Goal: Task Accomplishment & Management: Manage account settings

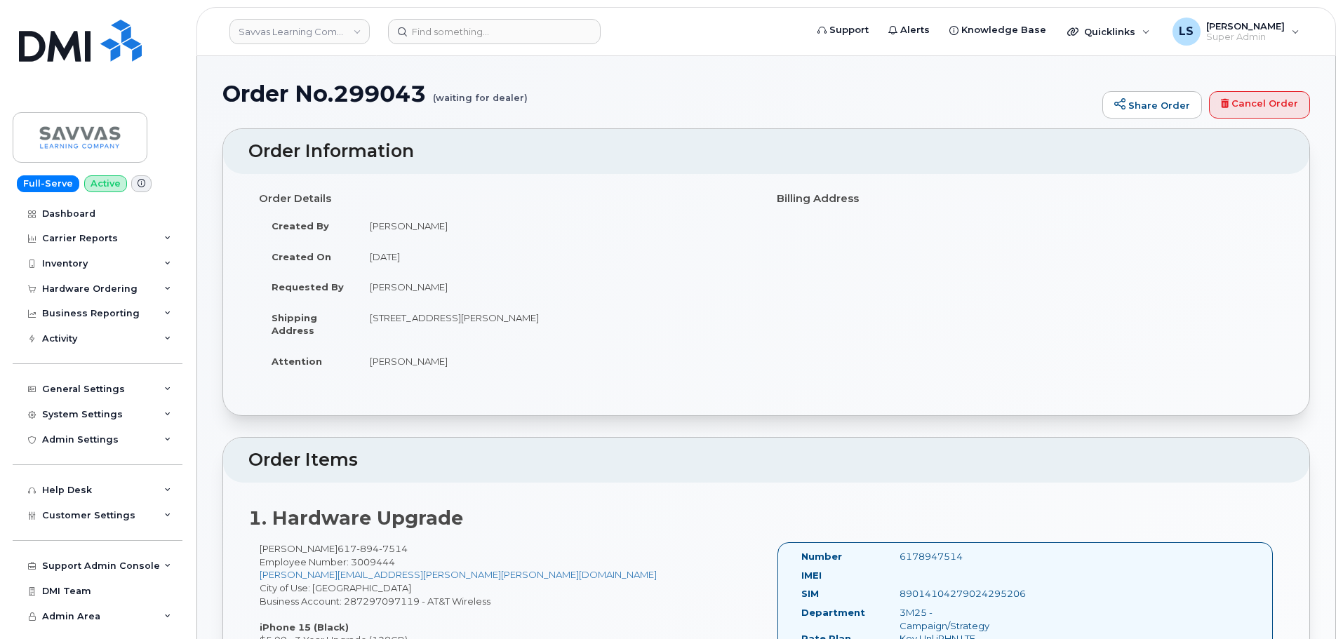
click at [982, 239] on div "Order Details Created By [PERSON_NAME] Created On [DATE] Requested By [PERSON_N…" at bounding box center [766, 288] width 1036 height 203
click at [462, 22] on input at bounding box center [494, 31] width 213 height 25
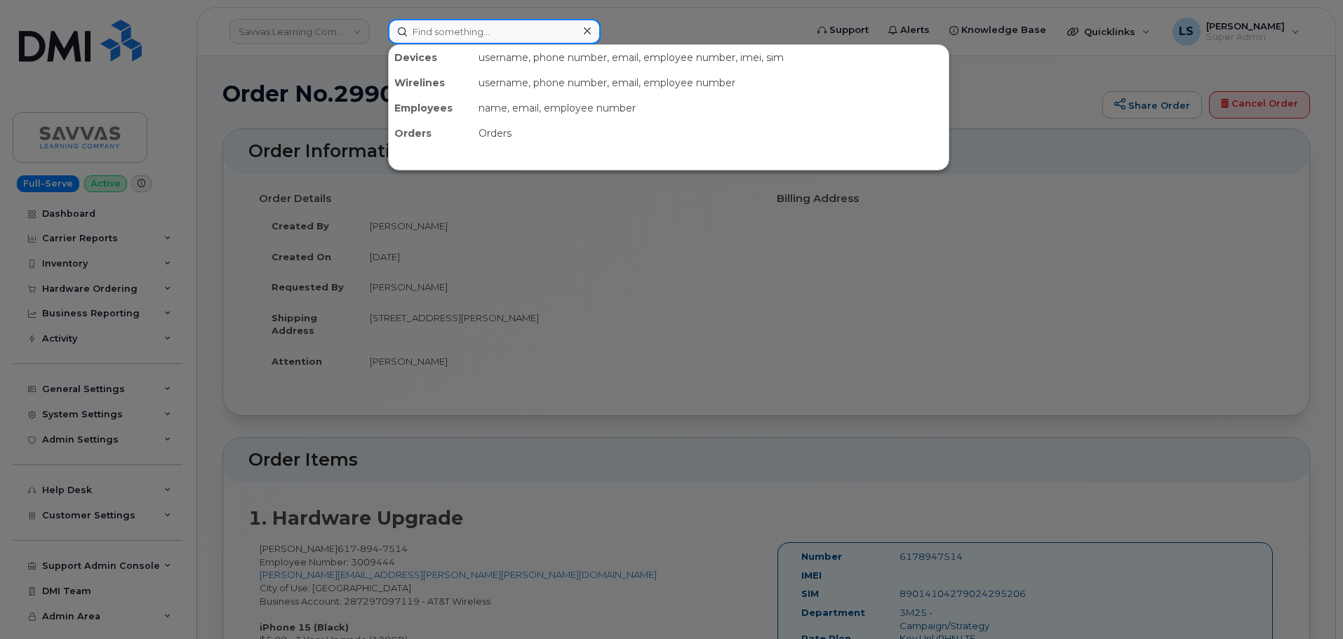
paste input "5063131582"
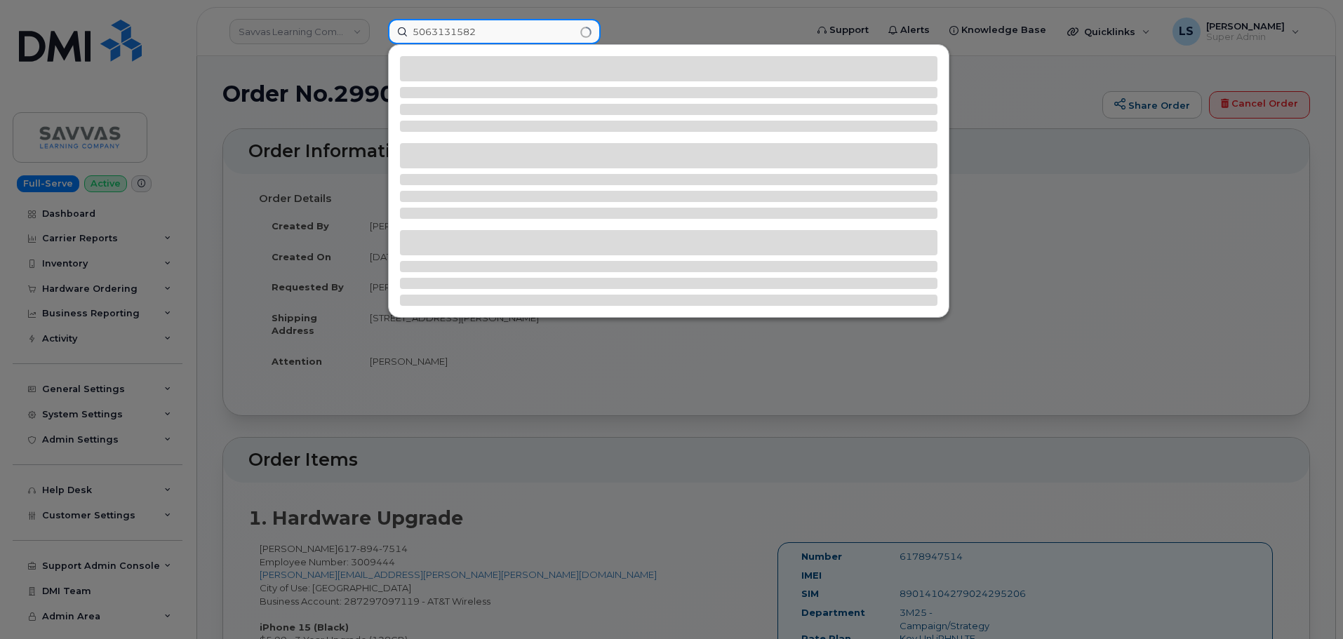
type input "5063131582"
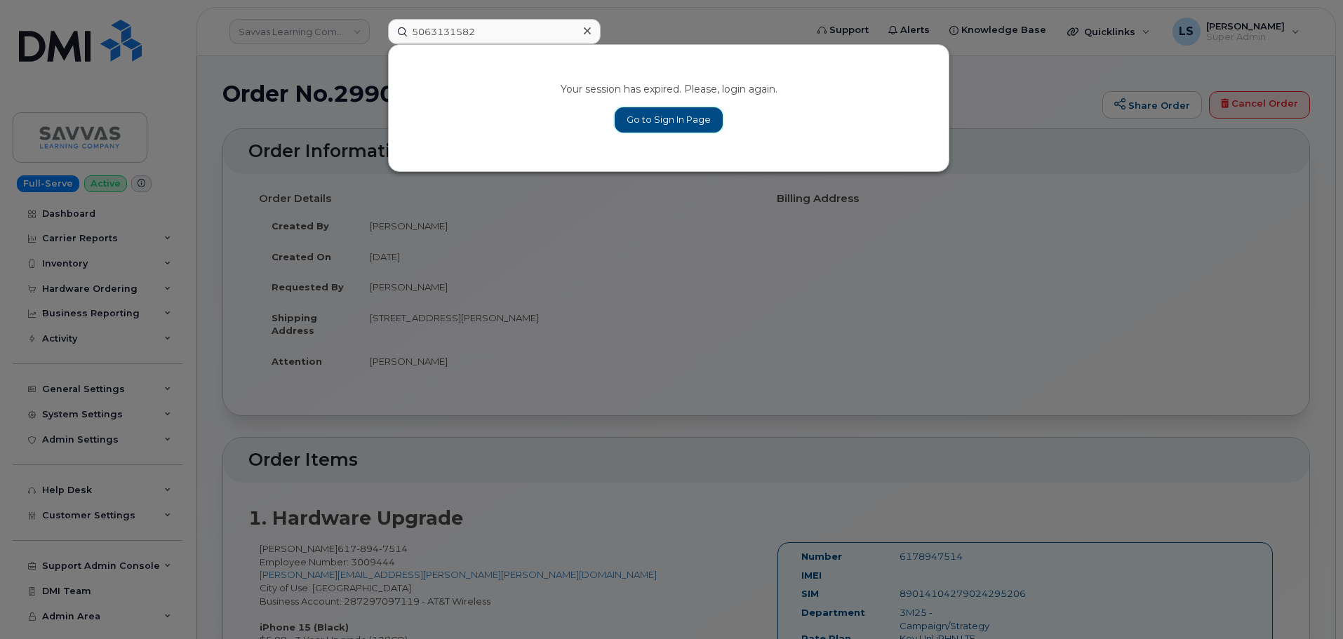
click at [695, 119] on link "Go to Sign In Page" at bounding box center [669, 119] width 108 height 25
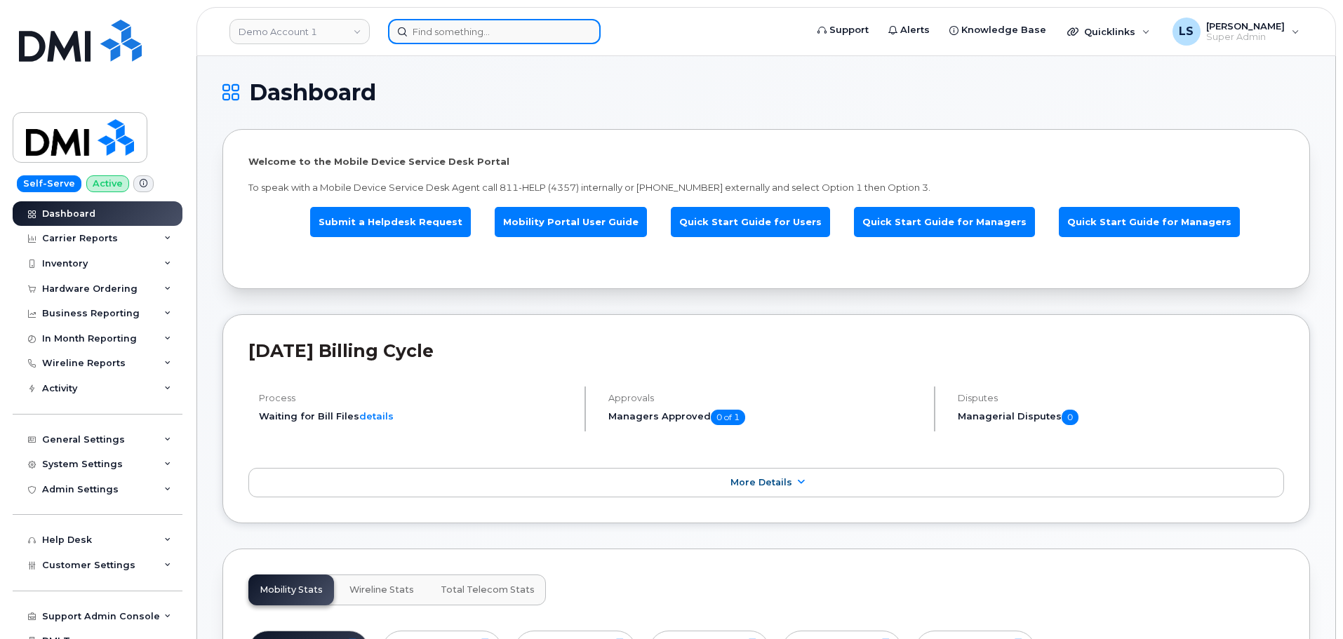
click at [481, 32] on input at bounding box center [494, 31] width 213 height 25
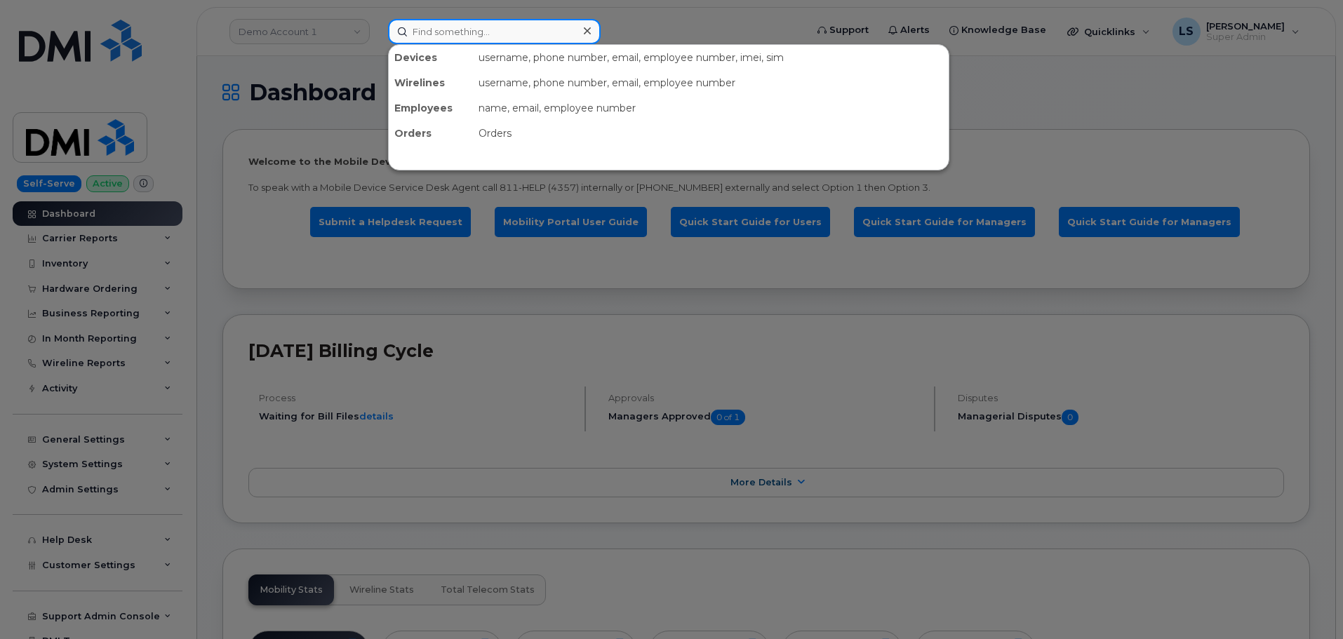
paste input "5063131582"
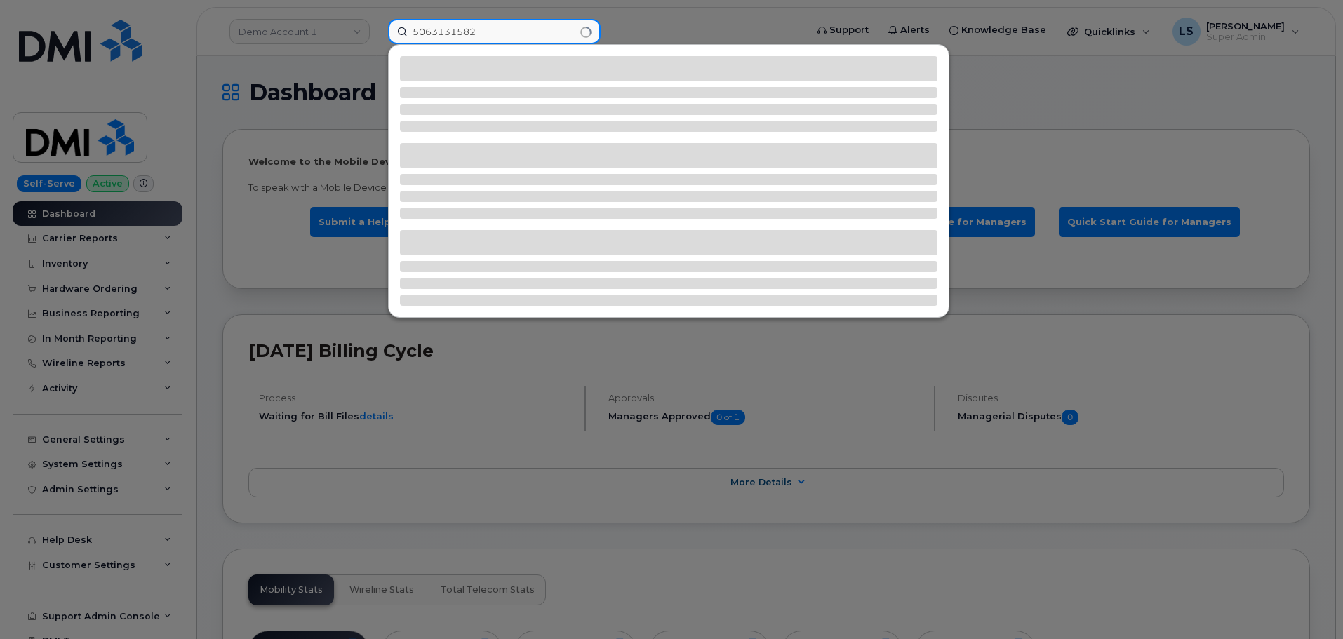
type input "5063131582"
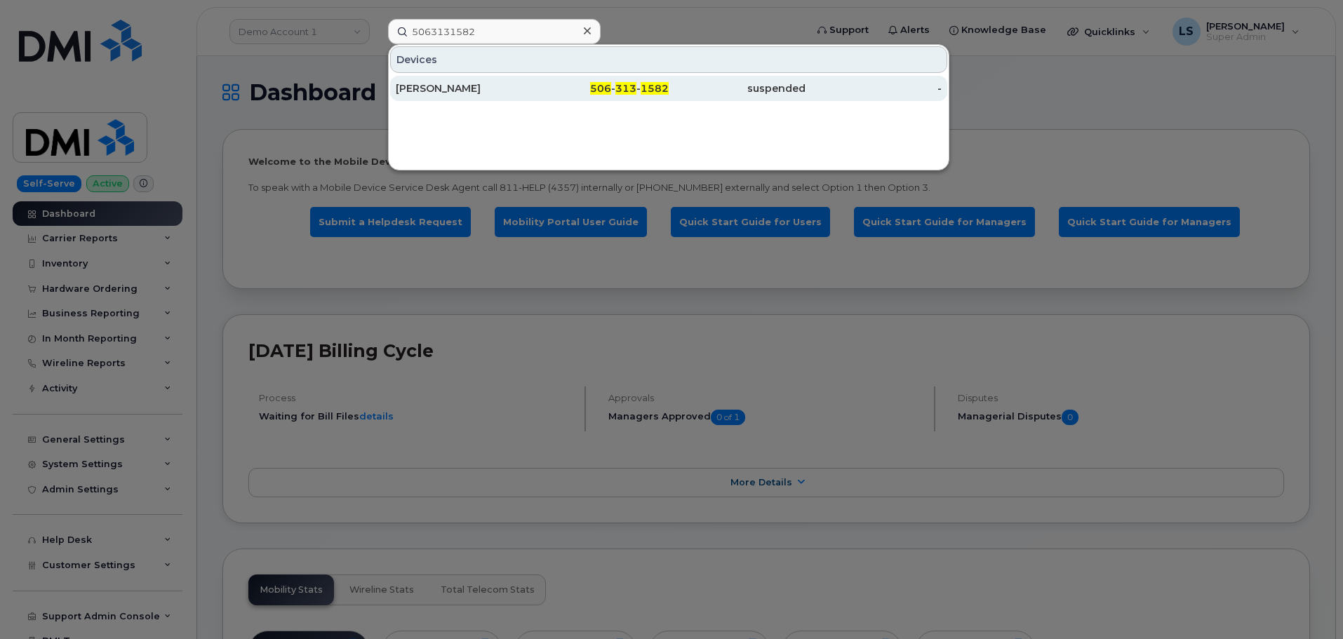
click at [450, 88] on div "Aaron Waters" at bounding box center [464, 88] width 137 height 14
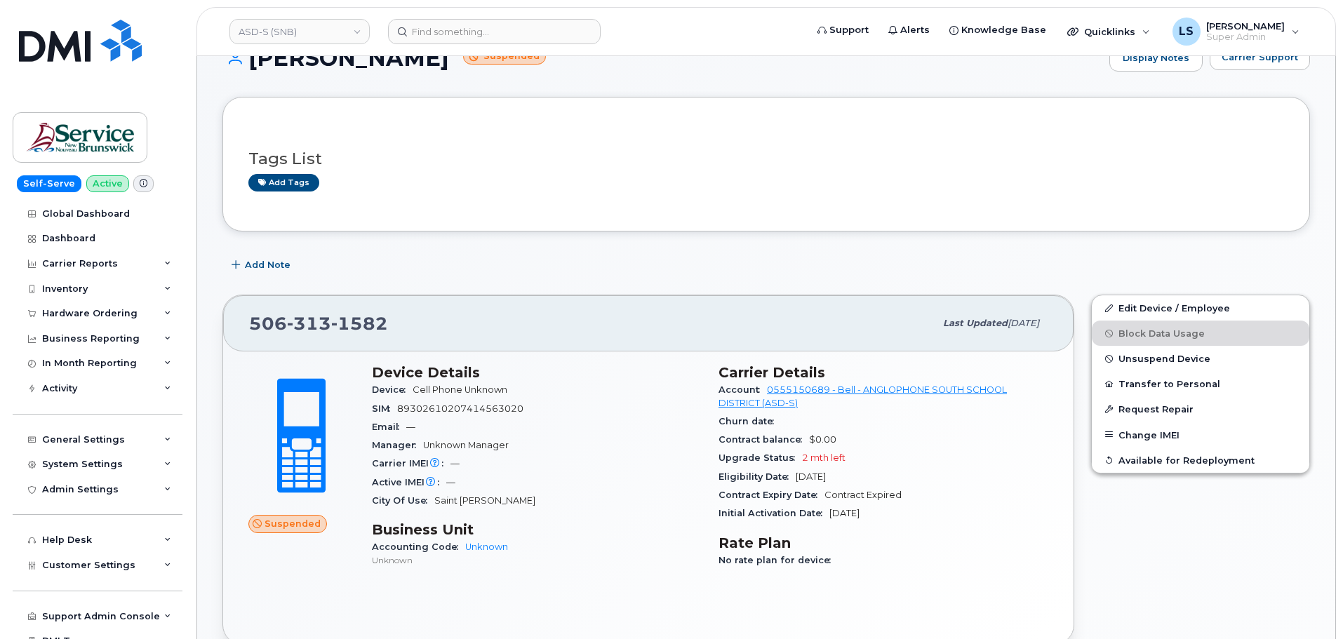
scroll to position [70, 0]
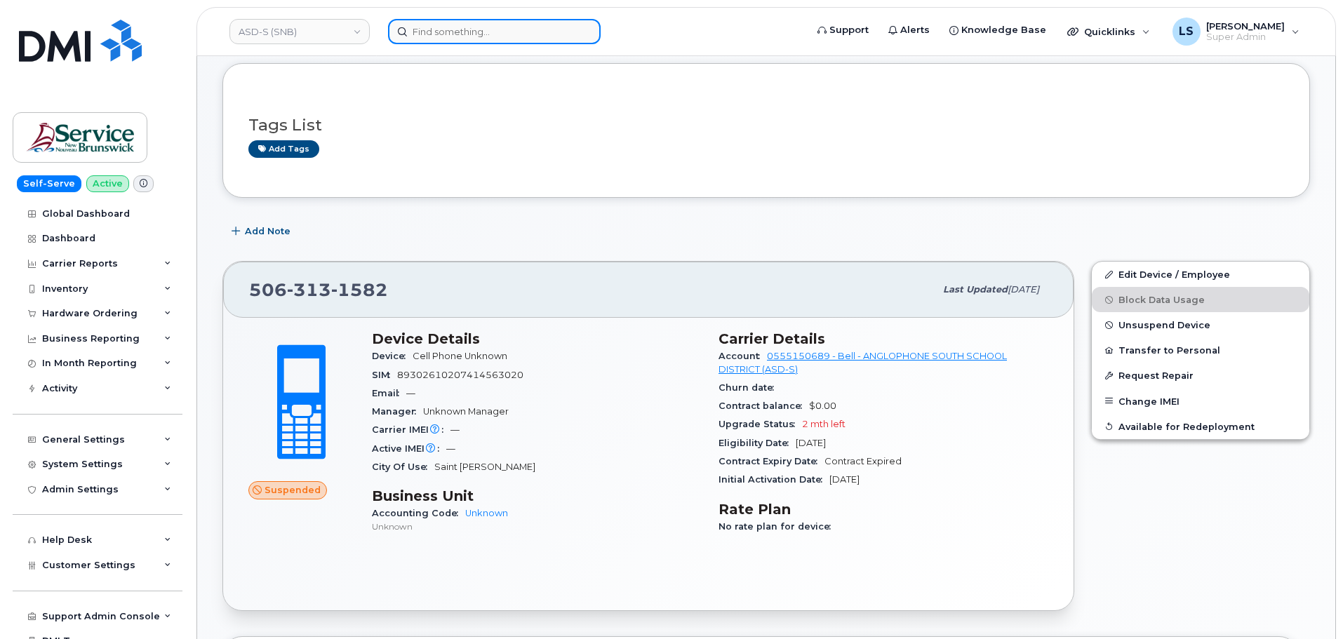
click at [455, 29] on input at bounding box center [494, 31] width 213 height 25
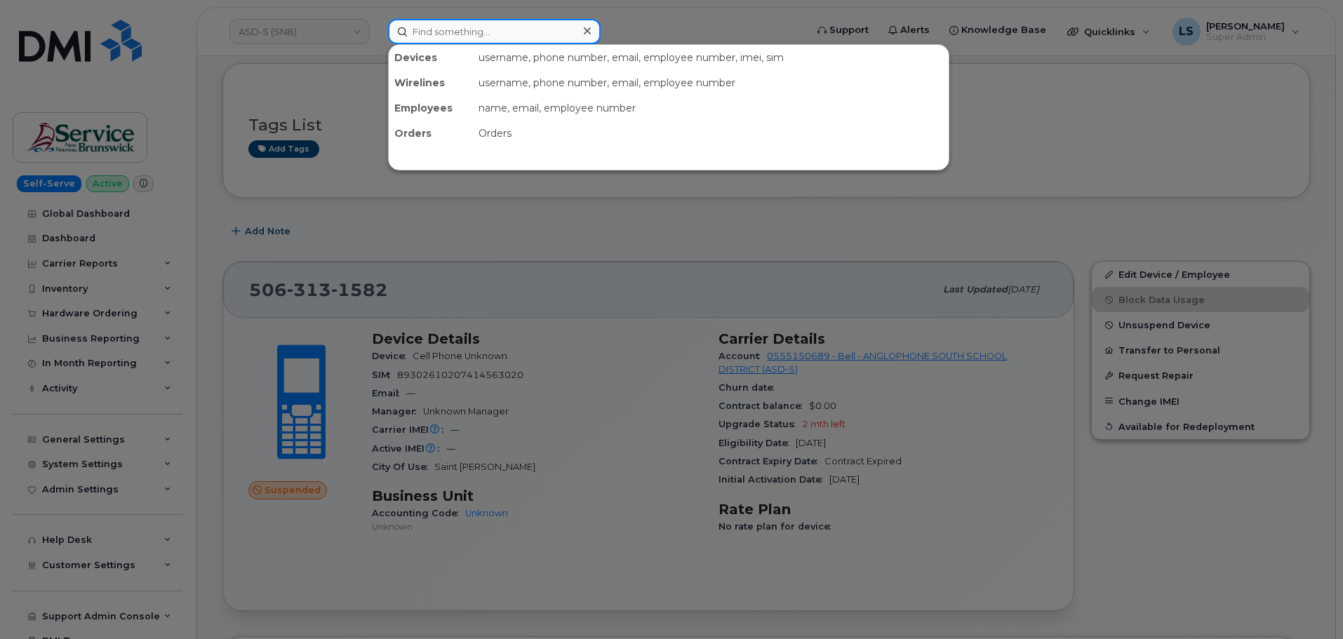
paste input "5063132254"
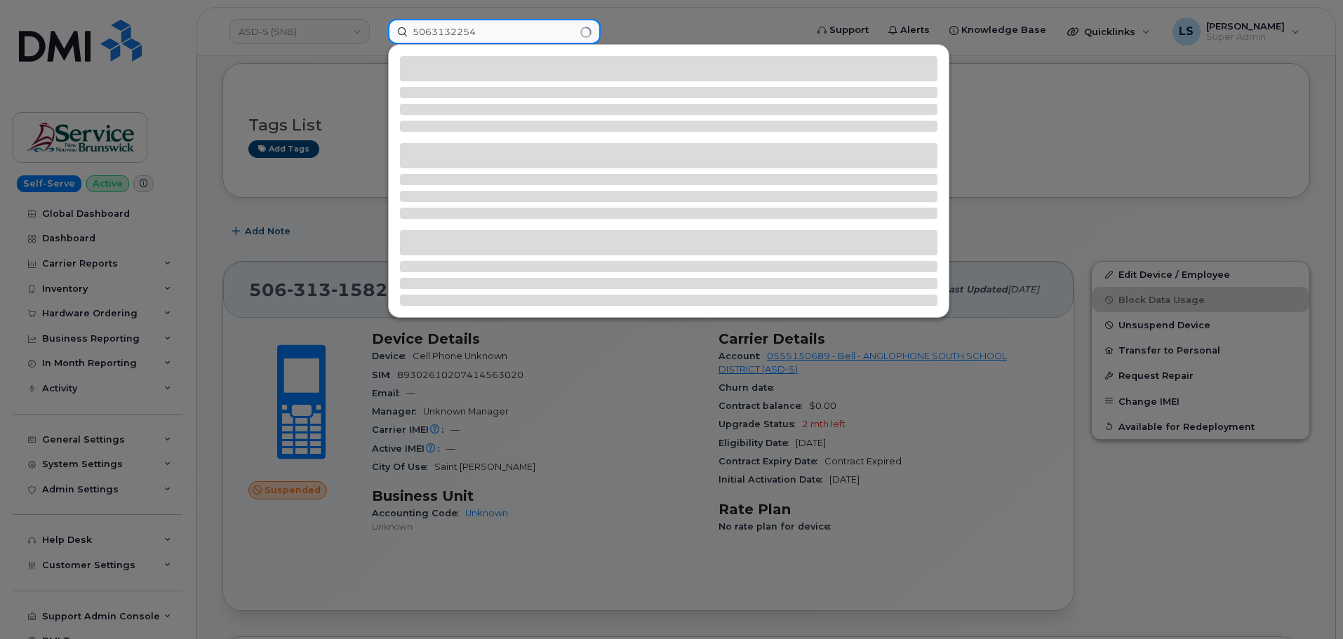
type input "5063132254"
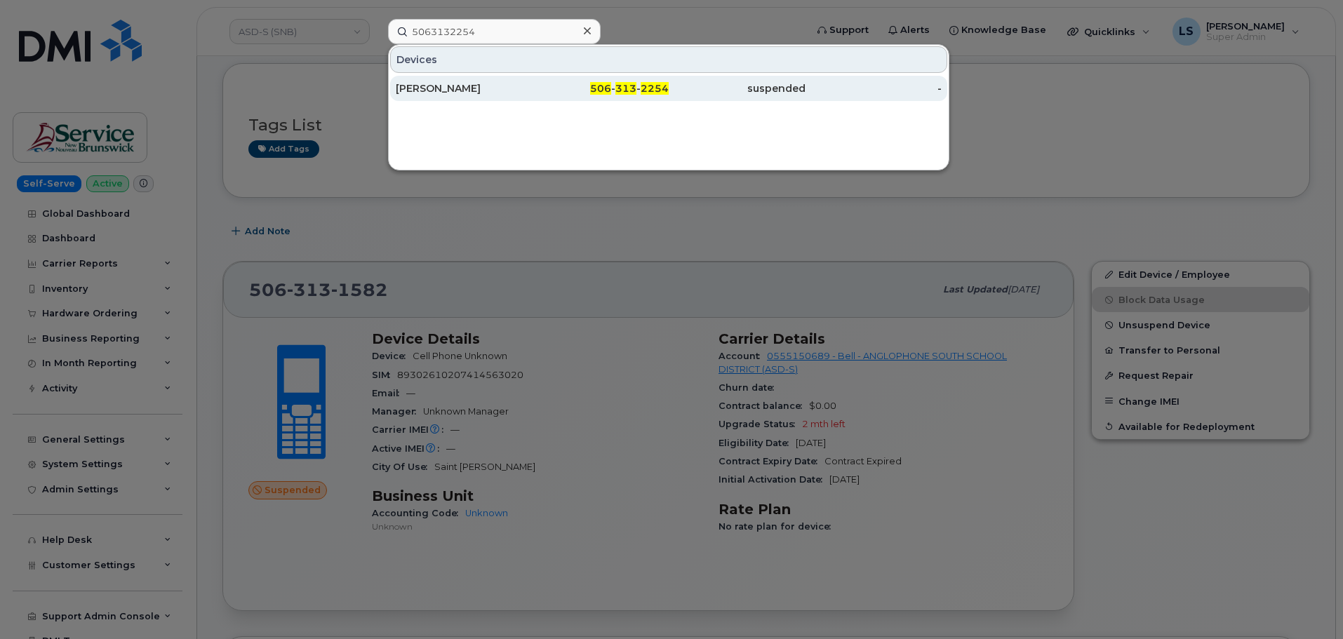
click at [479, 92] on div "Aaron W Aters" at bounding box center [464, 88] width 137 height 14
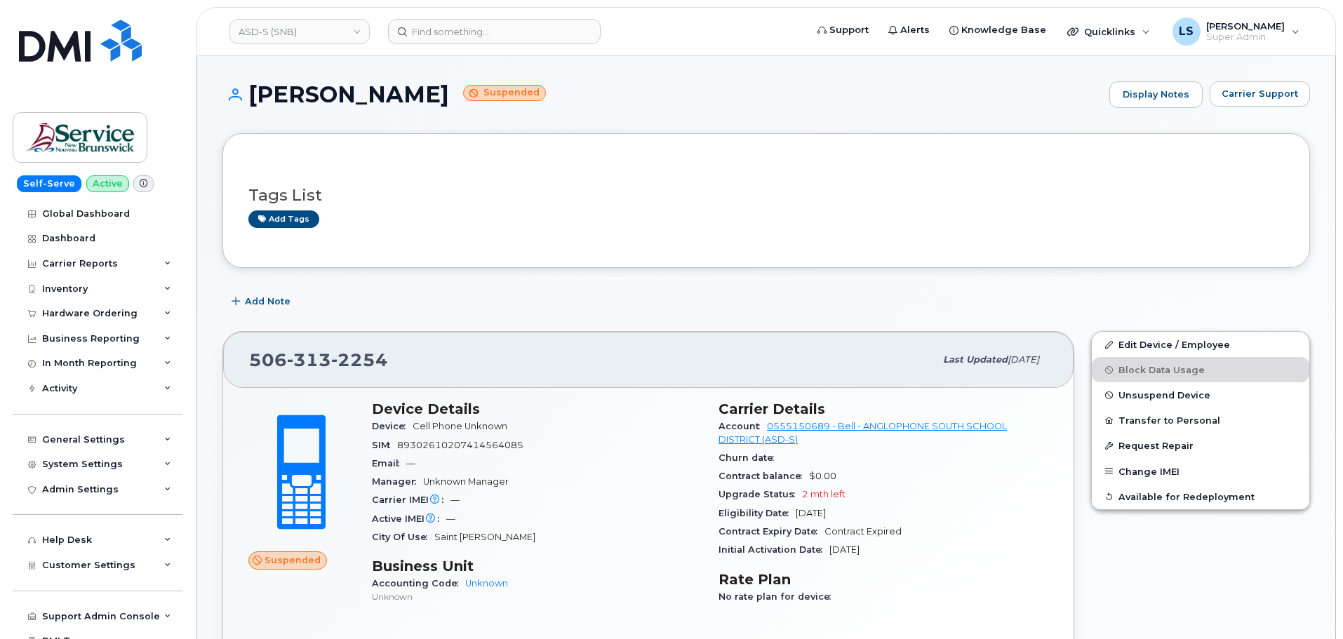
scroll to position [70, 0]
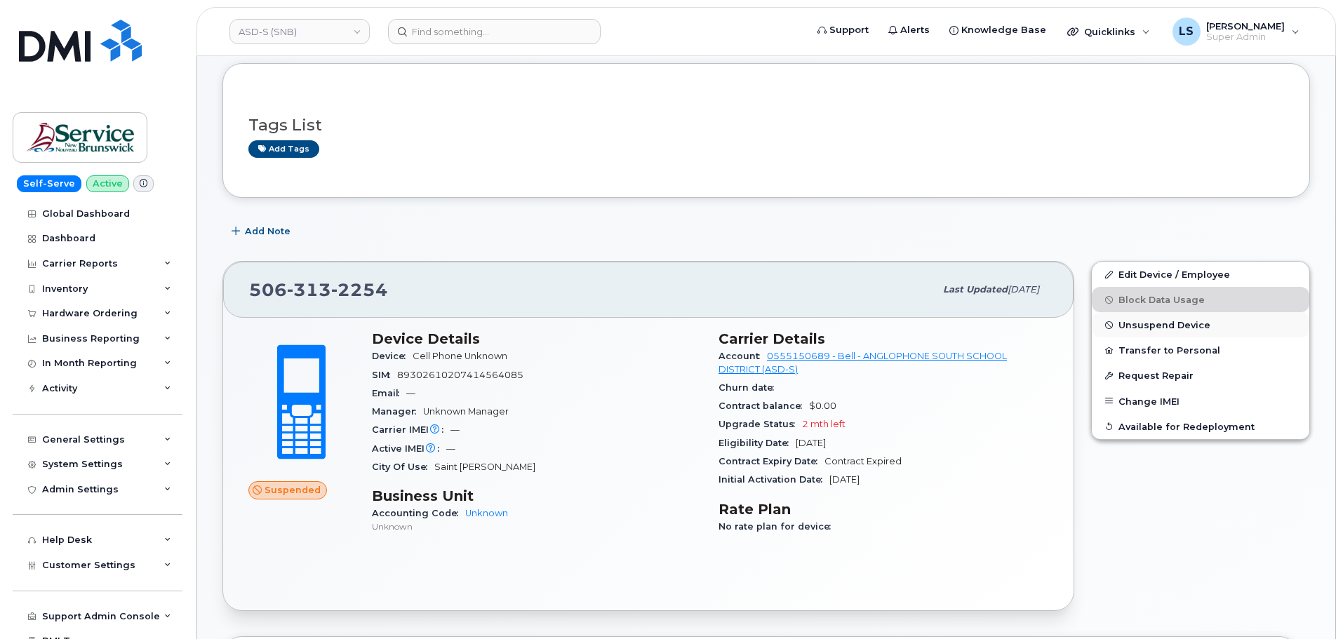
click at [1142, 323] on span "Unsuspend Device" at bounding box center [1164, 325] width 92 height 11
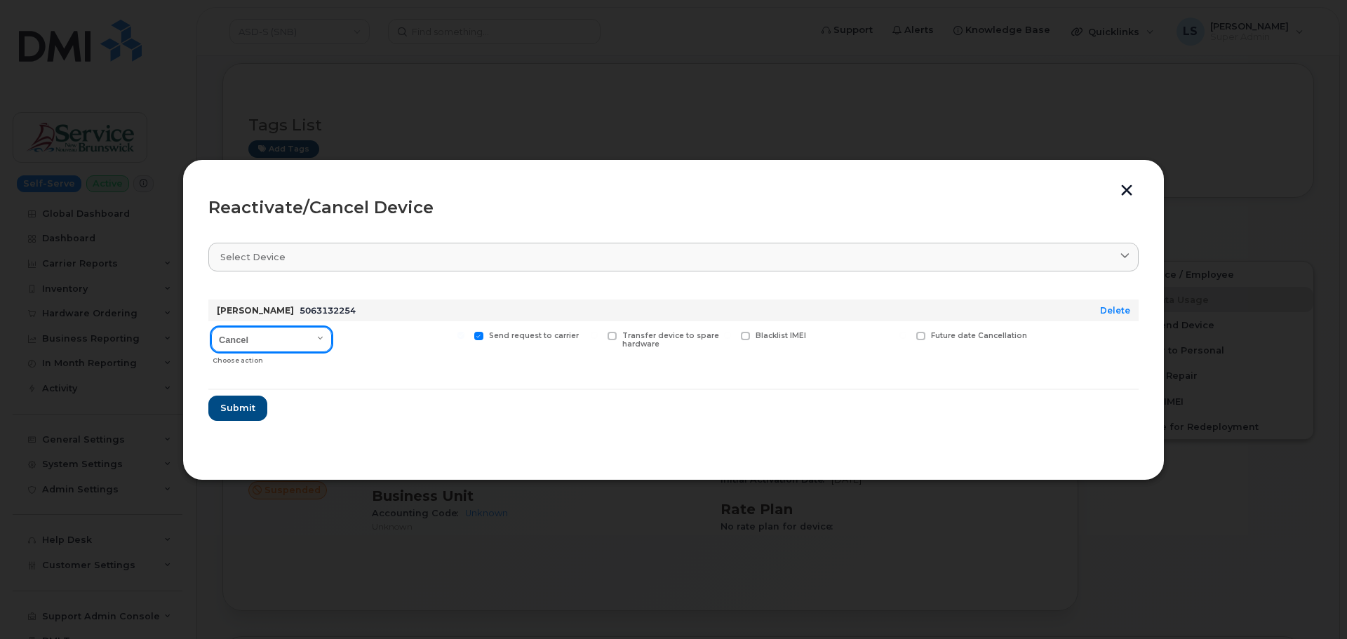
click at [281, 347] on select "Cancel Suspend - Extend Suspension Reactivate" at bounding box center [271, 339] width 121 height 25
select select "[object Object]"
click at [211, 327] on select "Cancel Suspend - Extend Suspension Reactivate" at bounding box center [271, 339] width 121 height 25
click at [380, 378] on form "Aaron W Aters 5063132254 Delete Cancel Suspend - Extend Suspension Reactivate C…" at bounding box center [673, 354] width 930 height 133
click at [239, 408] on span "Submit" at bounding box center [237, 407] width 35 height 13
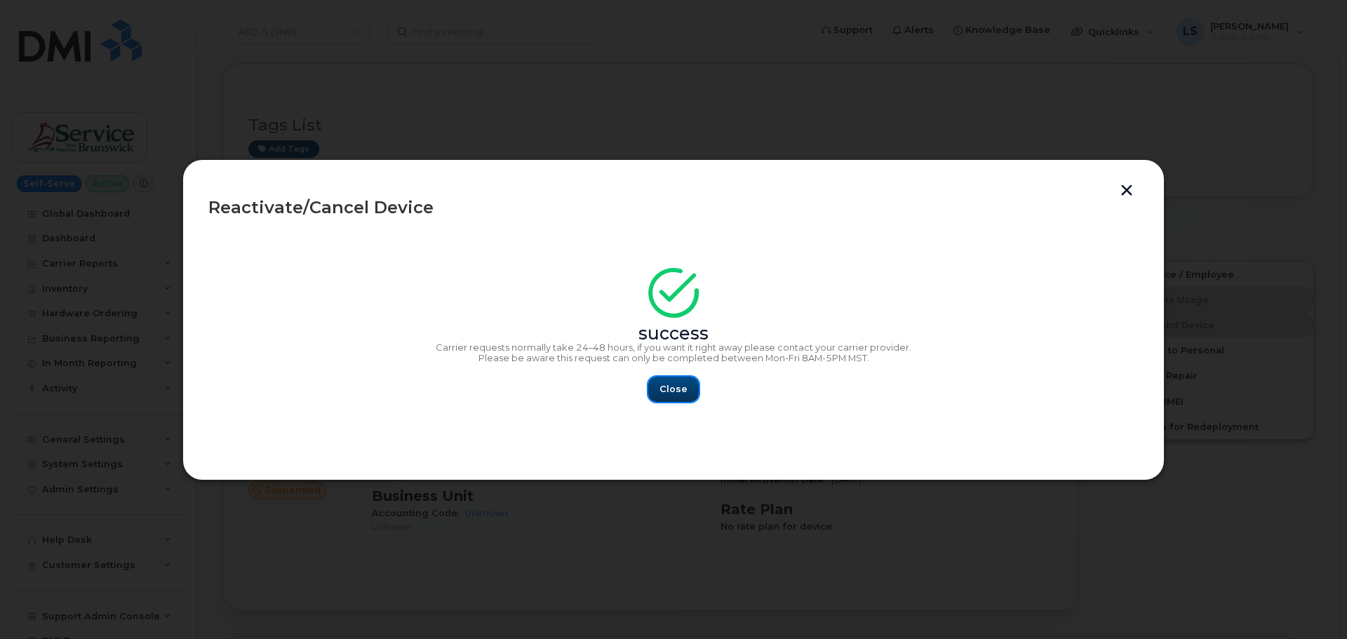
click at [667, 386] on span "Close" at bounding box center [674, 388] width 28 height 13
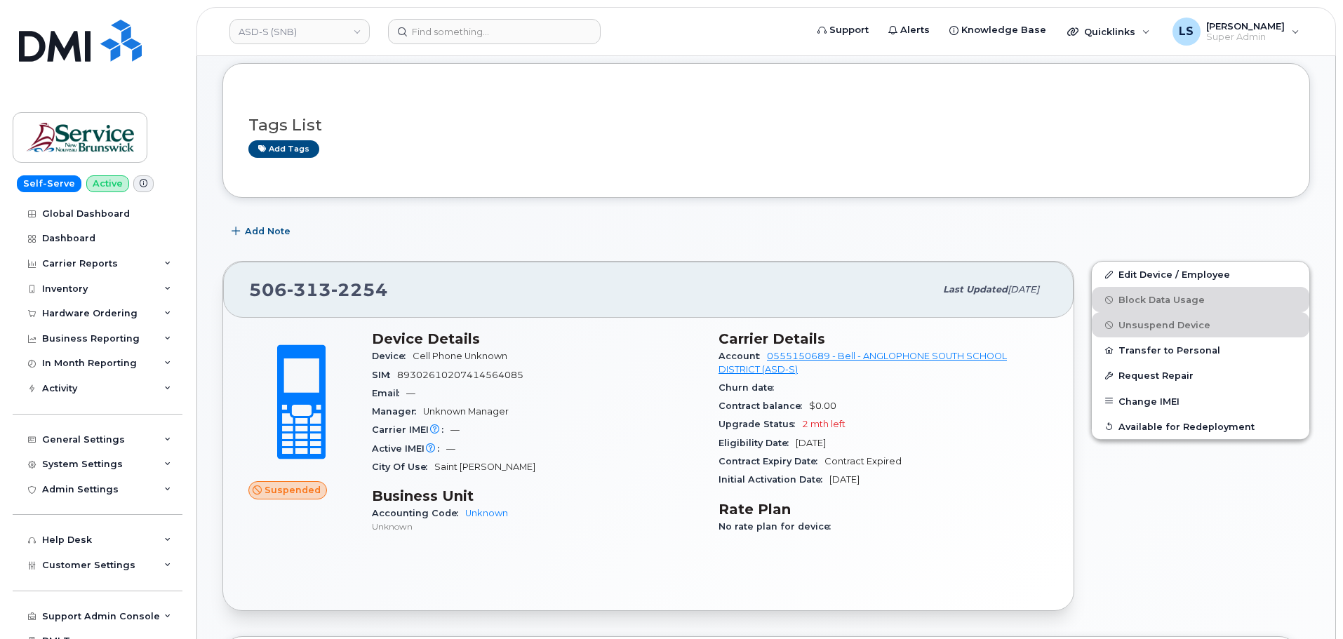
click at [399, 289] on div "506 313 2254" at bounding box center [591, 289] width 685 height 29
copy span "506 313 2254"
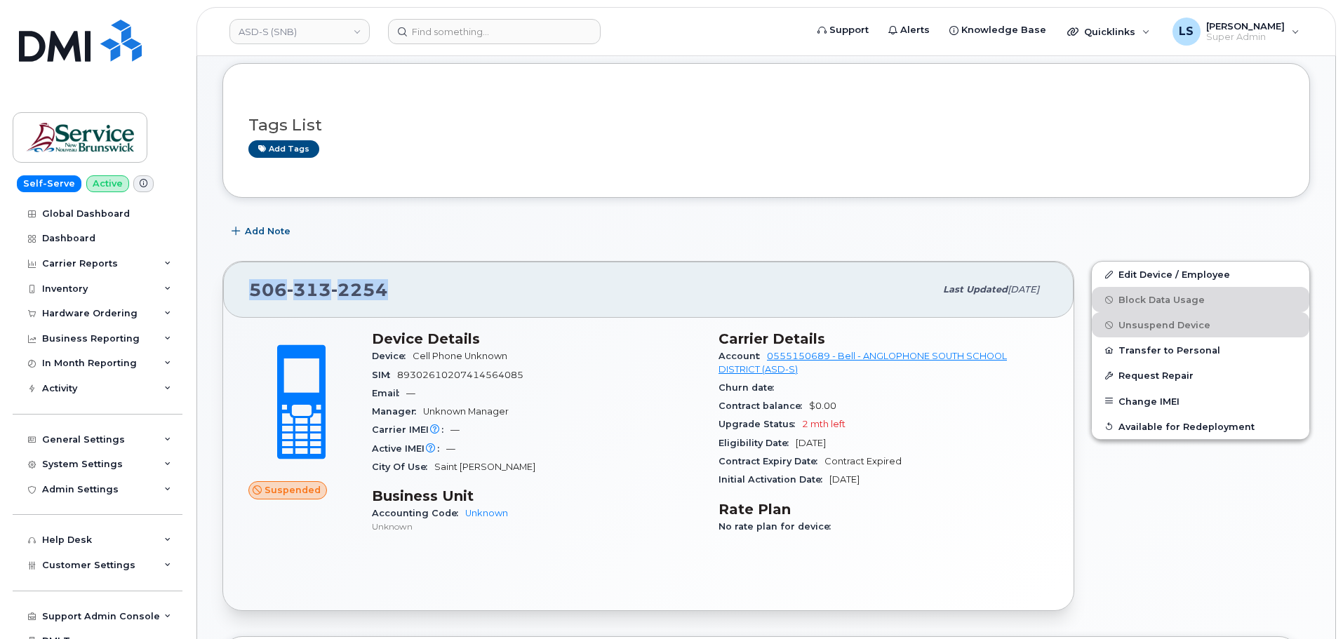
click at [474, 293] on div "506 313 2254" at bounding box center [591, 289] width 685 height 29
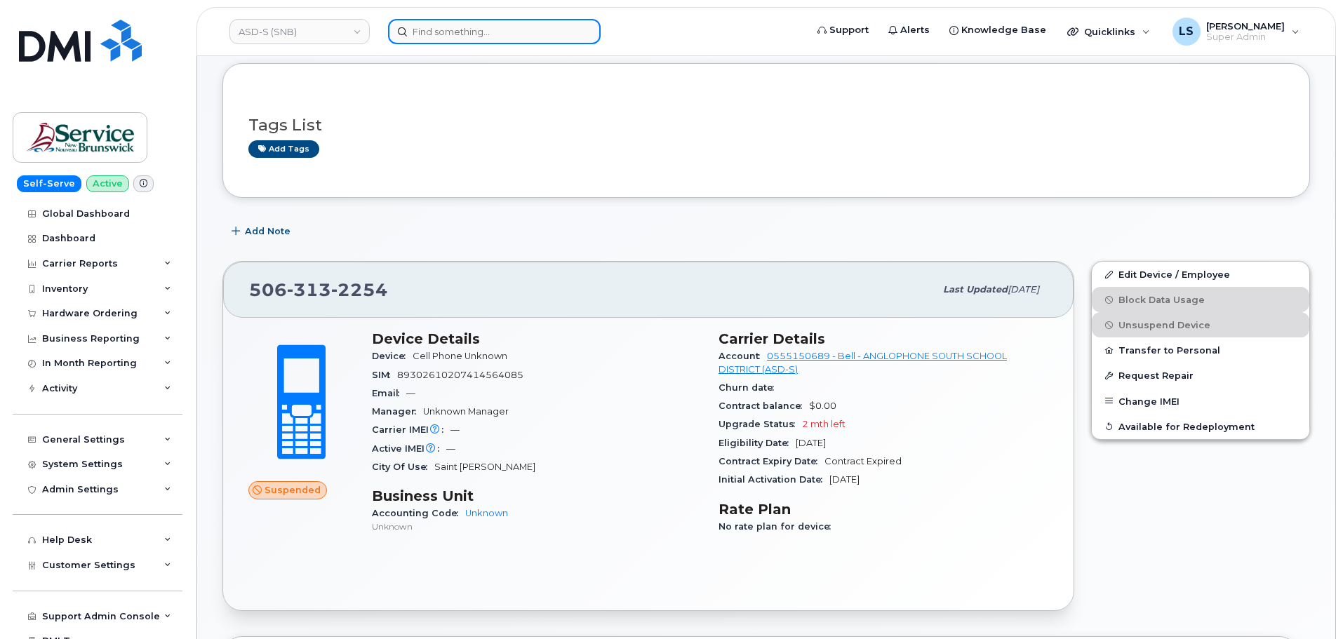
click at [543, 27] on input at bounding box center [494, 31] width 213 height 25
paste input "832-226-8447"
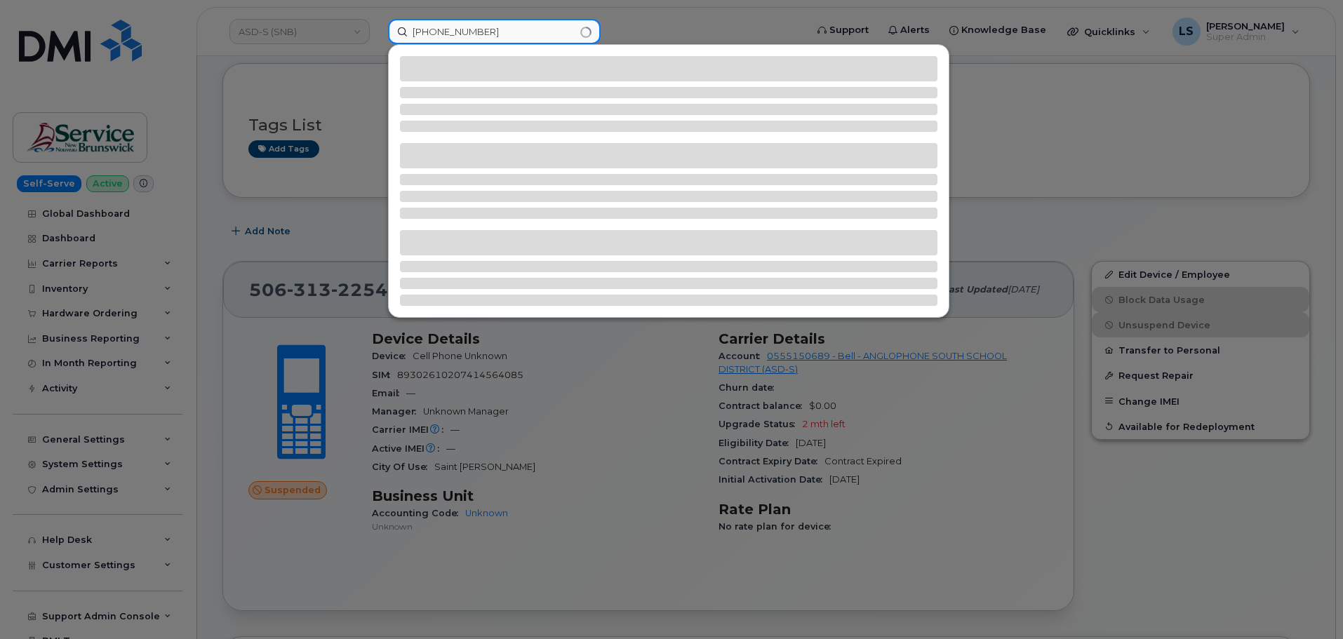
type input "832-226-8447"
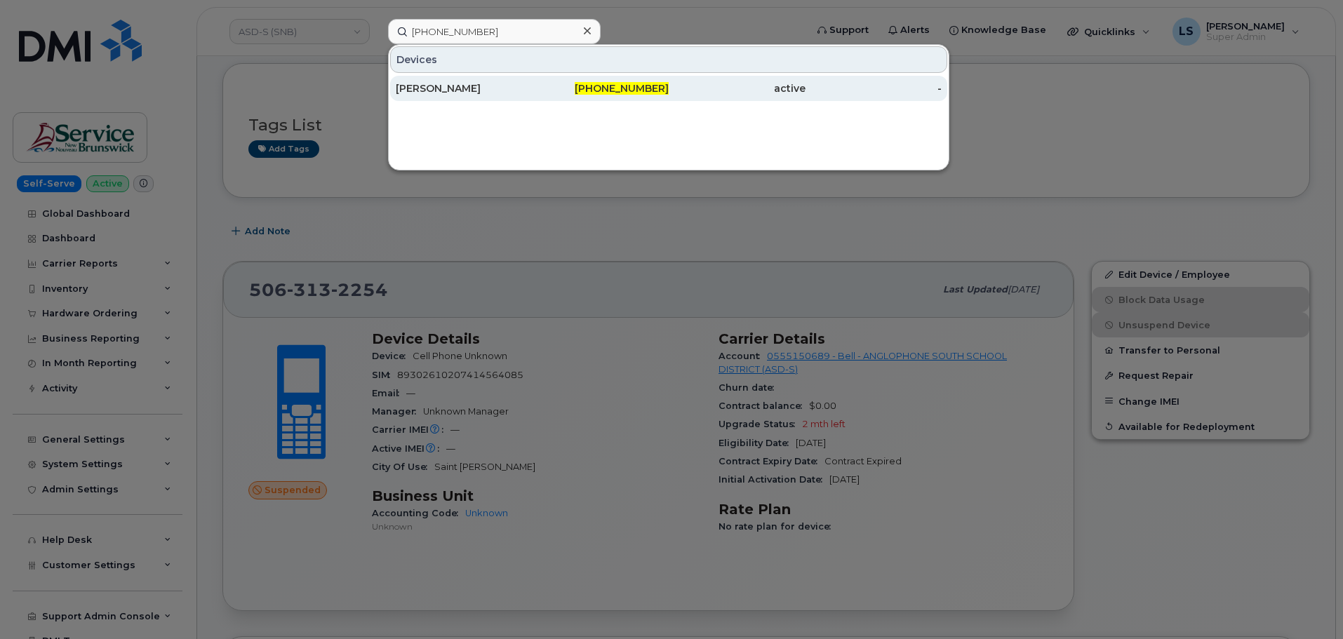
click at [587, 85] on div "832-226-8447" at bounding box center [601, 88] width 137 height 14
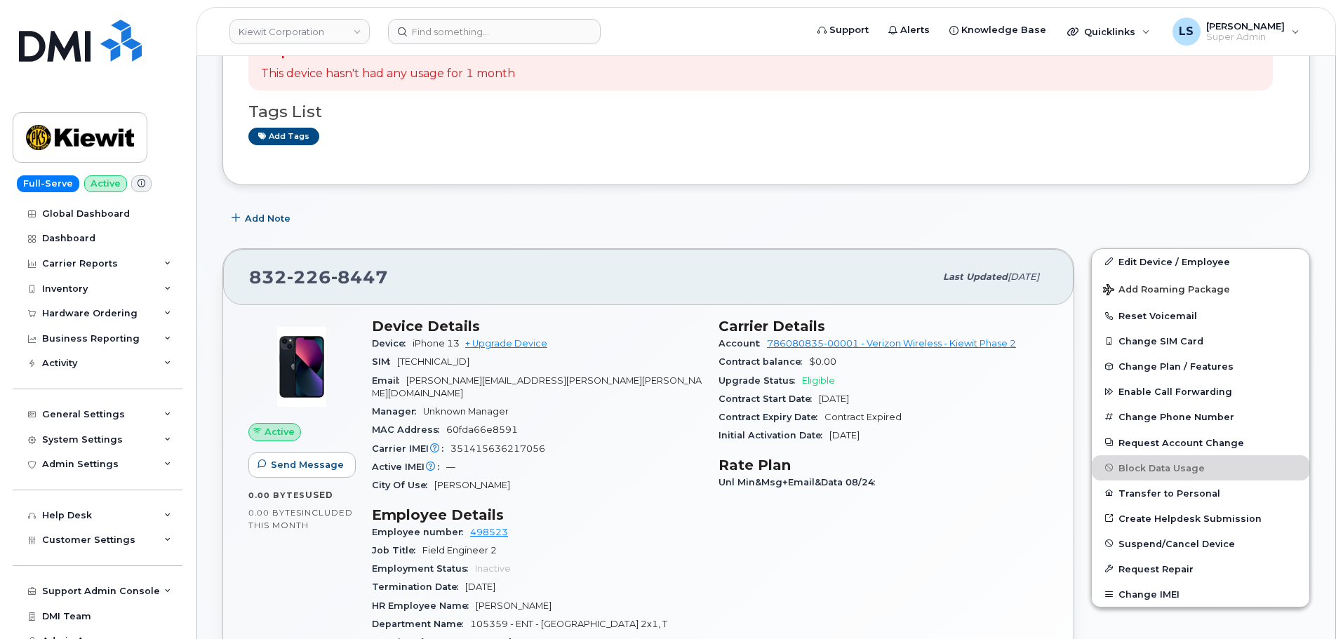
scroll to position [281, 0]
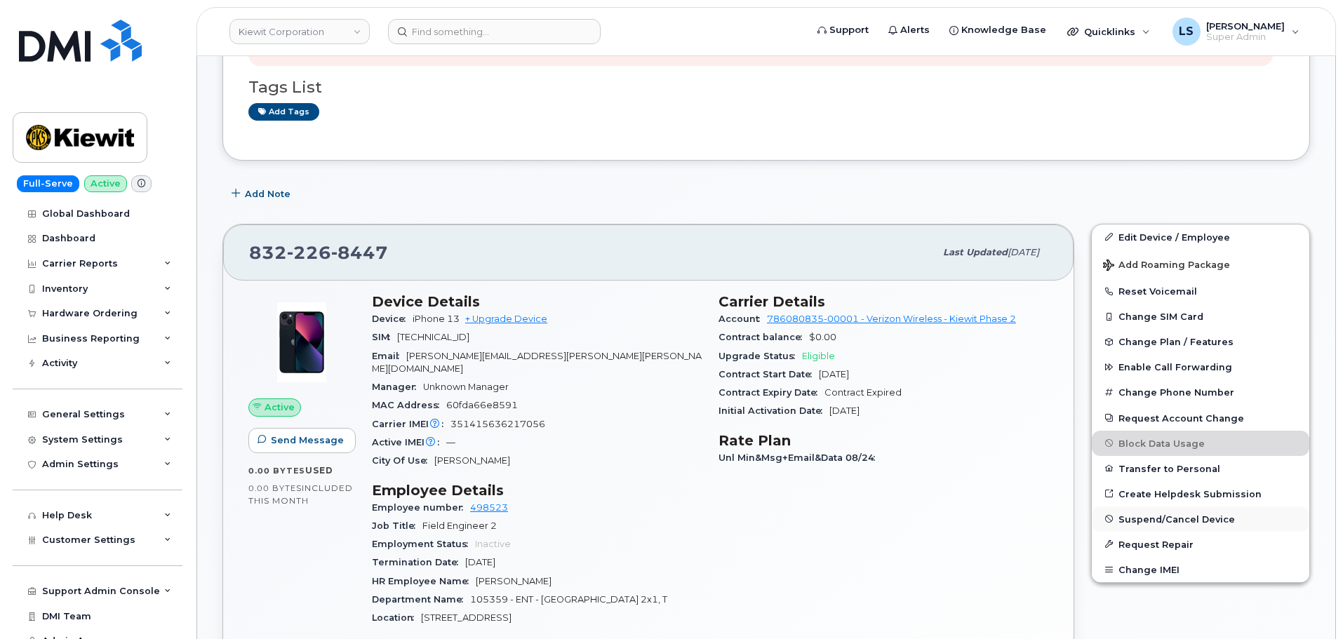
click at [1173, 516] on span "Suspend/Cancel Device" at bounding box center [1176, 519] width 116 height 11
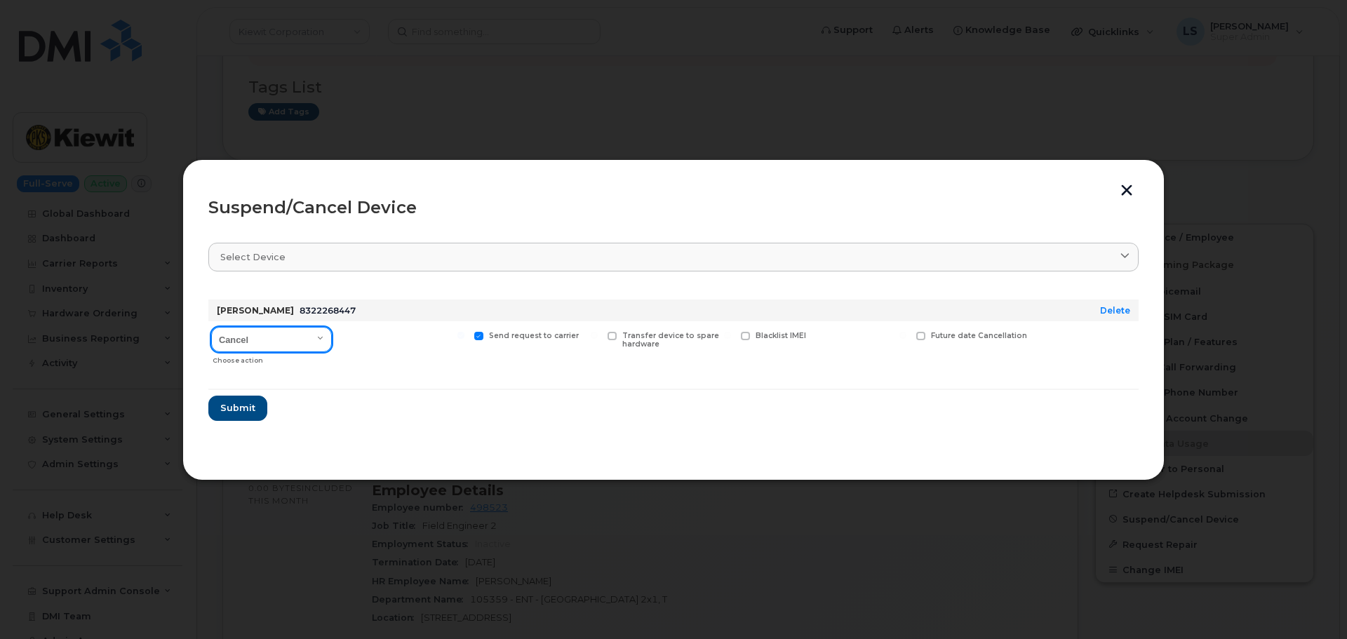
click at [229, 340] on select "Cancel Suspend - Reduced Rate Suspend - Full Rate Suspend - Lost Device/Stolen …" at bounding box center [271, 339] width 121 height 25
select select "[object Object]"
click at [211, 327] on select "Cancel Suspend - Reduced Rate Suspend - Full Rate Suspend - Lost Device/Stolen …" at bounding box center [271, 339] width 121 height 25
click at [344, 399] on form "SALMAN SHAIKH 8322268447 Delete Cancel Suspend - Reduced Rate Suspend - Full Ra…" at bounding box center [673, 354] width 930 height 133
click at [240, 408] on span "Submit" at bounding box center [237, 407] width 35 height 13
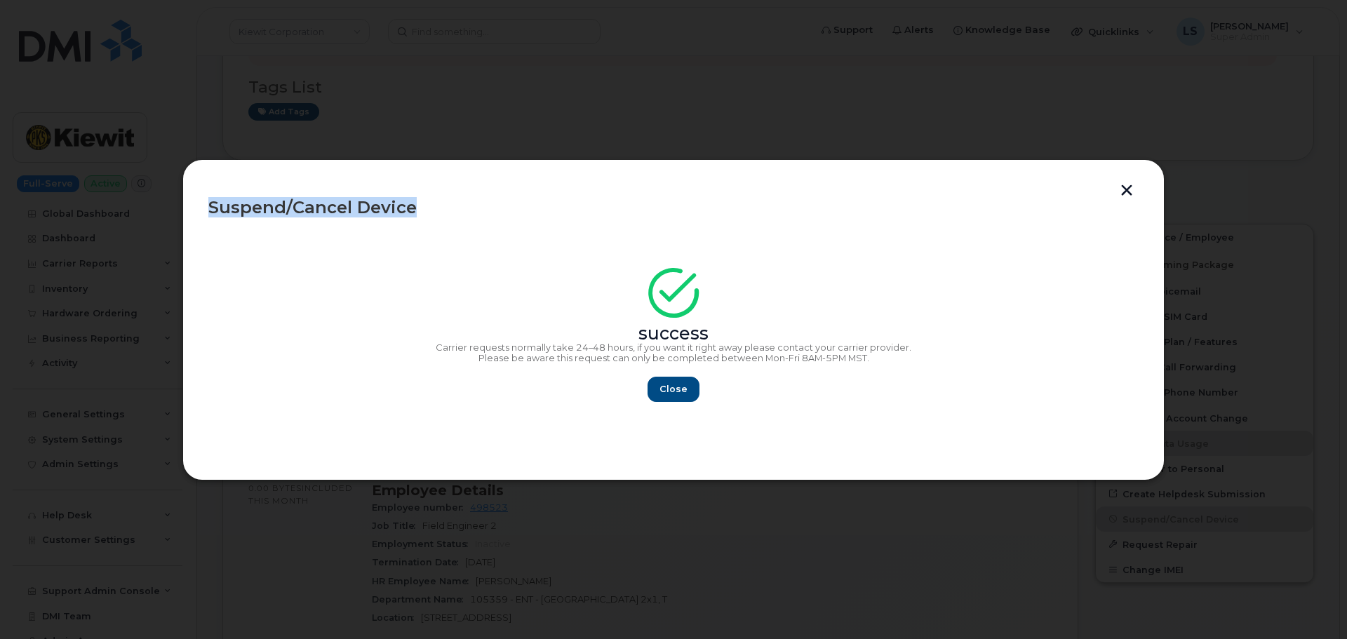
drag, startPoint x: 203, startPoint y: 206, endPoint x: 414, endPoint y: 216, distance: 211.5
click at [414, 216] on div "Suspend/Cancel Device success Carrier requests normally take 24–48 hours, if yo…" at bounding box center [673, 319] width 982 height 321
click at [414, 216] on header "Suspend/Cancel Device" at bounding box center [673, 207] width 930 height 45
drag, startPoint x: 688, startPoint y: 388, endPoint x: 695, endPoint y: 378, distance: 12.5
click at [693, 382] on button "Close" at bounding box center [673, 389] width 51 height 25
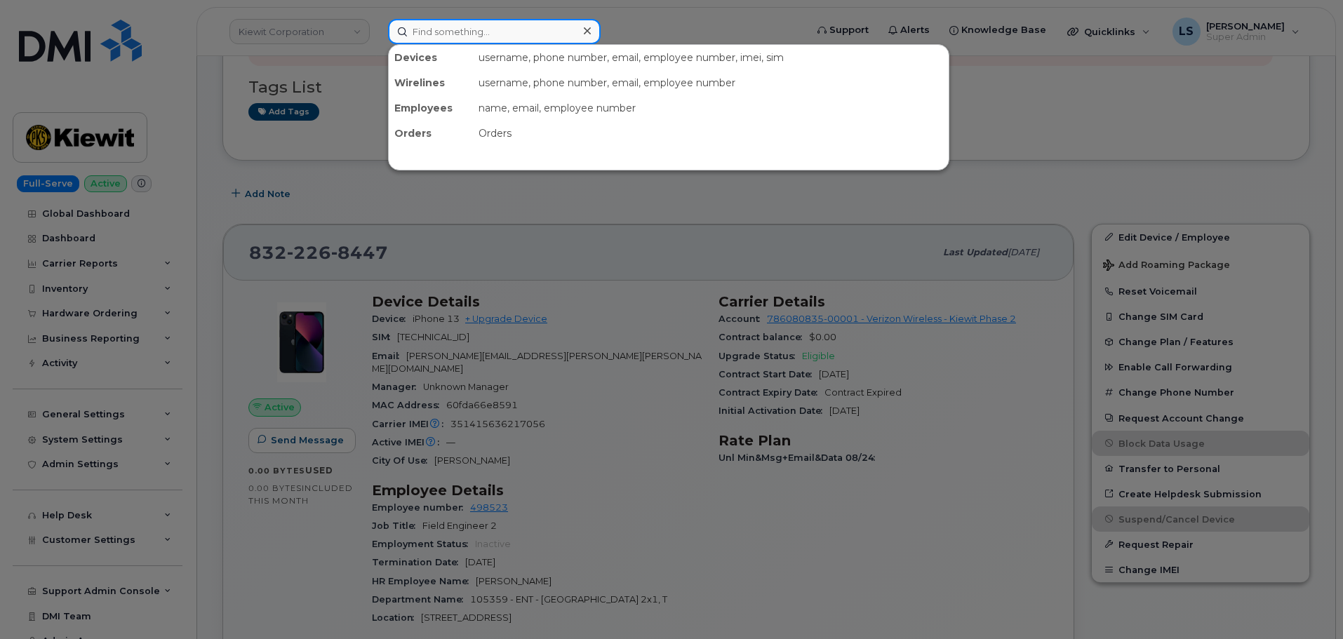
click at [460, 29] on input at bounding box center [494, 31] width 213 height 25
paste input "5063132256"
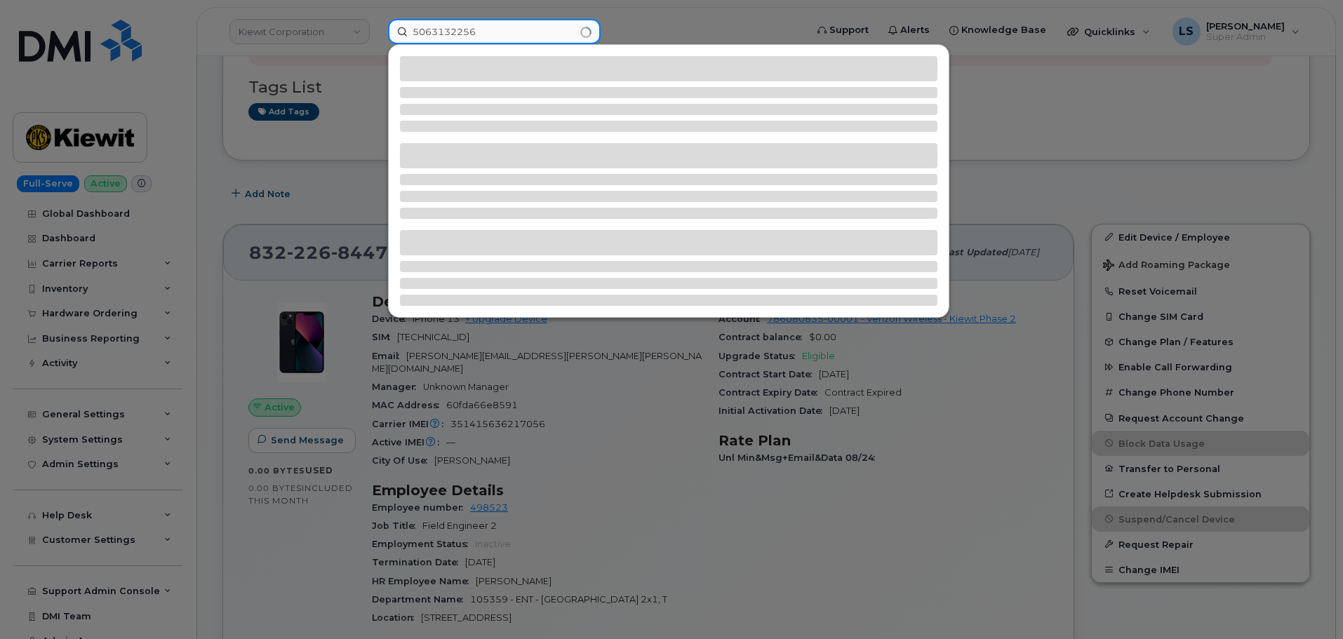
type input "5063132256"
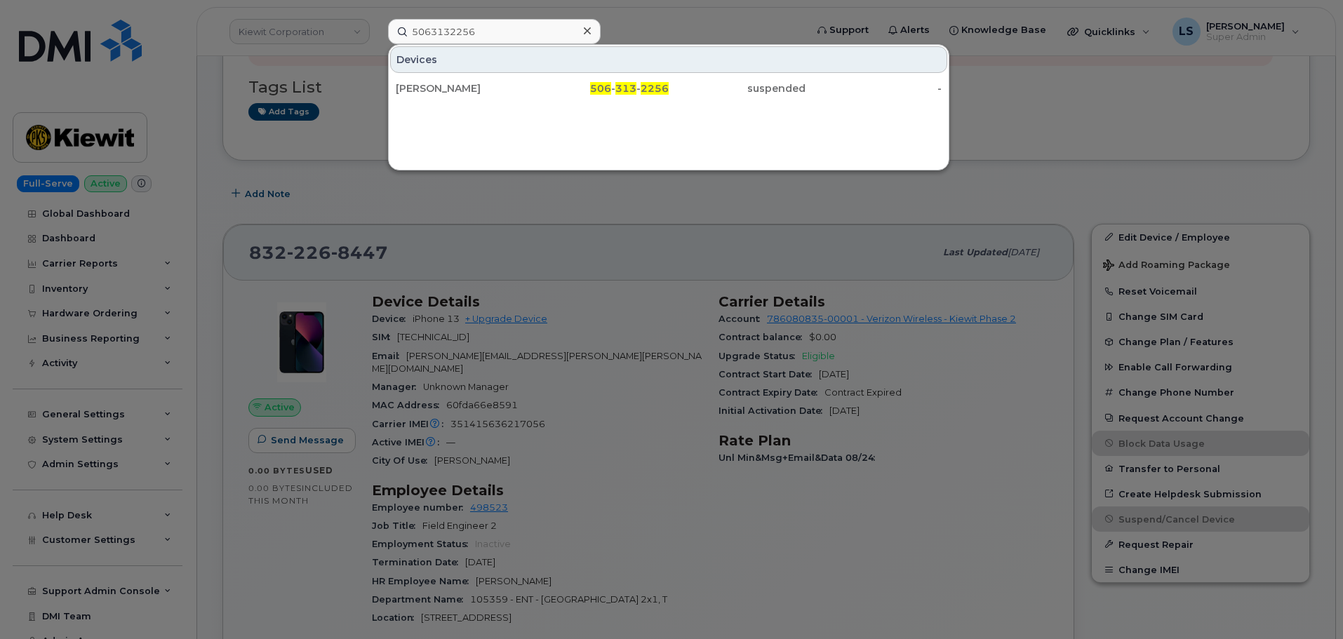
drag, startPoint x: 624, startPoint y: 85, endPoint x: 424, endPoint y: 159, distance: 213.1
click at [624, 84] on span "313" at bounding box center [625, 88] width 21 height 13
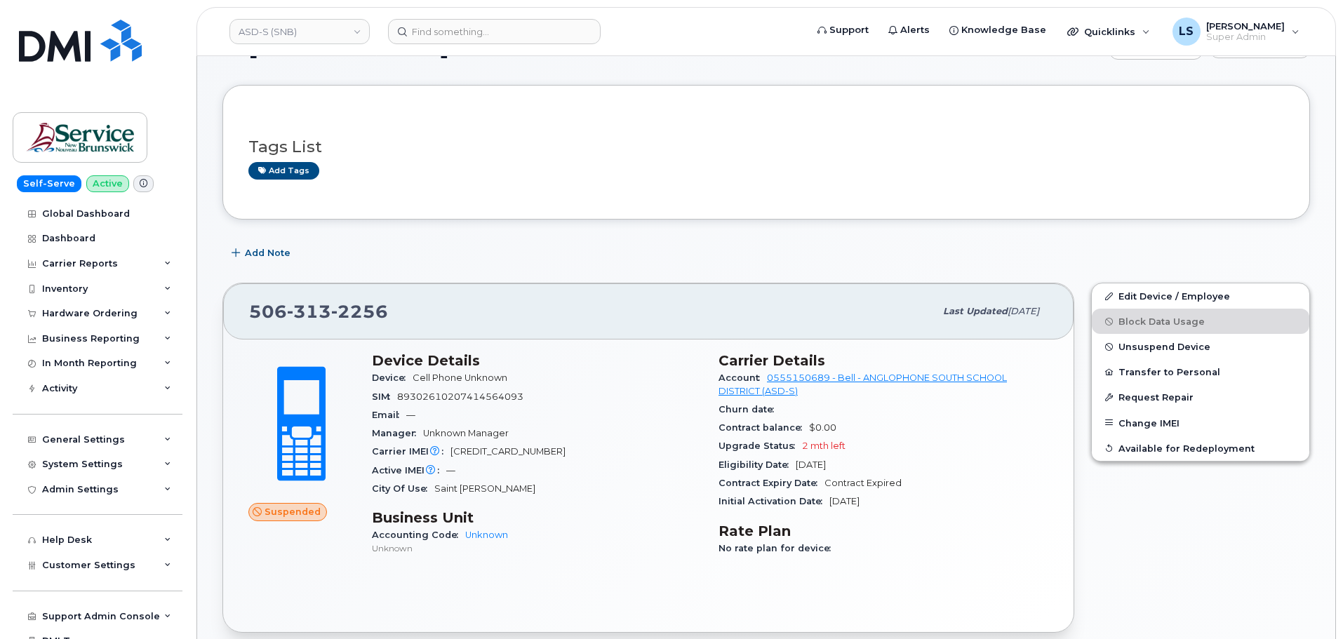
scroll to position [70, 0]
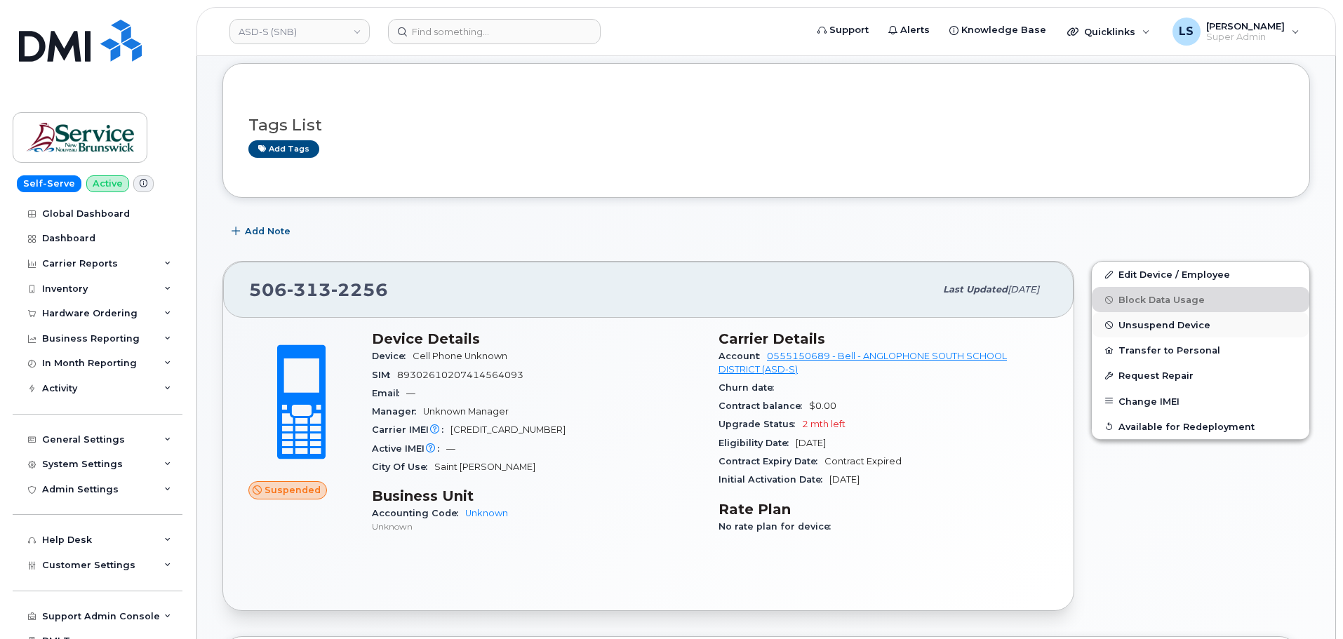
click at [1160, 330] on button "Unsuspend Device" at bounding box center [1201, 324] width 218 height 25
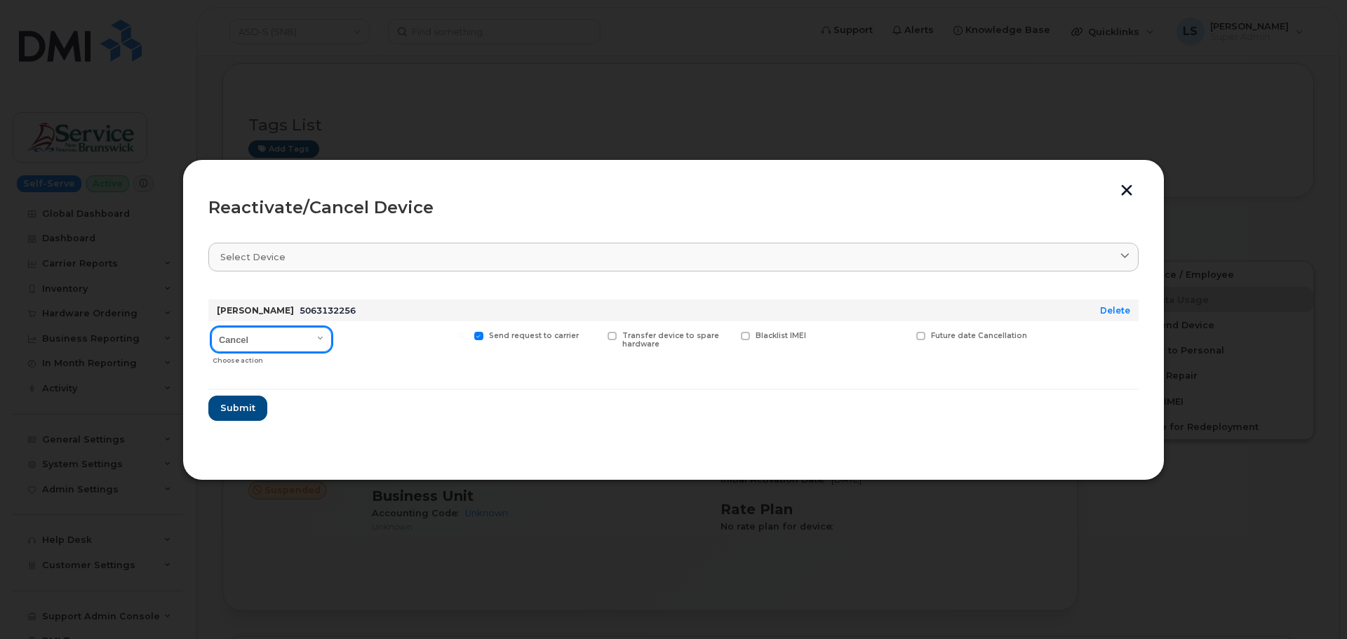
click at [272, 337] on select "Cancel Suspend - Extend Suspension Reactivate" at bounding box center [271, 339] width 121 height 25
select select "[object Object]"
click at [211, 327] on select "Cancel Suspend - Extend Suspension Reactivate" at bounding box center [271, 339] width 121 height 25
drag, startPoint x: 232, startPoint y: 203, endPoint x: 325, endPoint y: 199, distance: 92.7
click at [325, 199] on div "Reactivate/Cancel Device" at bounding box center [673, 207] width 930 height 17
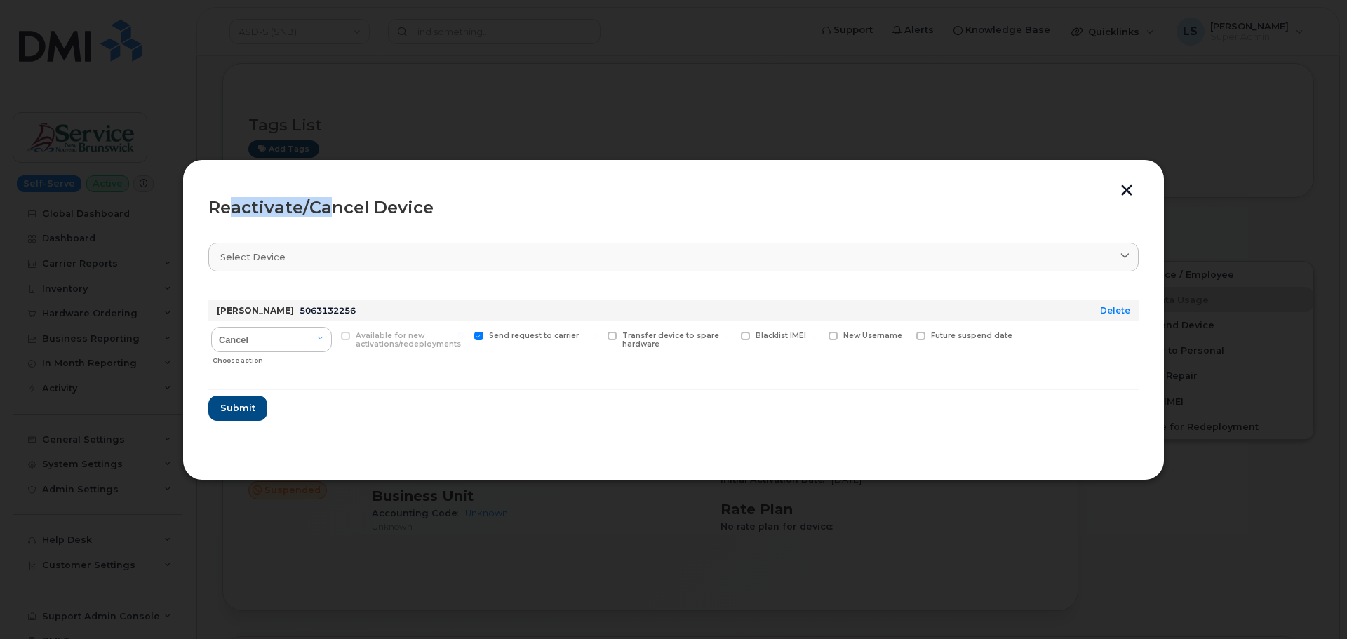
click at [326, 199] on div "Reactivate/Cancel Device" at bounding box center [673, 207] width 930 height 17
click at [218, 413] on button "Submit" at bounding box center [237, 408] width 58 height 25
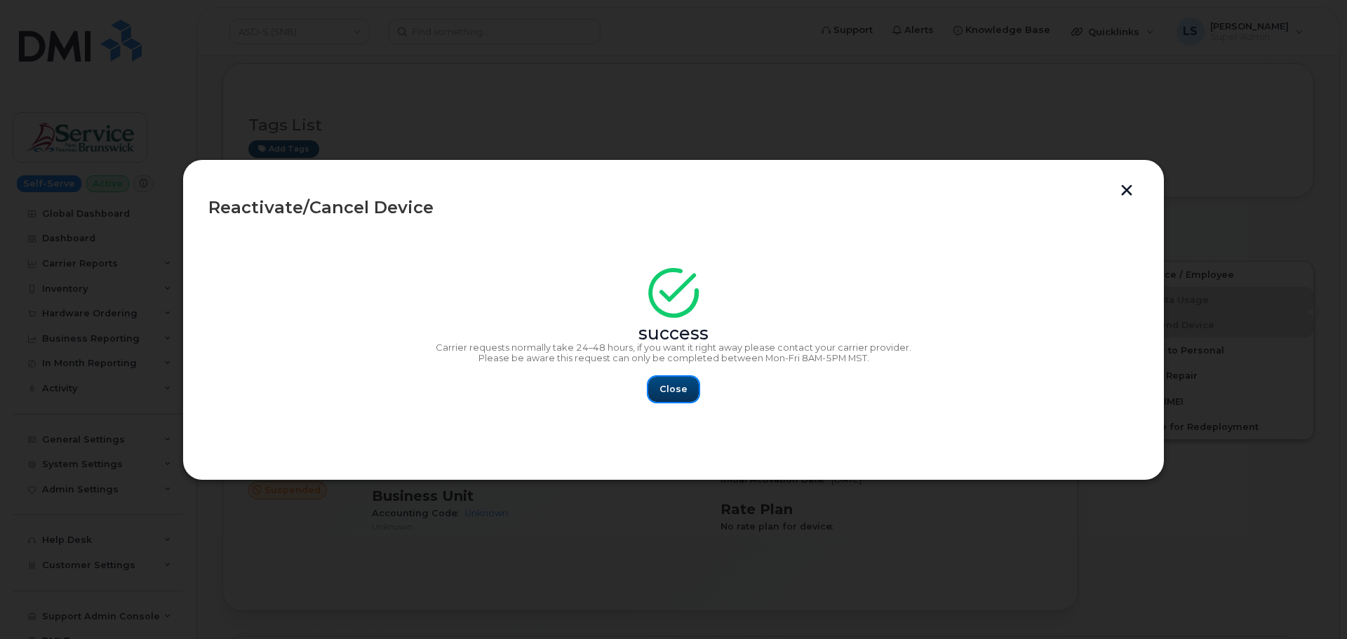
click at [664, 387] on span "Close" at bounding box center [674, 388] width 28 height 13
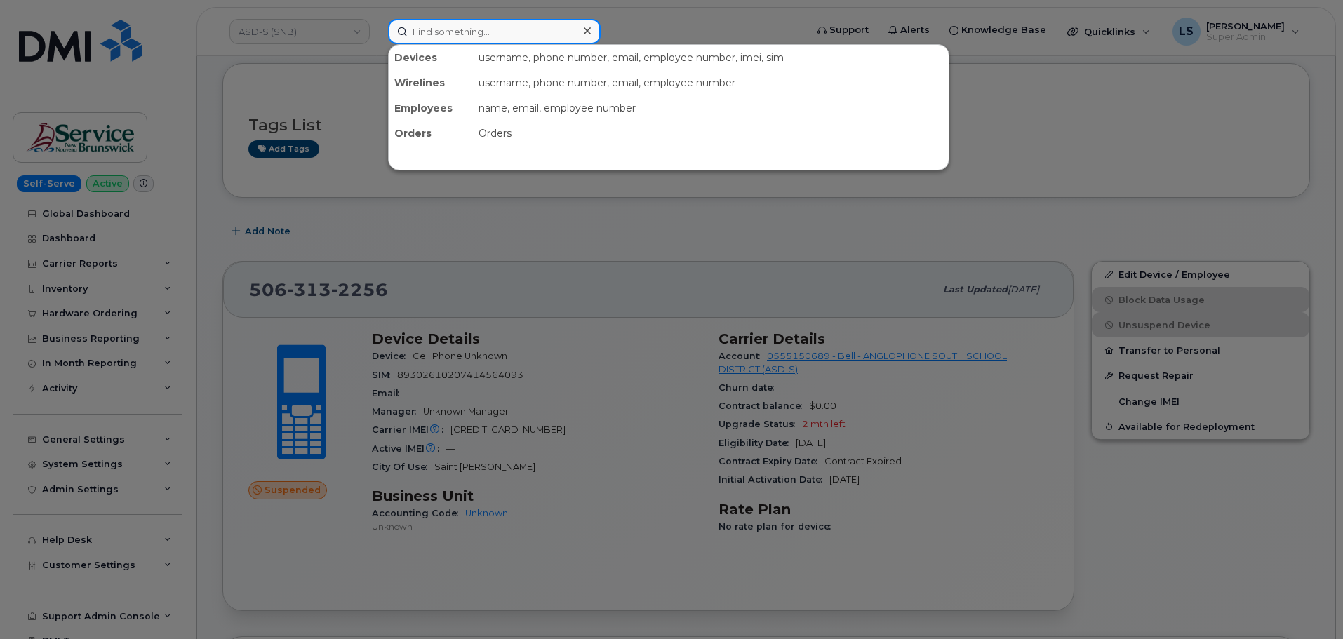
click at [459, 32] on input at bounding box center [494, 31] width 213 height 25
paste input "CHAD.HEINSOHN@KIEWIT.COM"
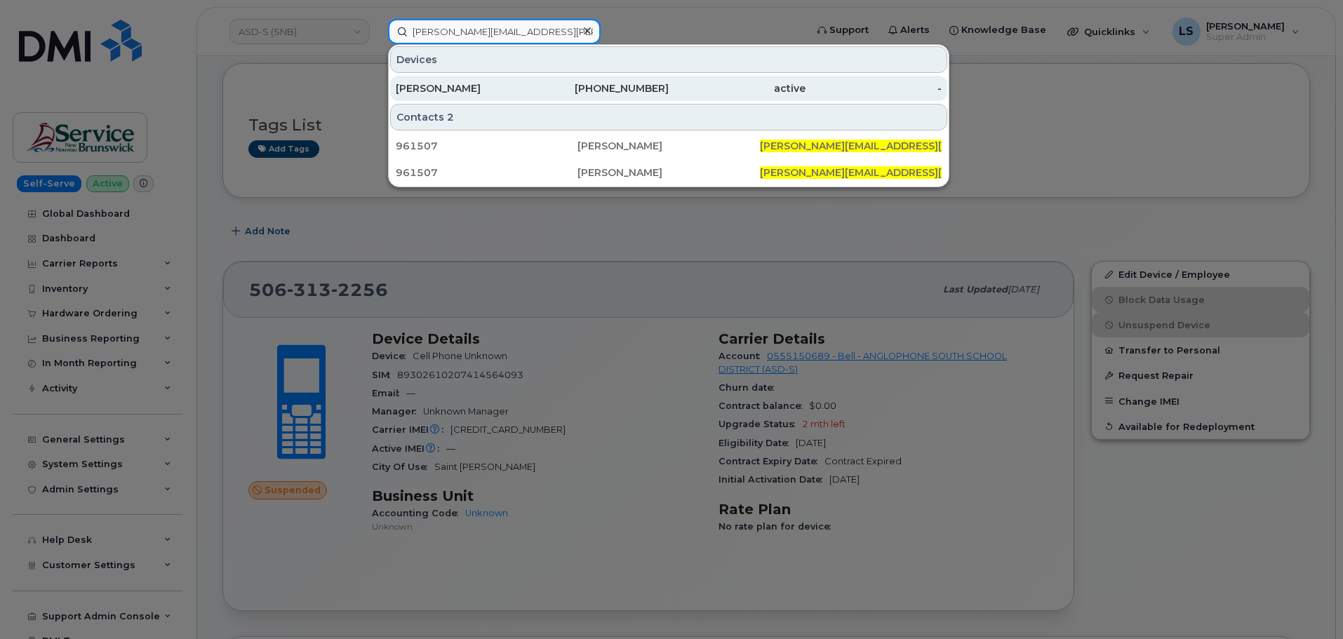
type input "CHAD.HEINSOHN@KIEWIT.COM"
click at [491, 87] on div "CHAD HEINSOHN" at bounding box center [464, 88] width 137 height 14
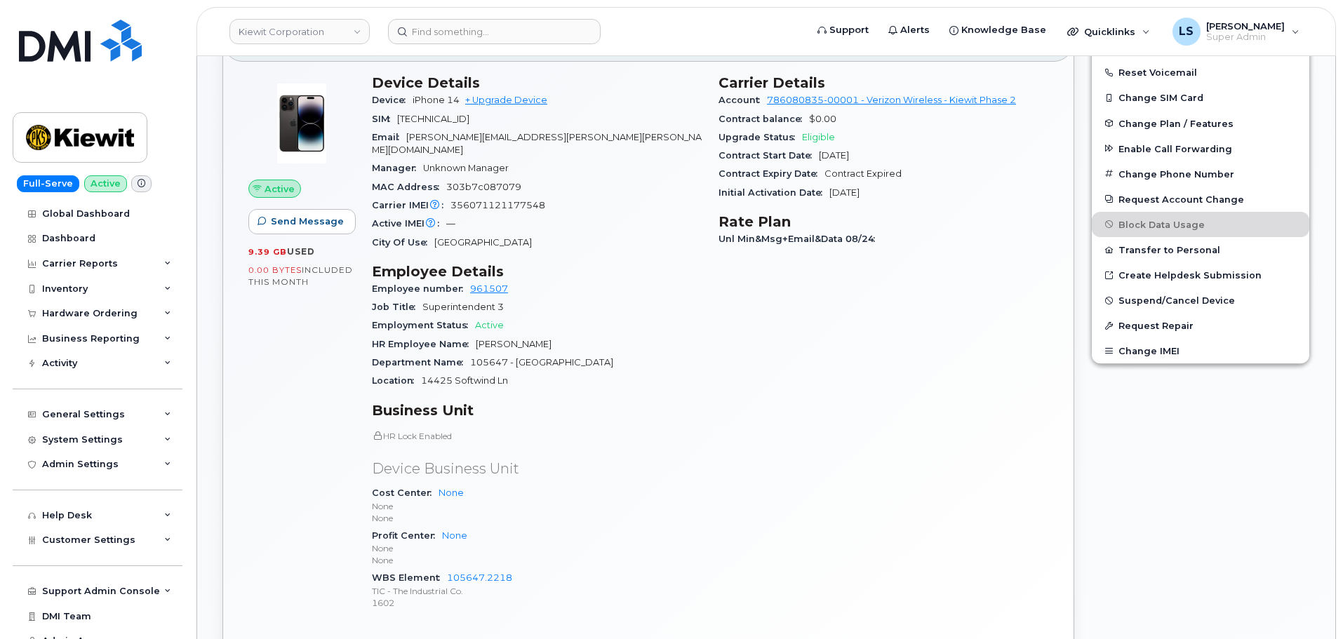
scroll to position [351, 0]
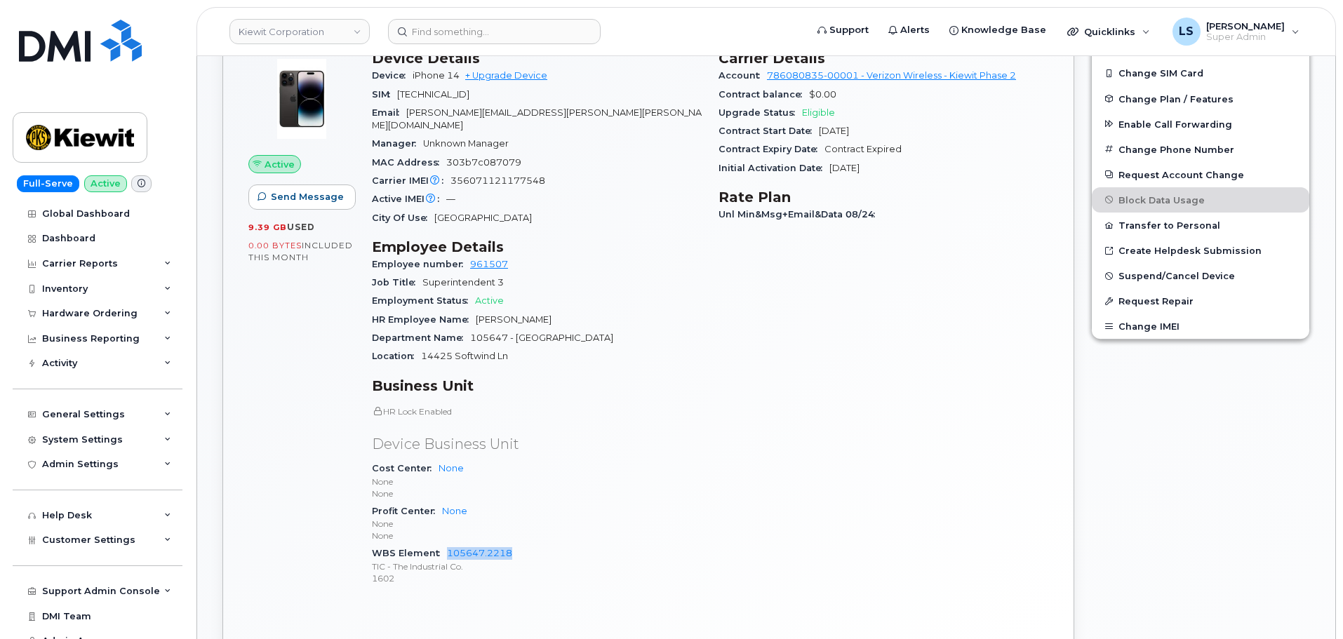
drag, startPoint x: 538, startPoint y: 540, endPoint x: 445, endPoint y: 539, distance: 93.3
click at [445, 544] on div "WBS Element 105647.2218 TIC - The Industrial Co. 1602" at bounding box center [537, 565] width 330 height 43
click at [629, 488] on p "None" at bounding box center [537, 494] width 330 height 12
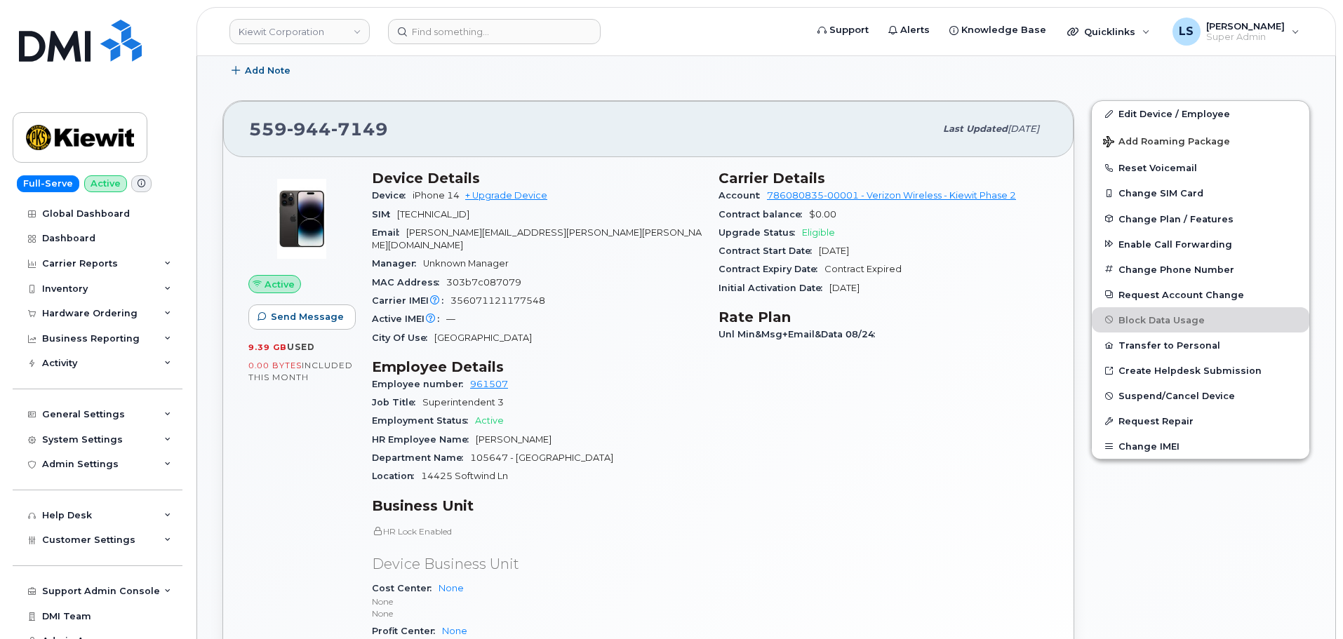
scroll to position [70, 0]
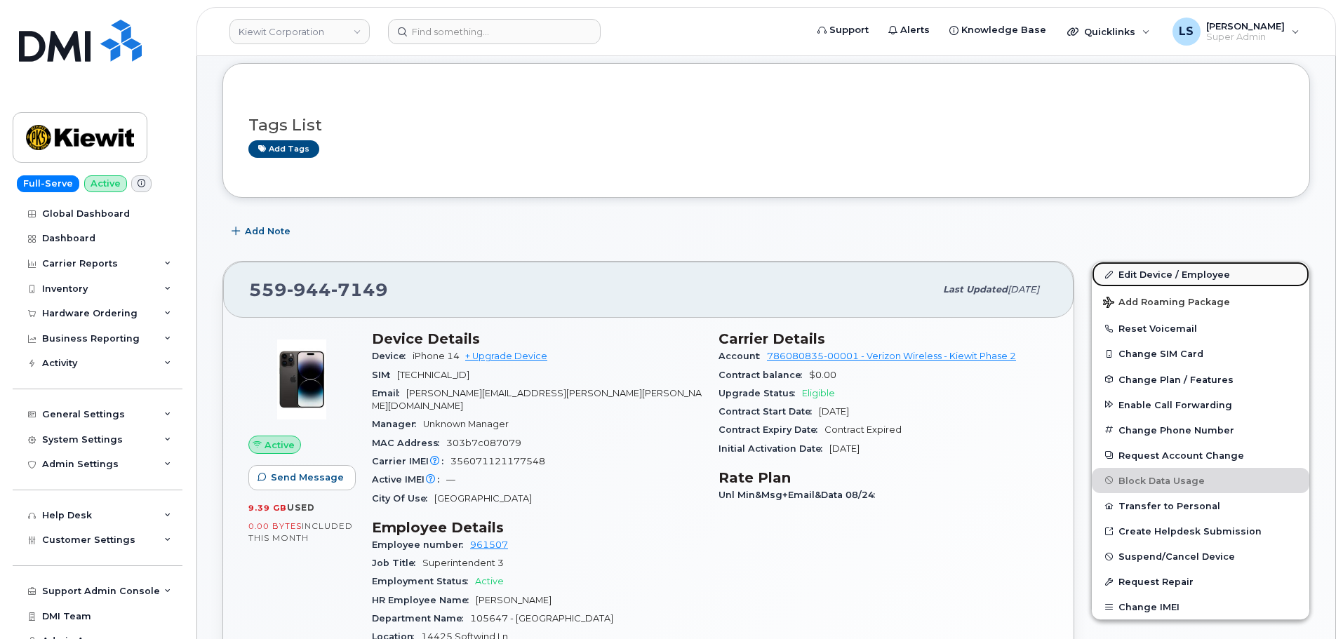
click at [1153, 275] on link "Edit Device / Employee" at bounding box center [1201, 274] width 218 height 25
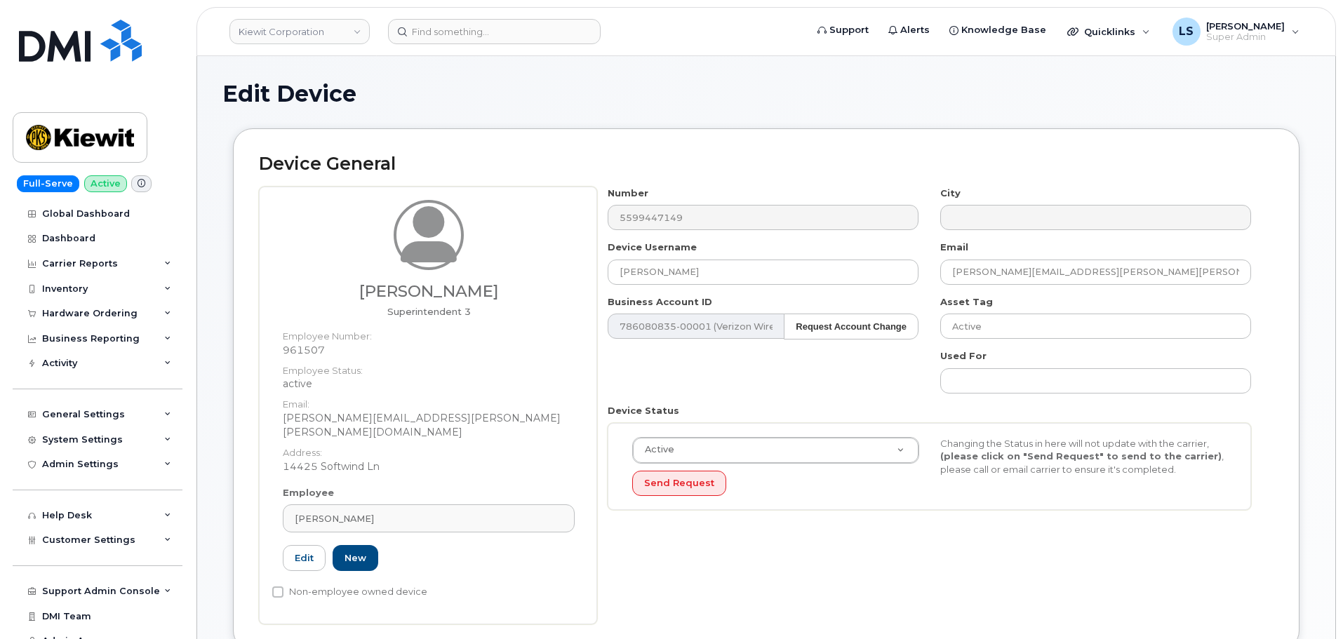
click at [826, 506] on div "Active Active Suspended Cancelled Send Request Changing the Status in here will…" at bounding box center [929, 467] width 643 height 88
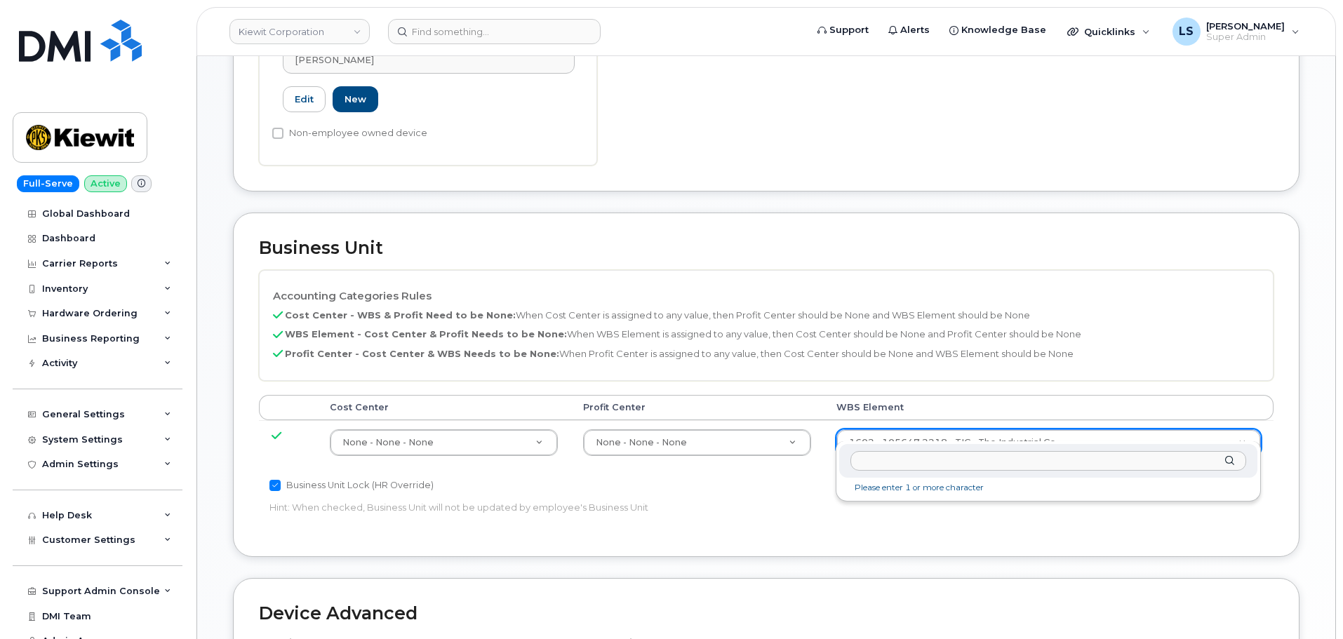
scroll to position [491, 0]
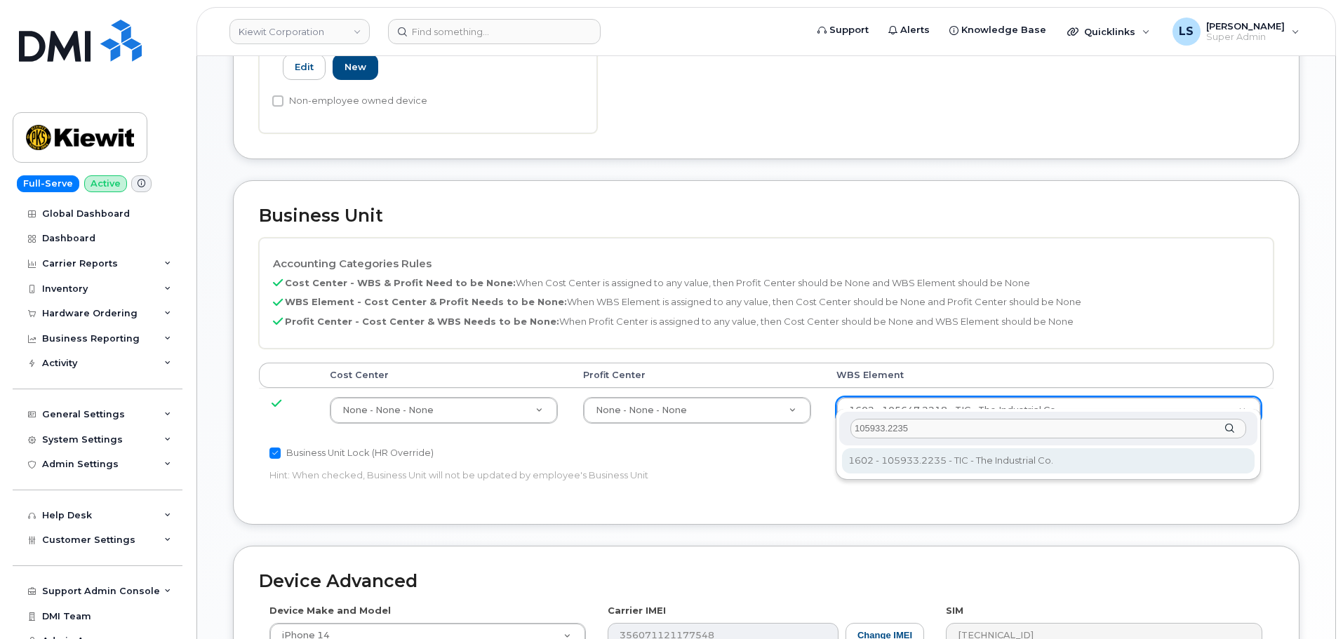
type input "105933.2235"
type input "30169104"
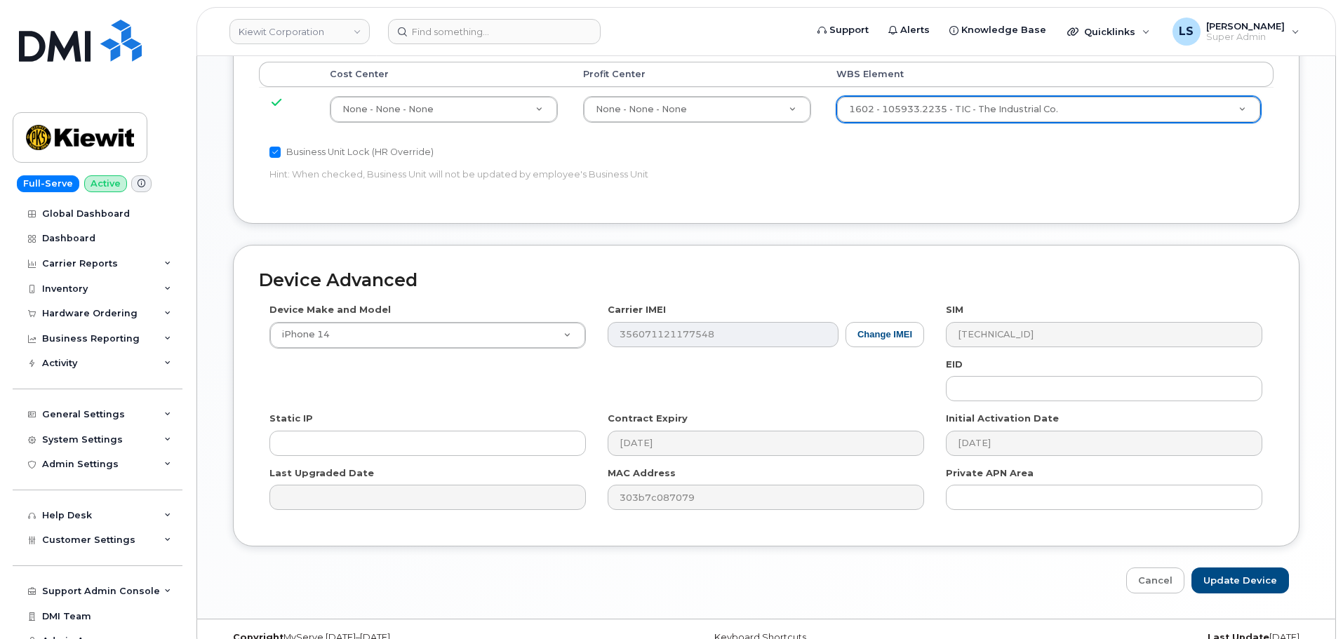
scroll to position [803, 0]
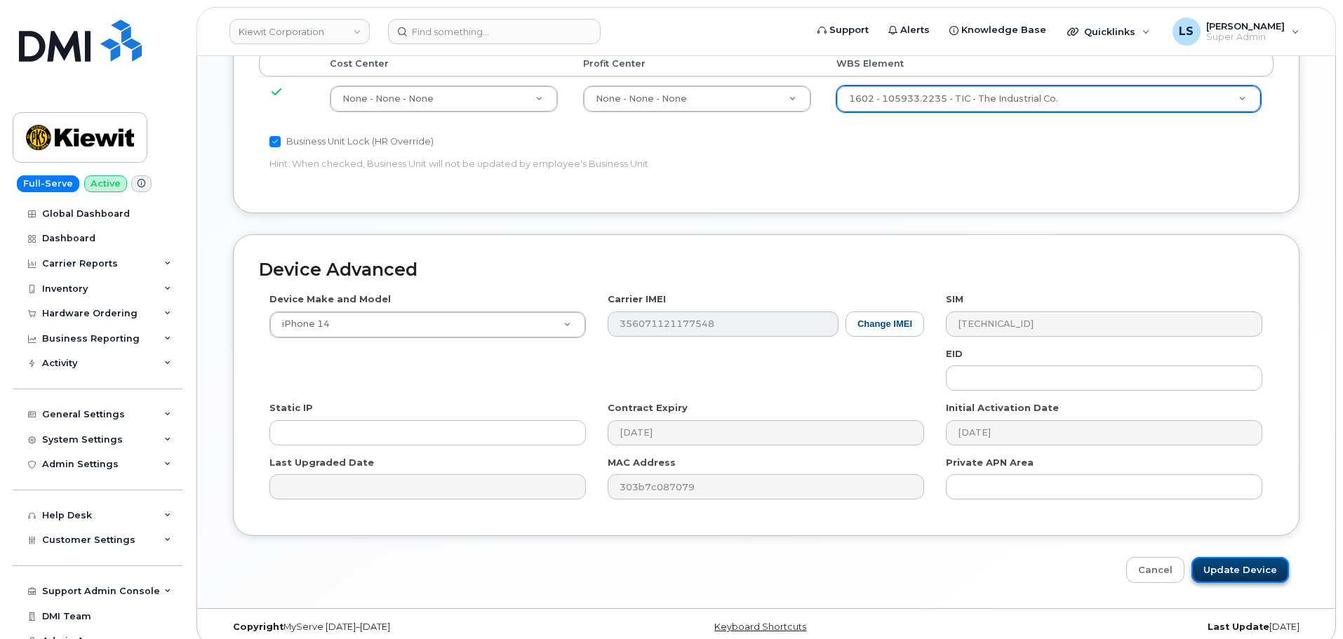
click at [1224, 557] on input "Update Device" at bounding box center [1240, 570] width 98 height 26
type input "Saving..."
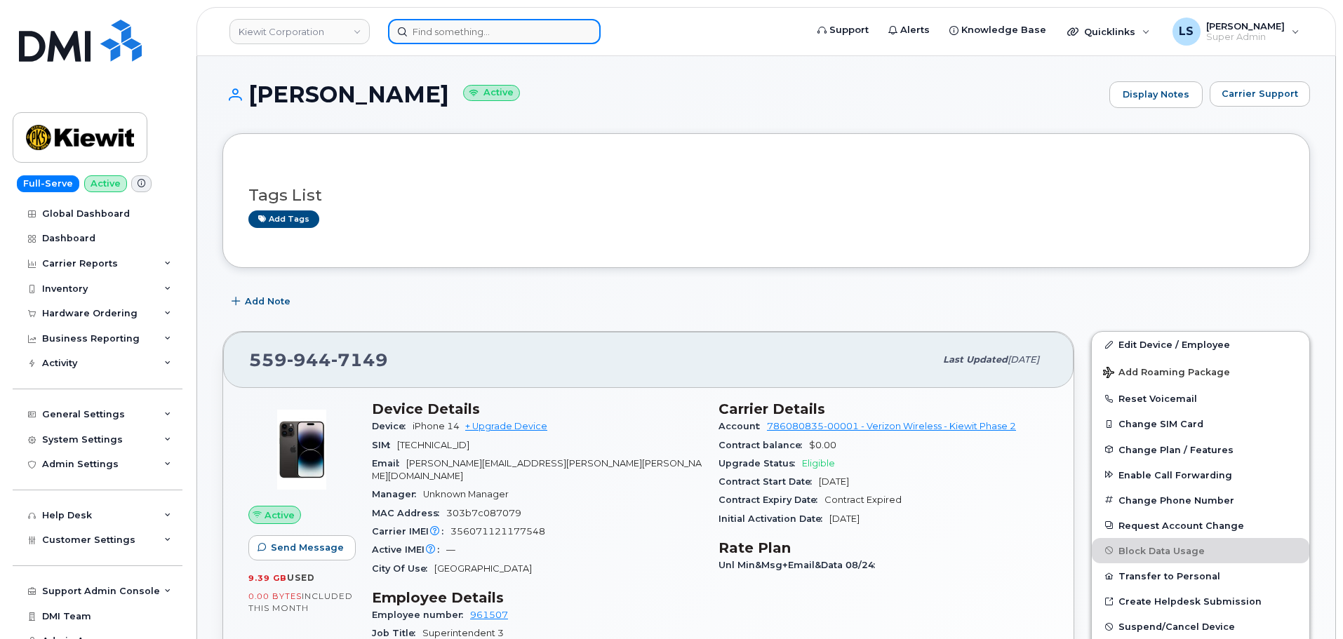
click at [466, 40] on input at bounding box center [494, 31] width 213 height 25
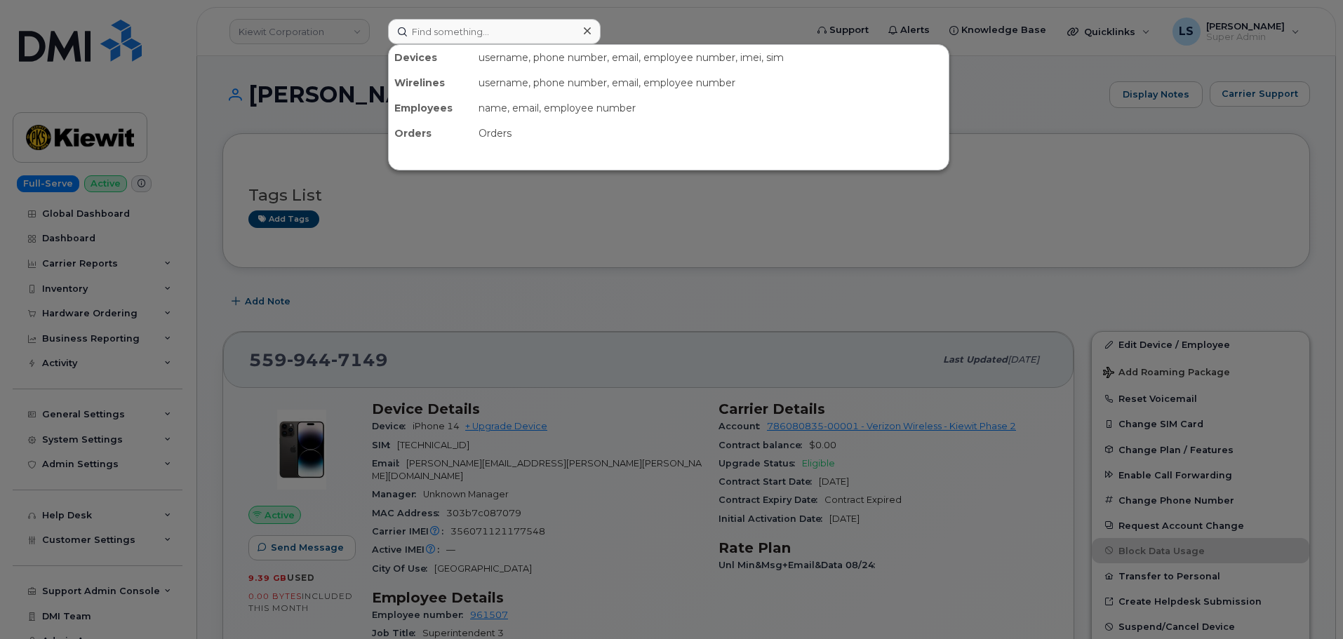
click at [504, 330] on div at bounding box center [671, 319] width 1343 height 639
click at [460, 27] on input at bounding box center [494, 31] width 213 height 25
paste input "5063131582"
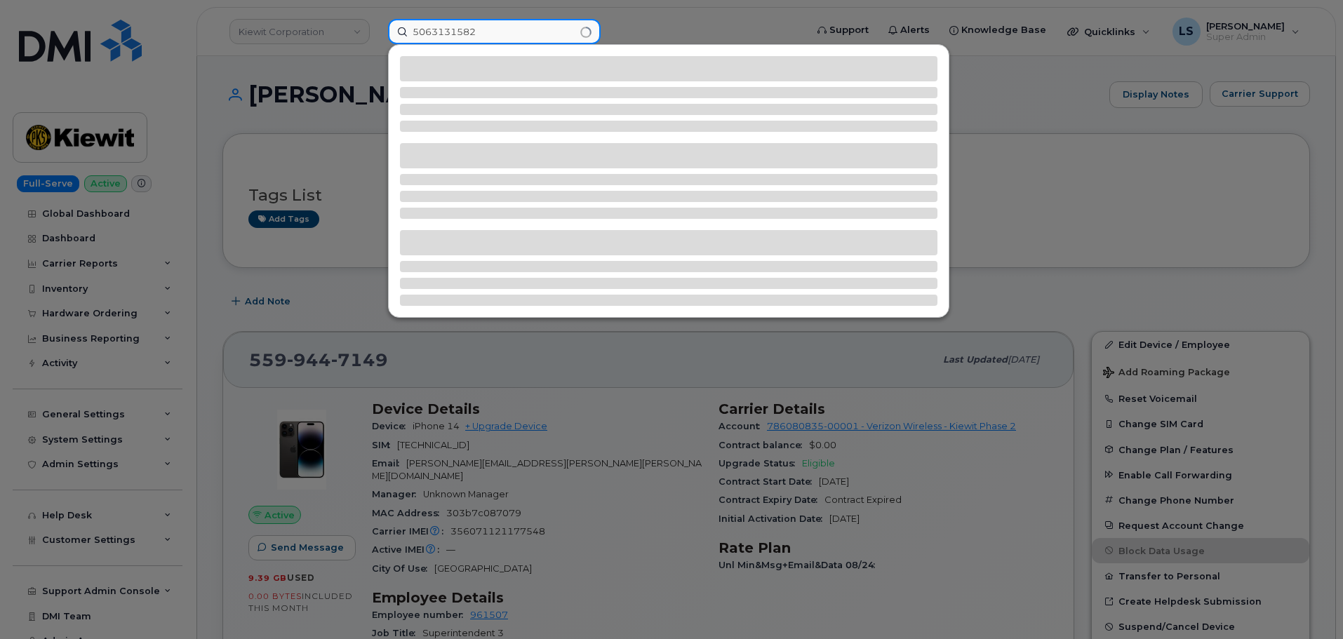
type input "5063131582"
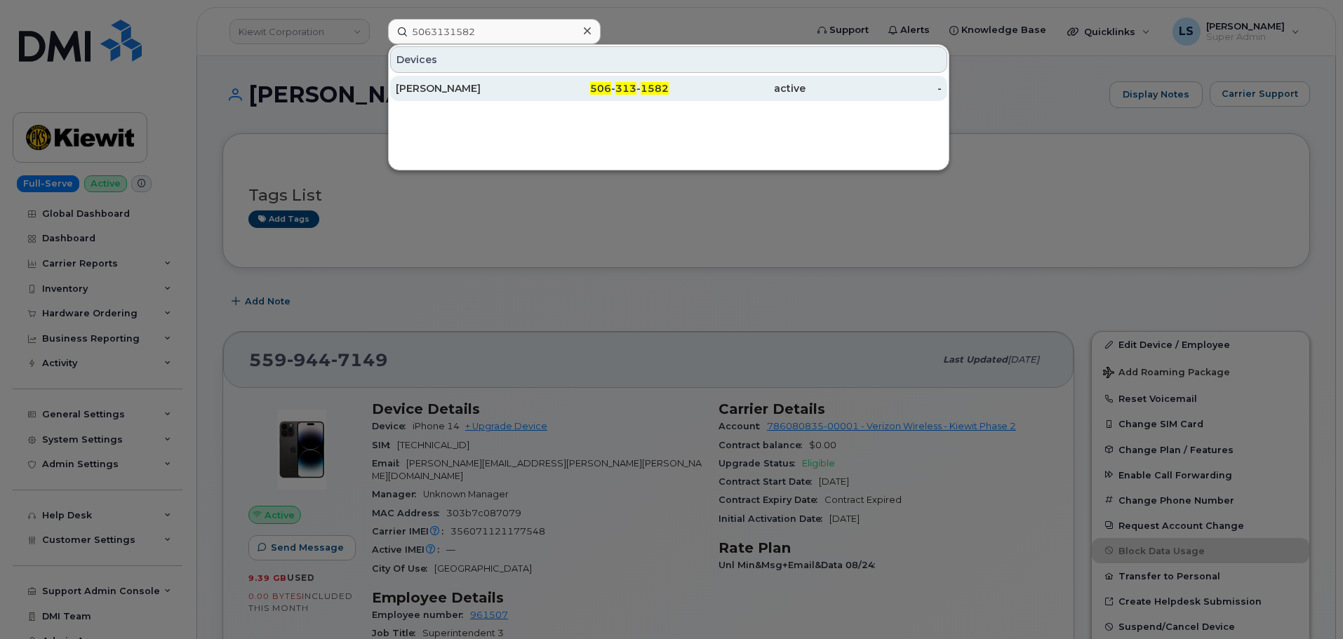
click at [467, 78] on div "[PERSON_NAME]" at bounding box center [464, 88] width 137 height 25
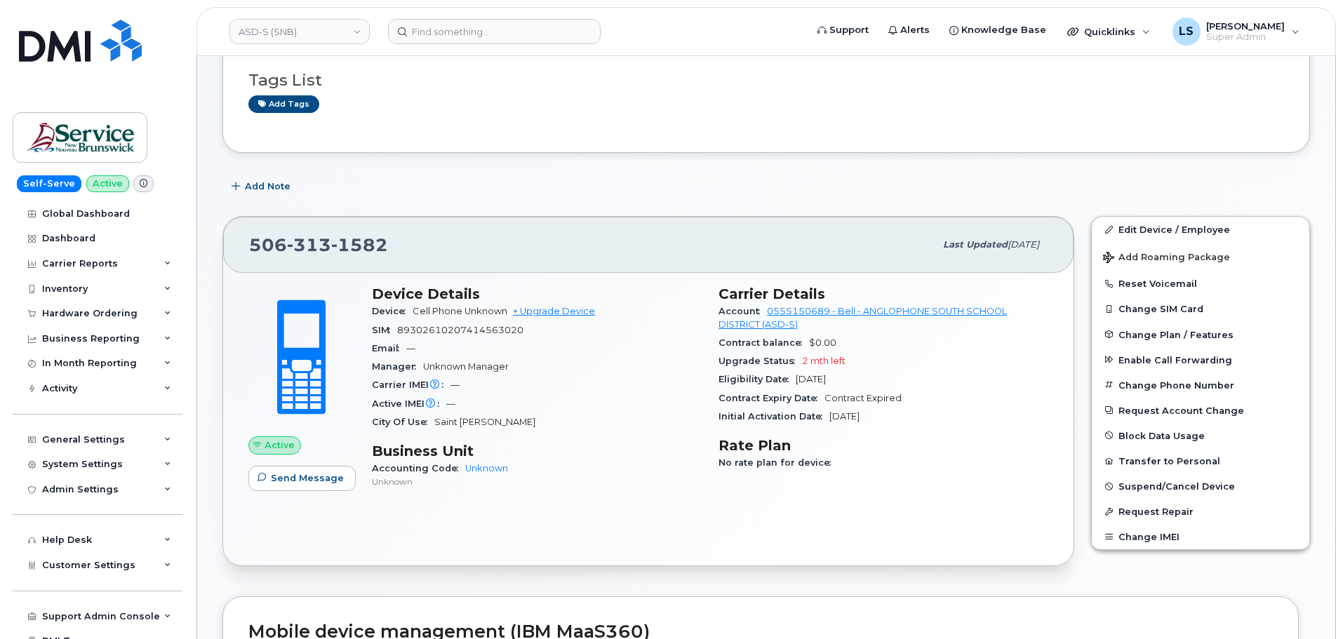
scroll to position [140, 0]
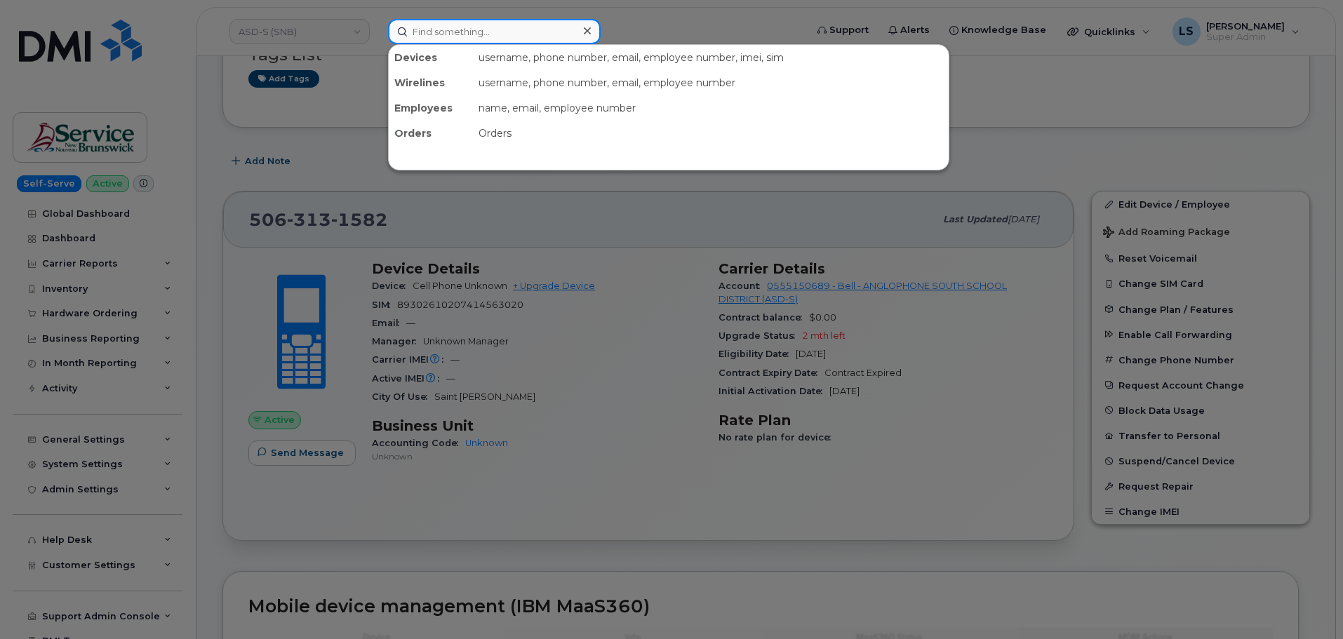
click at [455, 28] on input at bounding box center [494, 31] width 213 height 25
paste input "5063132257"
type input "5063132257"
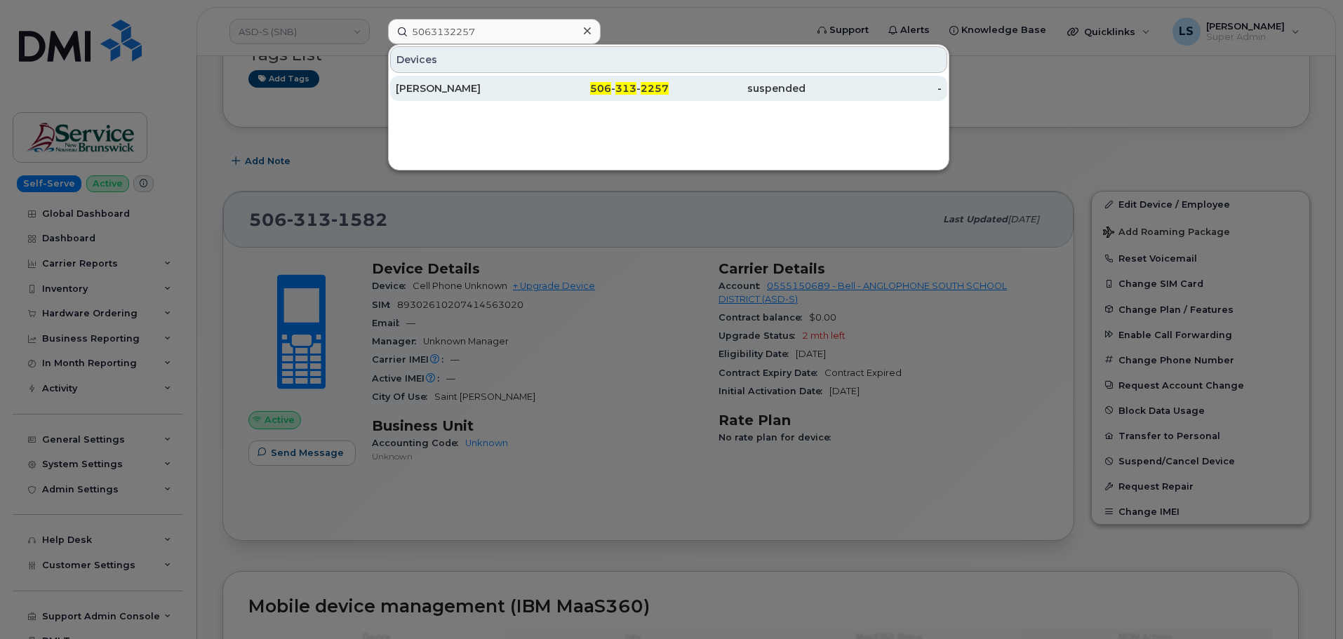
click at [461, 87] on div "Aaron Waters" at bounding box center [464, 88] width 137 height 14
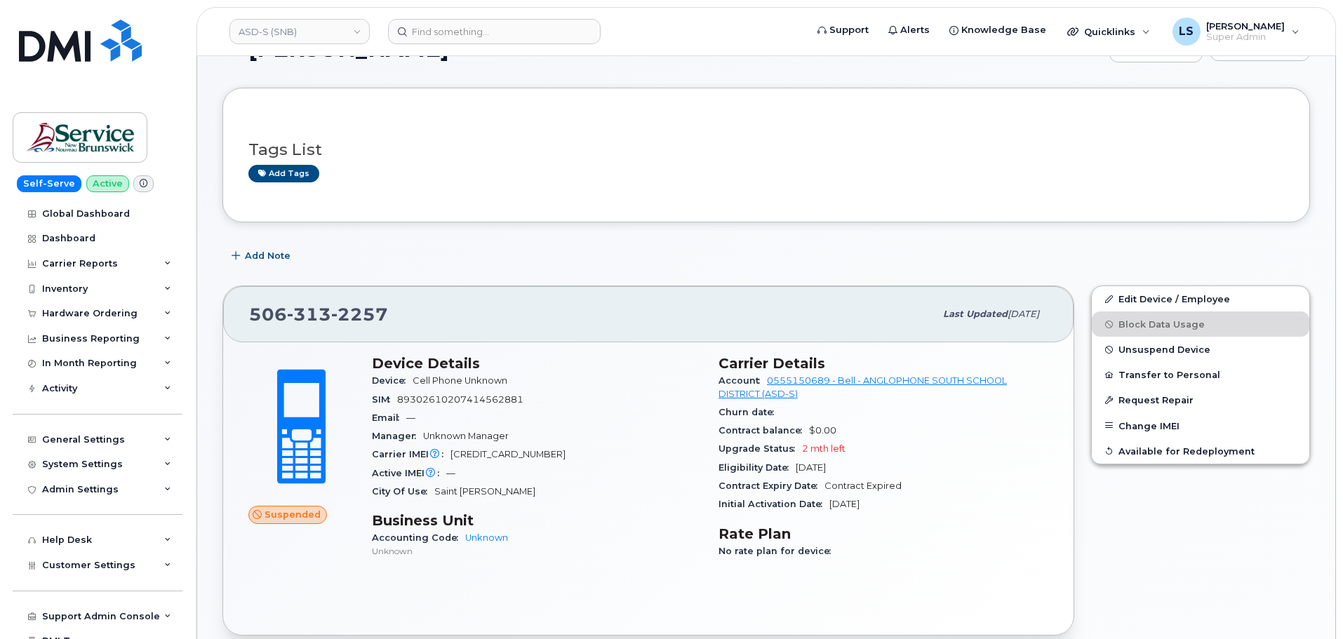
scroll to position [70, 0]
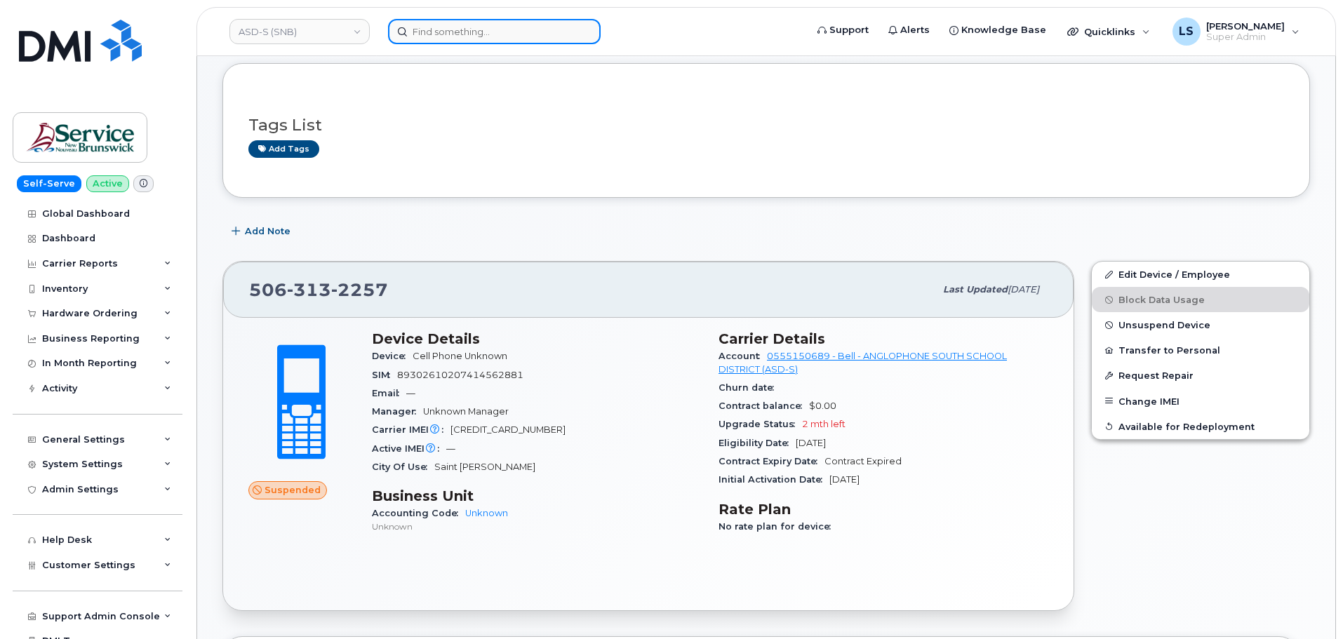
click at [462, 32] on input at bounding box center [494, 31] width 213 height 25
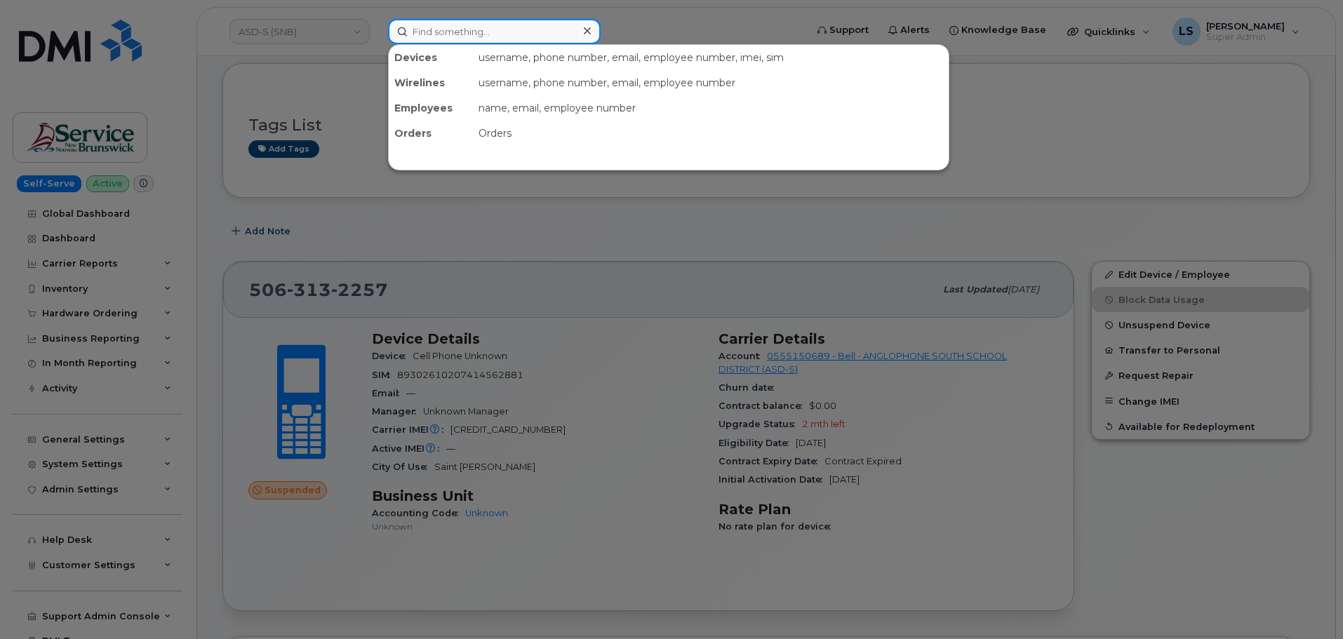
paste input "[PERSON_NAME]"
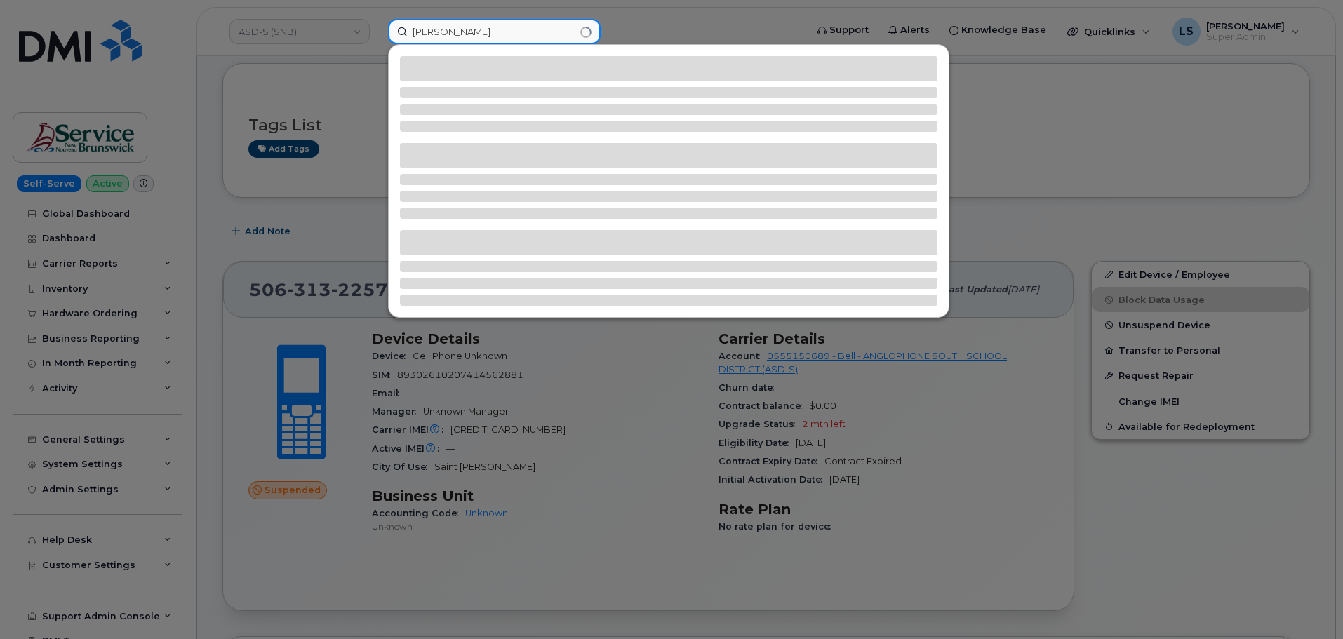
type input "[PERSON_NAME]"
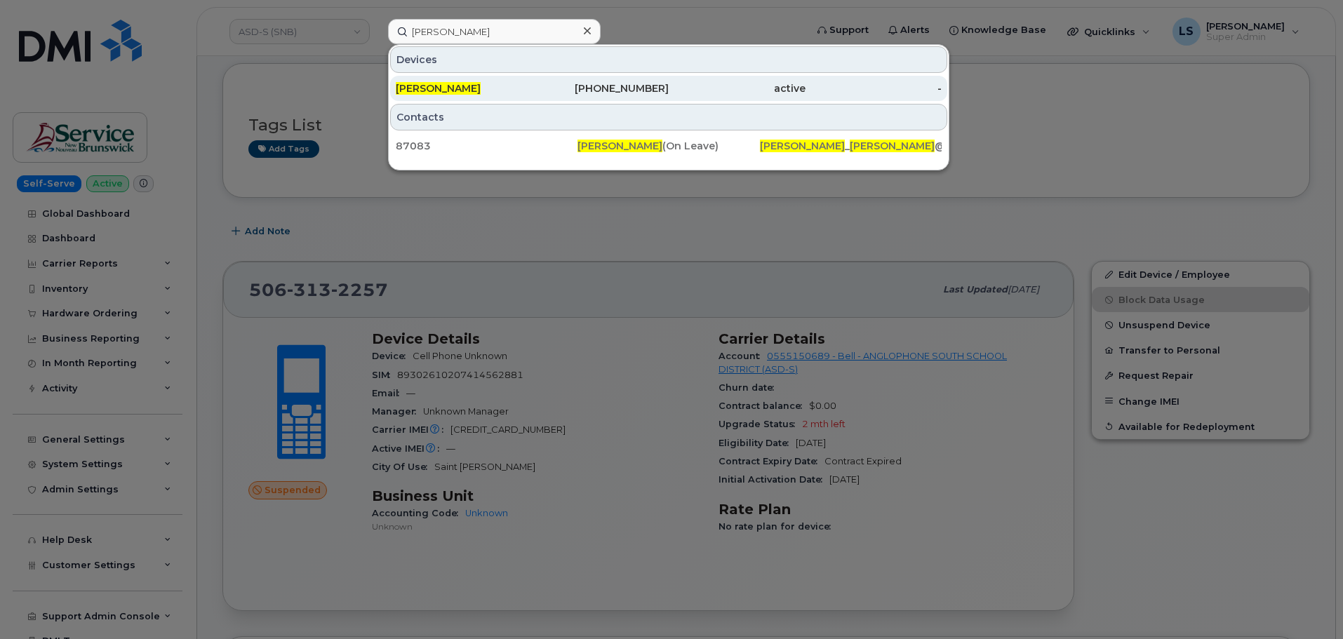
click at [468, 84] on span "[PERSON_NAME]" at bounding box center [438, 88] width 85 height 13
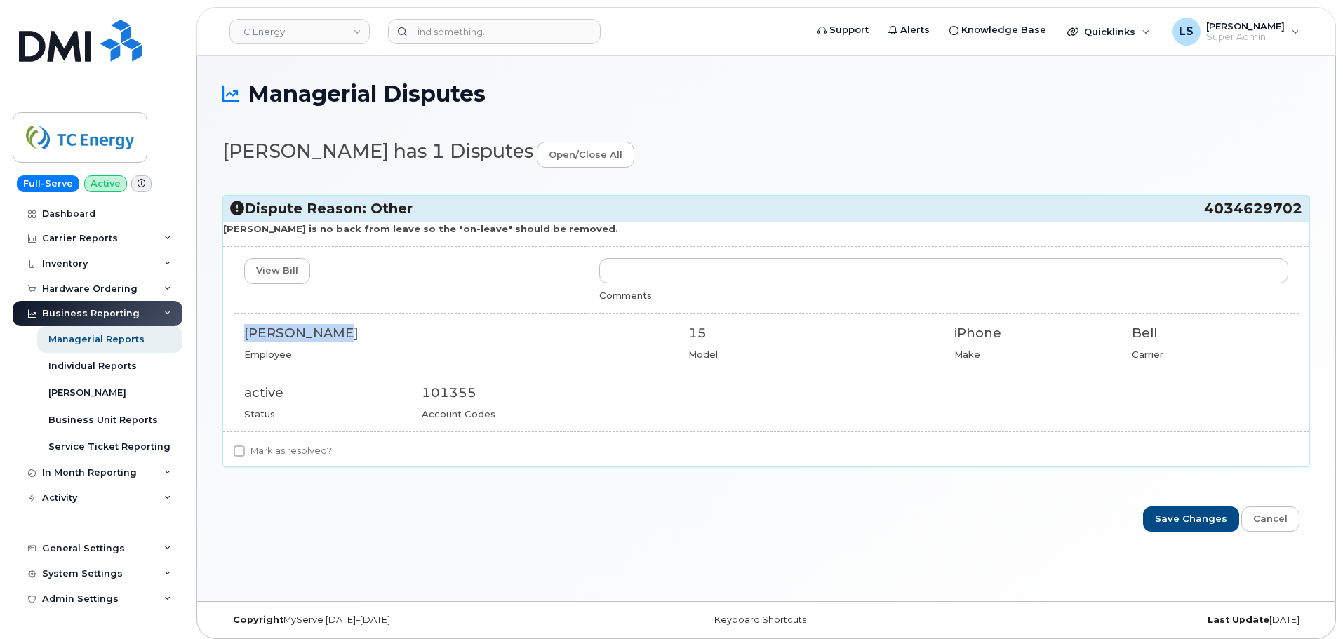
drag, startPoint x: 370, startPoint y: 322, endPoint x: 244, endPoint y: 323, distance: 125.6
click at [244, 323] on div "View Bill Comments [PERSON_NAME] Employee 15 Model iPhone Make Bell Carrier act…" at bounding box center [766, 339] width 1086 height 162
copy div "[PERSON_NAME]"
click at [540, 315] on div "View Bill Comments [PERSON_NAME] Employee 15 Model iPhone Make Bell Carrier act…" at bounding box center [766, 339] width 1086 height 162
click at [650, 547] on div "Managerial Disputes [PERSON_NAME] has 1 Disputes open/close all Dispute Reason:…" at bounding box center [766, 328] width 1138 height 545
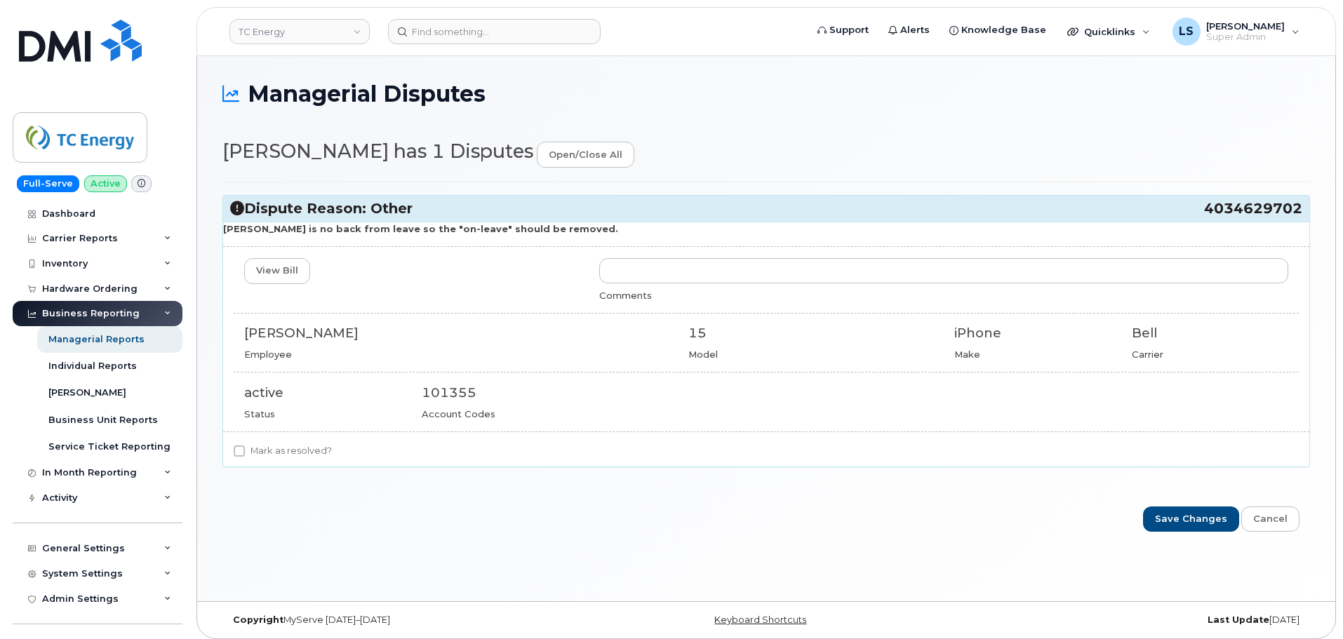
click at [309, 455] on label "Mark as resolved?" at bounding box center [283, 451] width 98 height 17
click at [245, 455] on input "Mark as resolved?" at bounding box center [239, 451] width 11 height 11
checkbox input "true"
click at [470, 449] on div "Mark as resolved?" at bounding box center [766, 451] width 1065 height 17
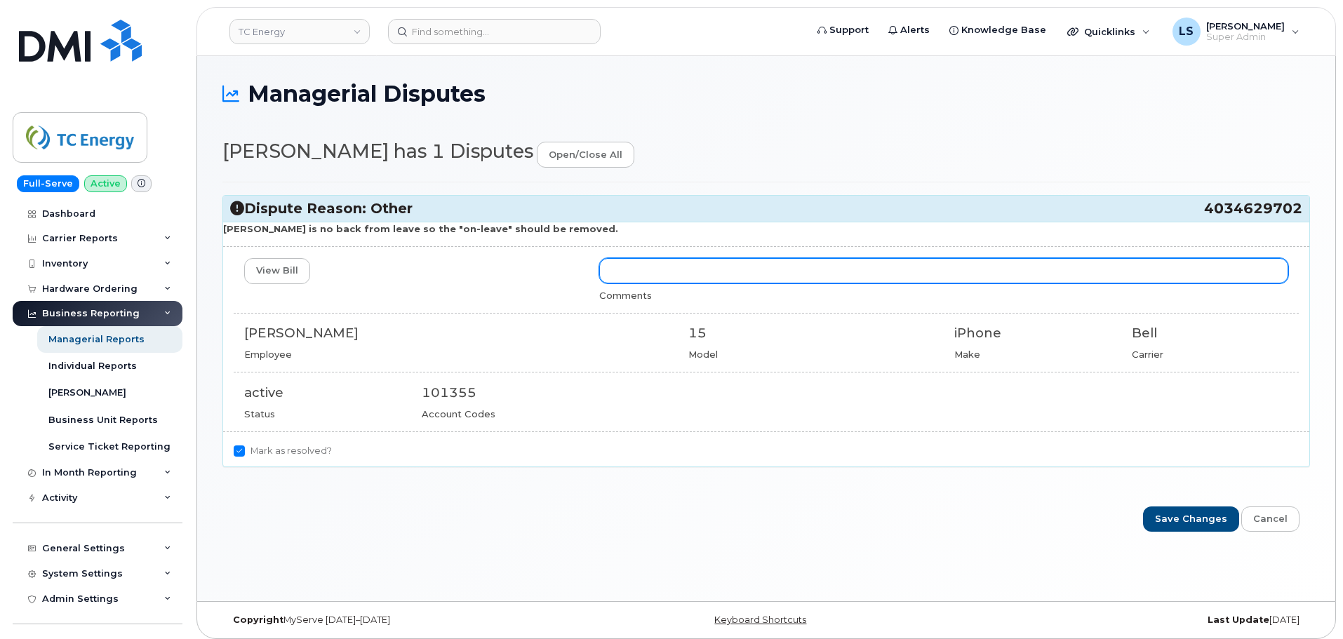
click at [655, 276] on input "text" at bounding box center [943, 270] width 689 height 25
type input "Completed"
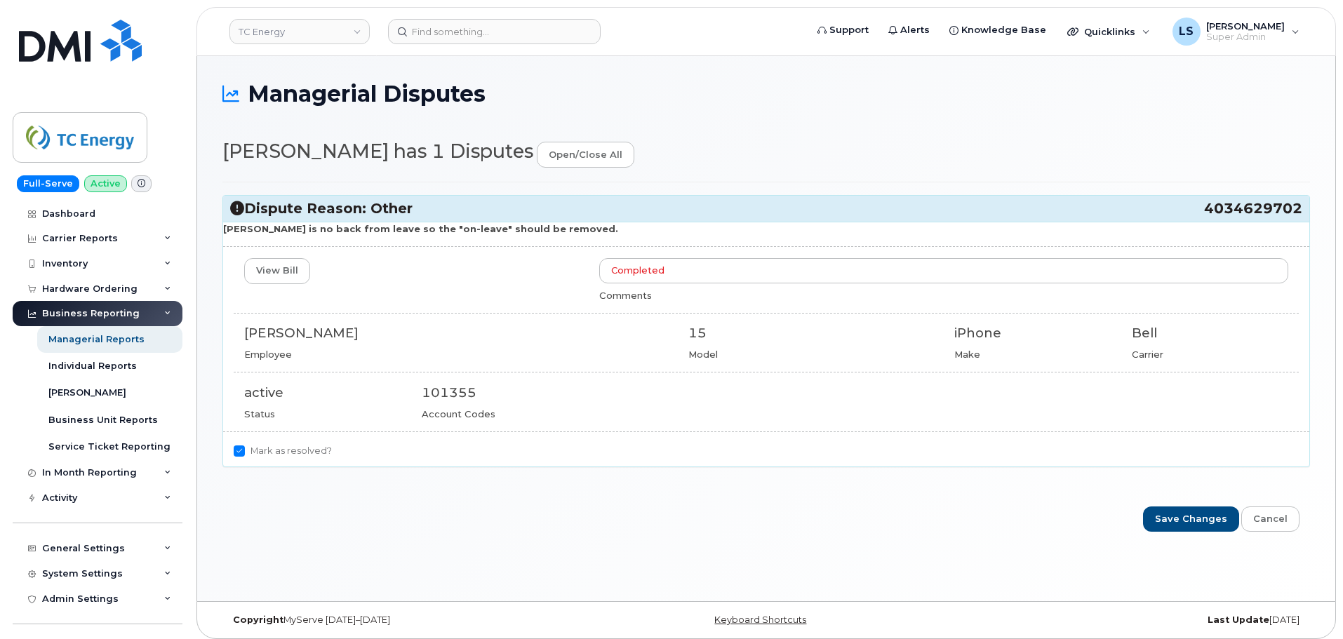
drag, startPoint x: 695, startPoint y: 533, endPoint x: 811, endPoint y: 575, distance: 123.6
click at [695, 534] on div "Managerial Disputes Nathan Knight has 1 Disputes open/close all Dispute Reason:…" at bounding box center [766, 328] width 1138 height 545
click at [1184, 512] on input "Save Changes" at bounding box center [1191, 520] width 96 height 26
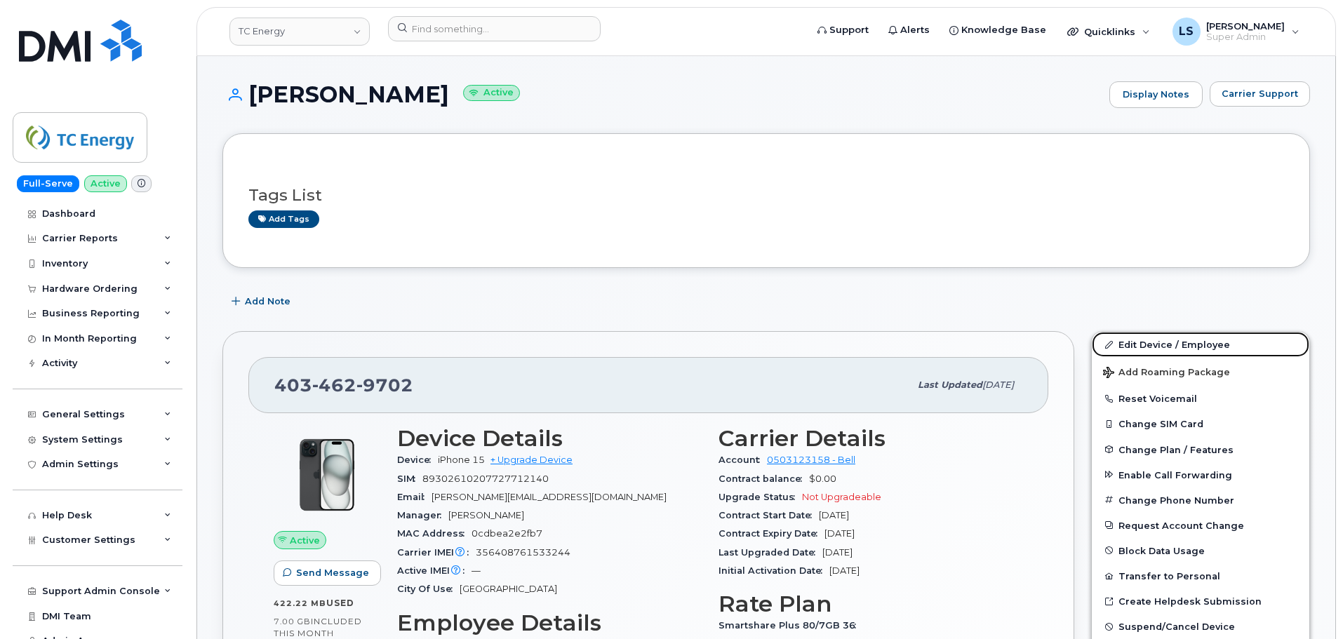
drag, startPoint x: 1195, startPoint y: 337, endPoint x: 1025, endPoint y: 352, distance: 170.4
click at [1195, 337] on link "Edit Device / Employee" at bounding box center [1201, 344] width 218 height 25
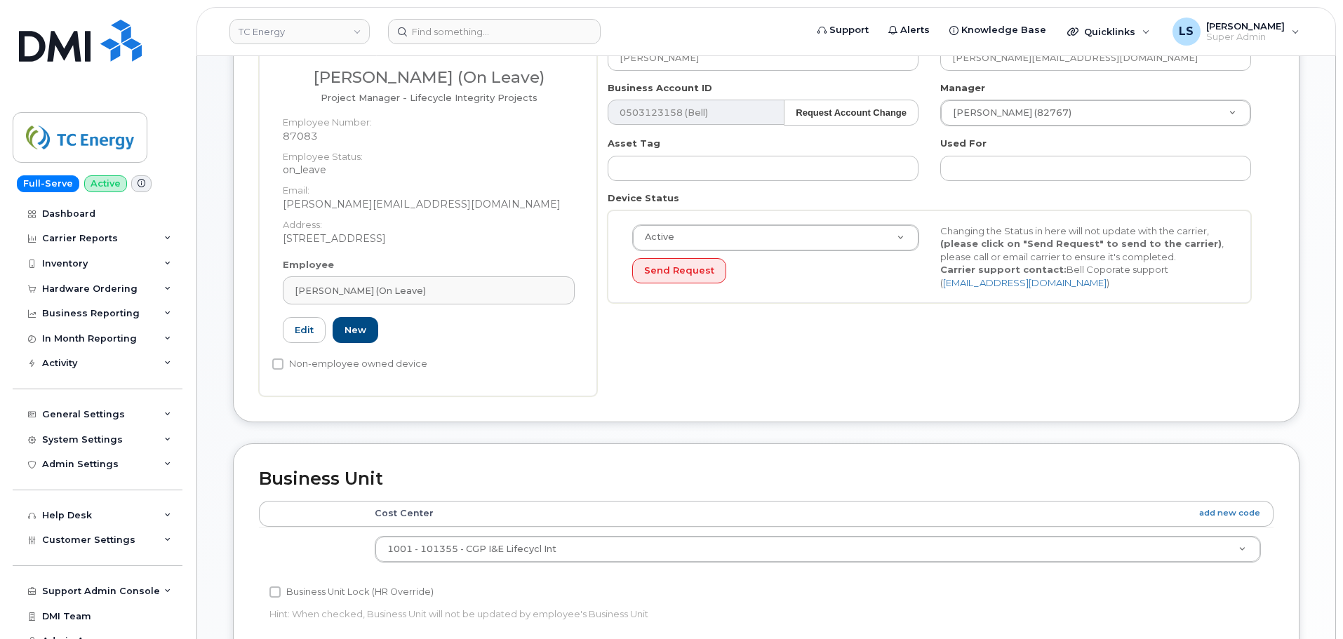
scroll to position [210, 0]
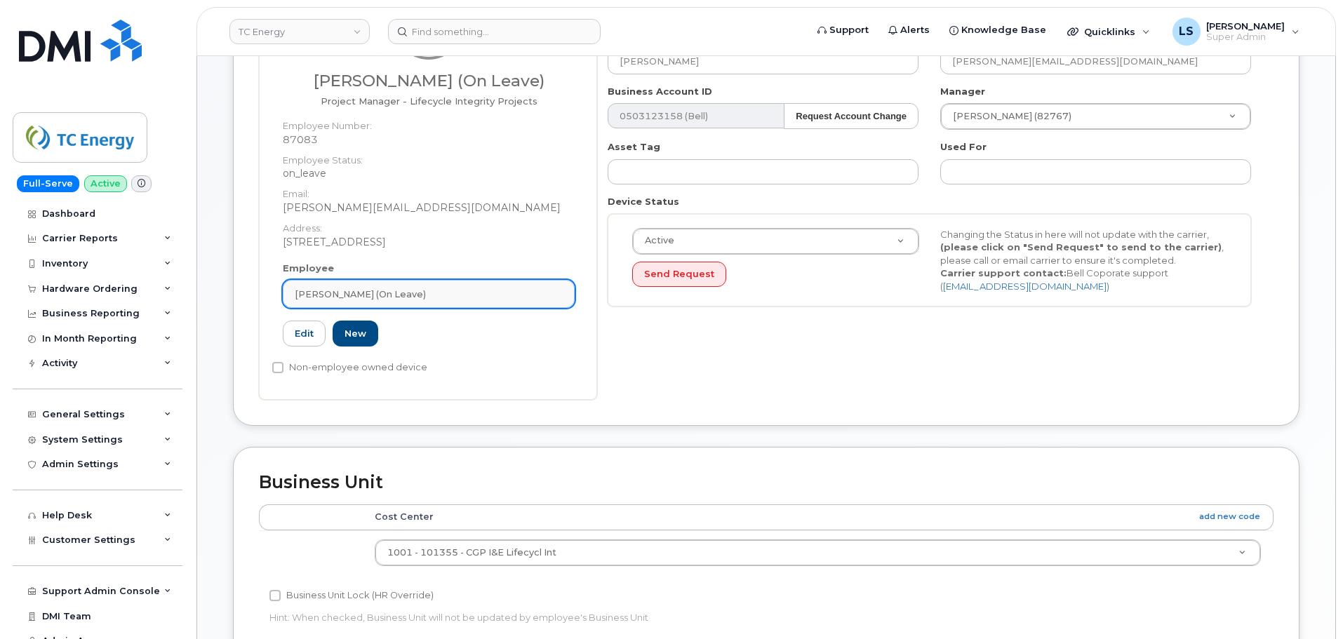
click at [457, 288] on div "Andrew Dueck (On Leave)" at bounding box center [429, 294] width 268 height 13
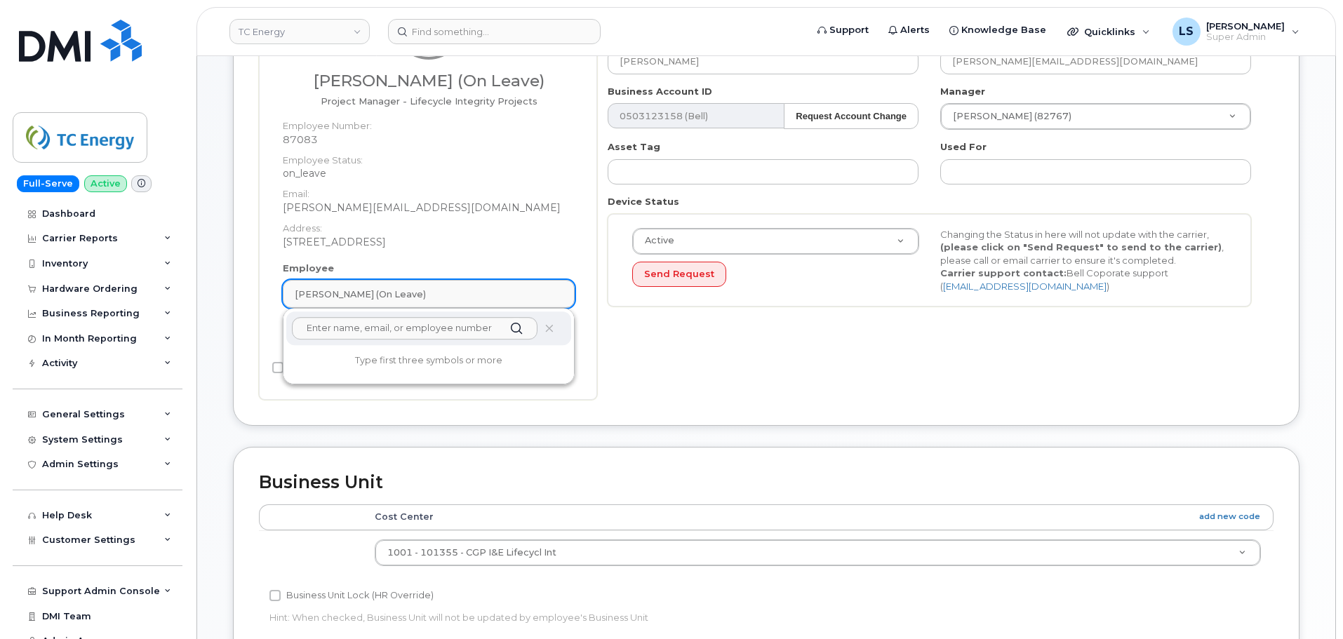
click at [457, 288] on div "Andrew Dueck (On Leave)" at bounding box center [429, 294] width 268 height 13
type input "A"
paste input "[PERSON_NAME]"
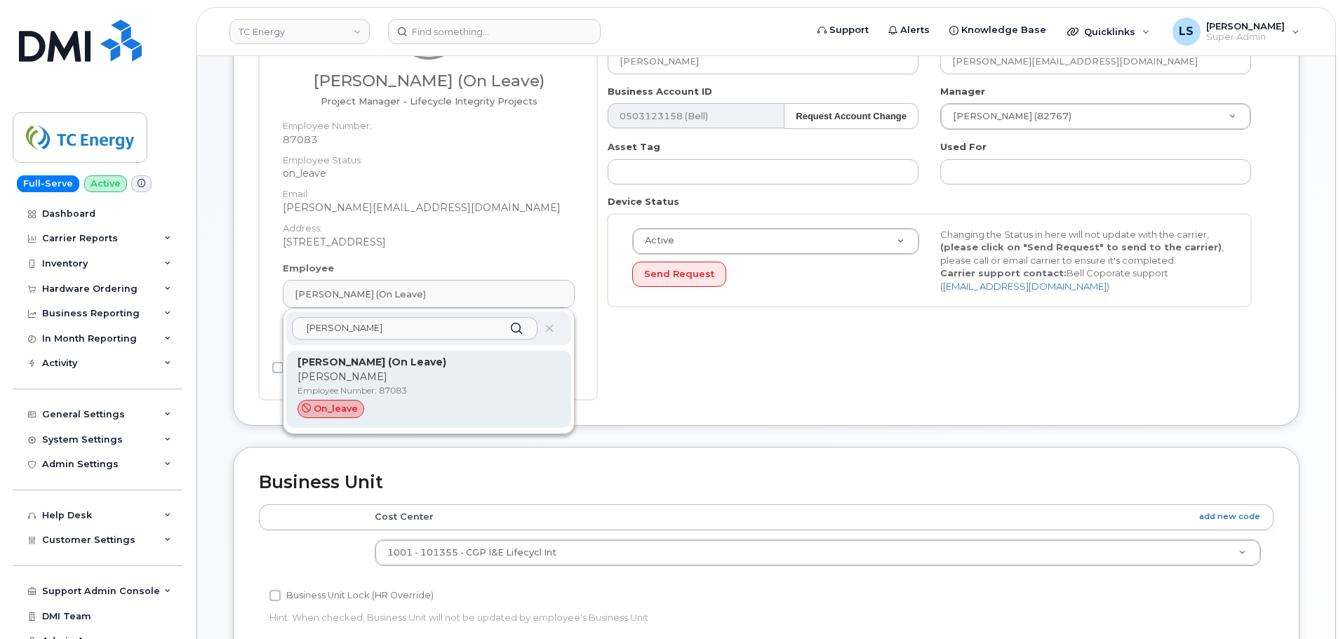
type input "[PERSON_NAME]"
click at [353, 405] on span "on_leave" at bounding box center [336, 408] width 44 height 13
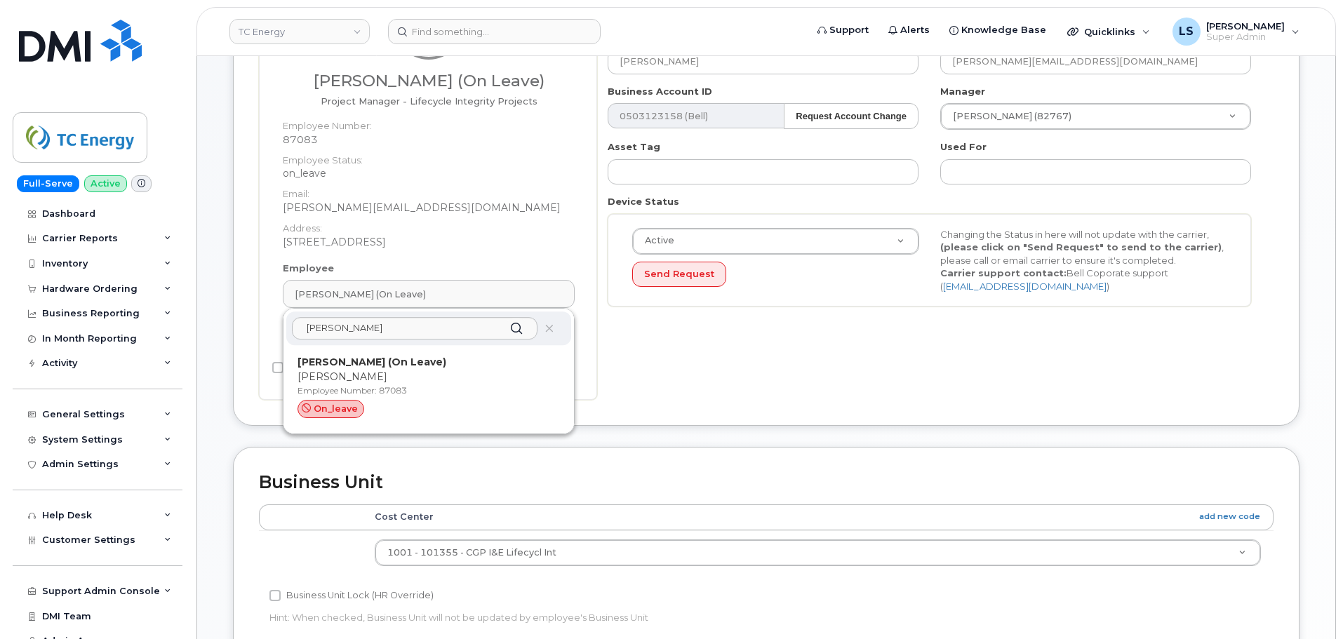
click at [824, 409] on div "Device General Andrew Dueck (On Leave) Project Manager - Lifecycle Integrity Pr…" at bounding box center [766, 172] width 1066 height 508
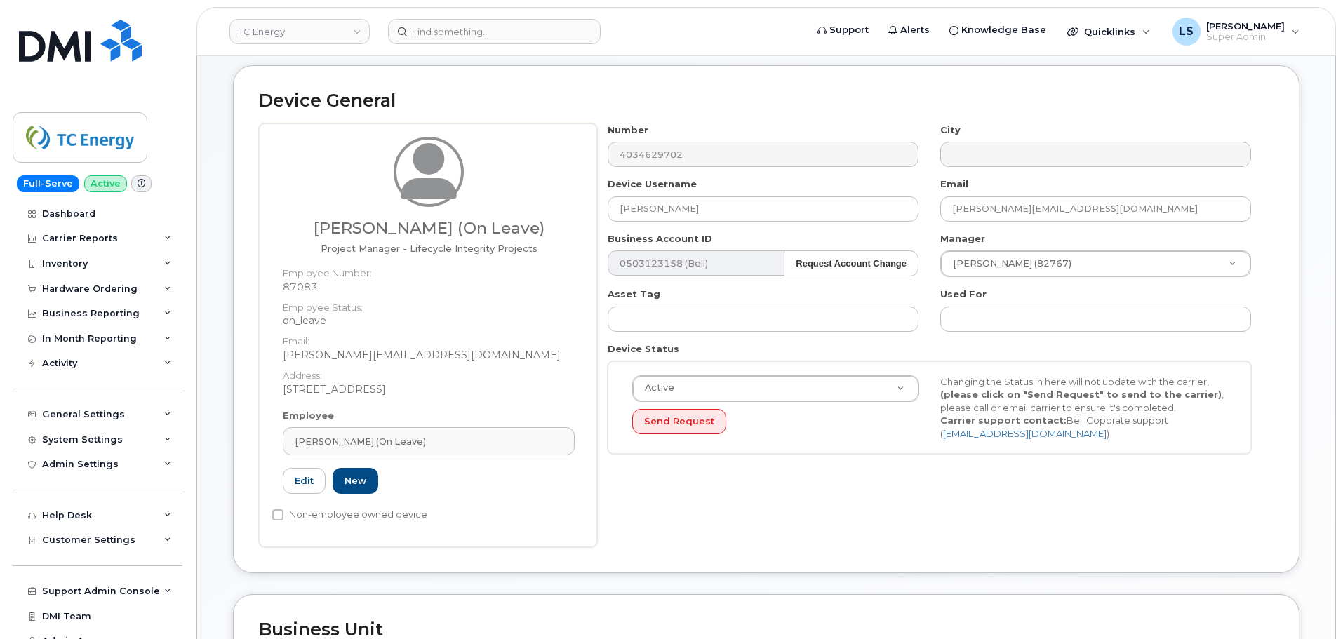
scroll to position [47, 0]
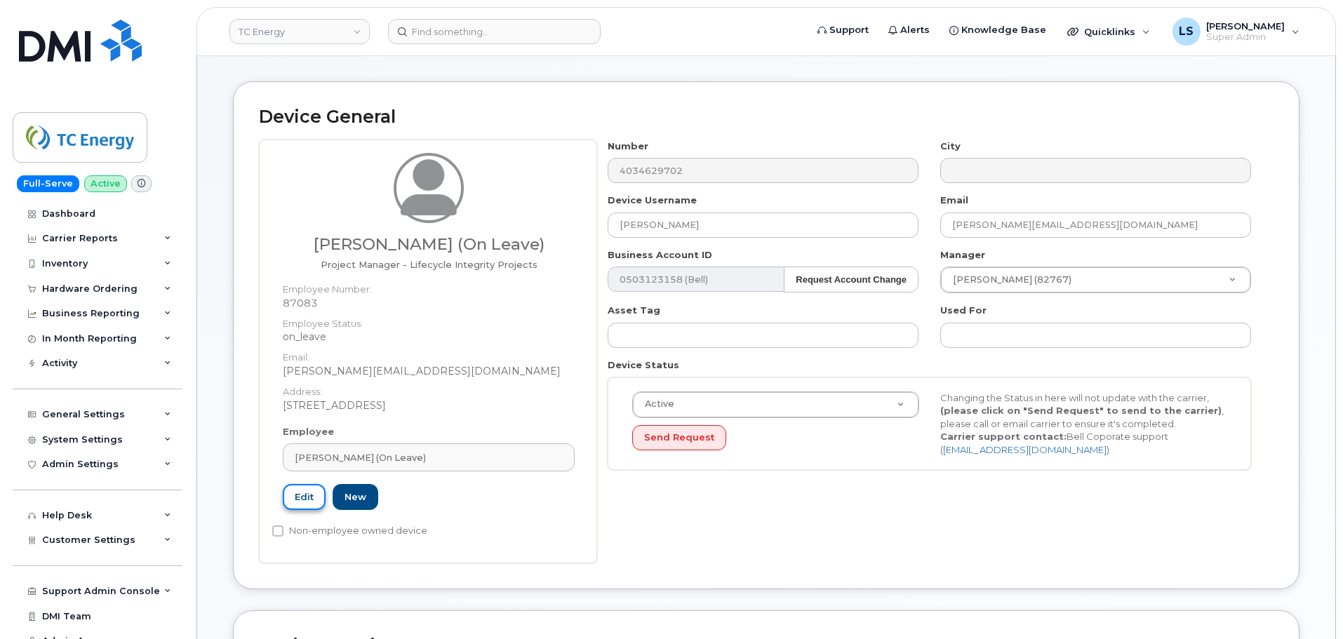
click at [310, 488] on link "Edit" at bounding box center [304, 497] width 43 height 26
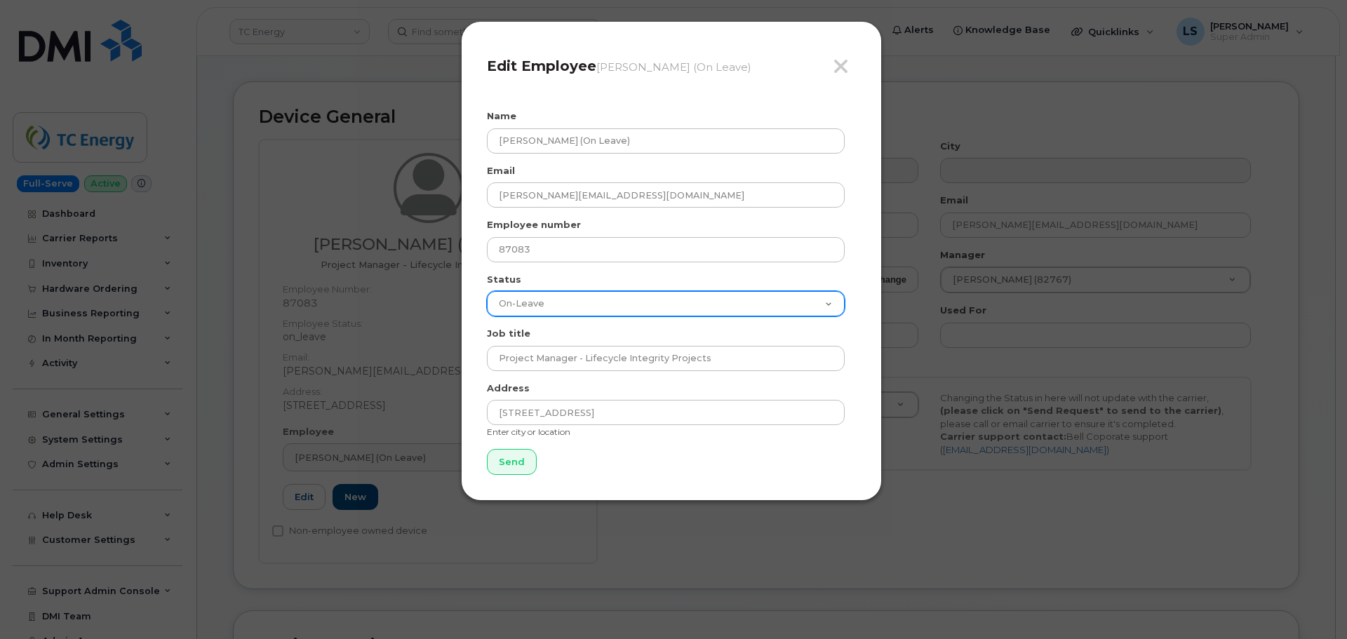
click at [521, 302] on select "Active On-Leave Long Term Short Term Maternity Leave Temp Layoff Inactive" at bounding box center [666, 303] width 358 height 25
select select "active"
click at [487, 291] on select "Active On-Leave Long Term Short Term Maternity Leave Temp Layoff Inactive" at bounding box center [666, 303] width 358 height 25
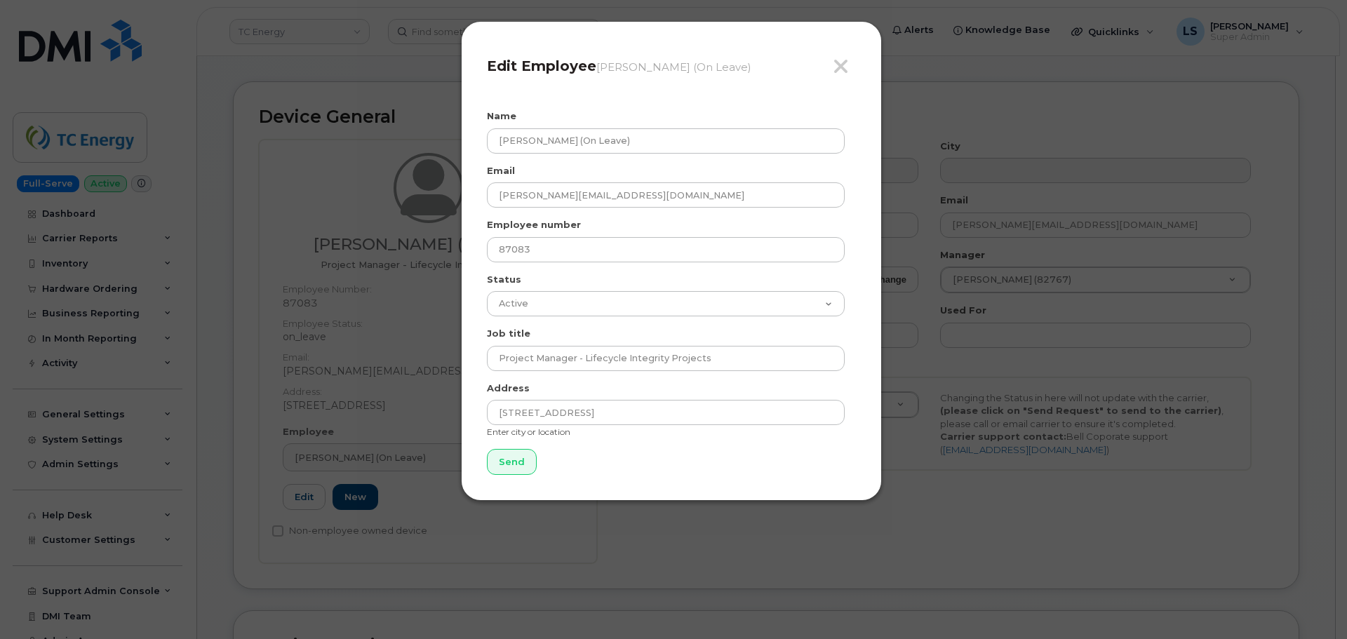
click at [582, 159] on form "Name Andrew Dueck (On Leave) Email andrew_dueck@tcenergy.com Employee number 87…" at bounding box center [671, 292] width 369 height 366
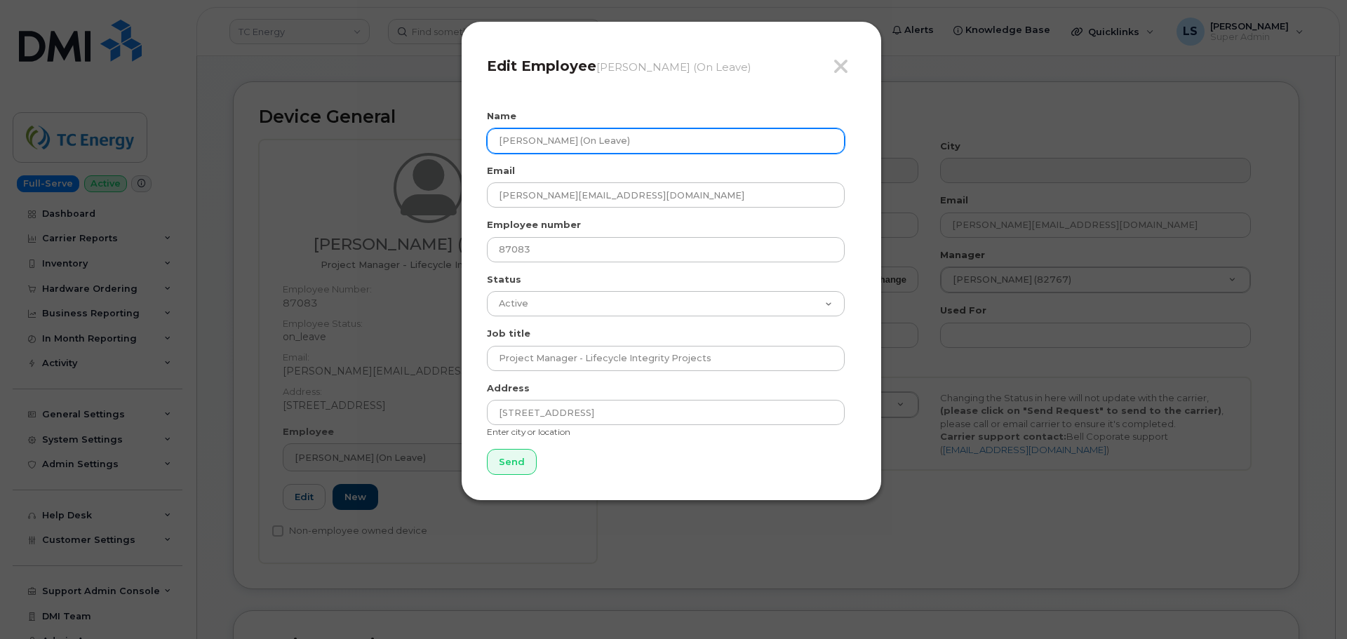
drag, startPoint x: 584, startPoint y: 152, endPoint x: 602, endPoint y: 148, distance: 18.0
click at [585, 152] on input "Andrew Dueck (On Leave)" at bounding box center [666, 140] width 358 height 25
click at [620, 149] on input "Andrew Dueck (On Leave)" at bounding box center [666, 140] width 358 height 25
type input "Andrew Dueck"
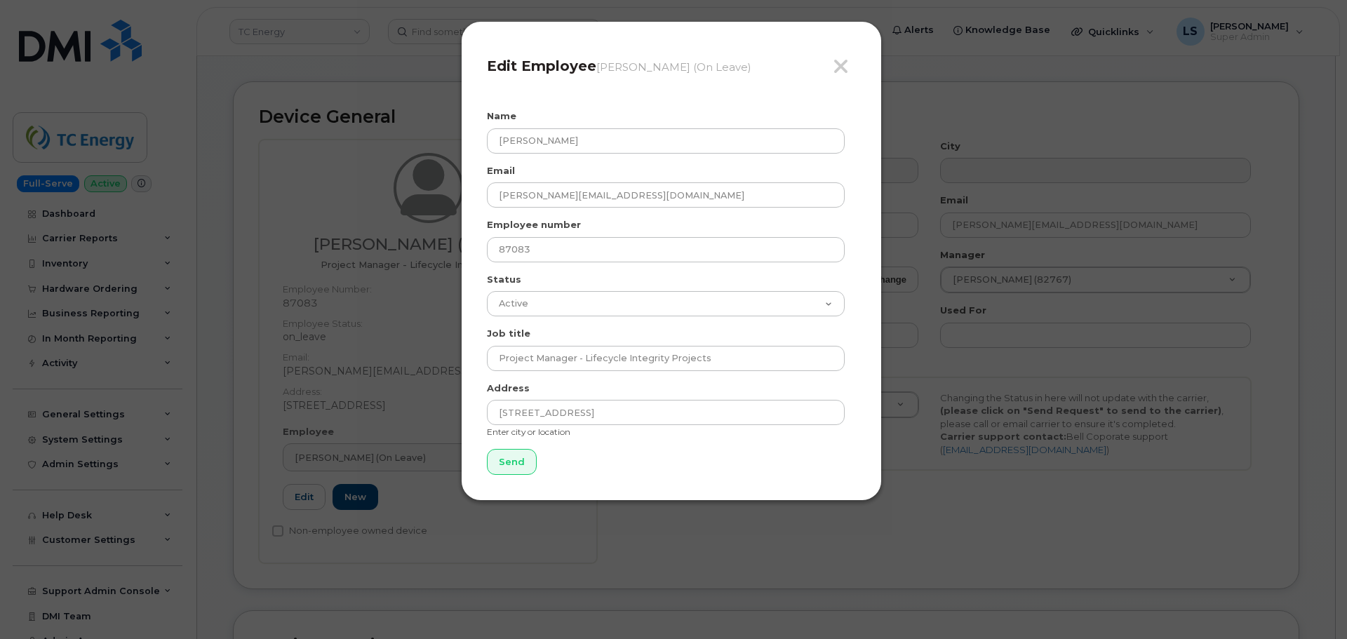
click at [615, 173] on div "Email andrew_dueck@tcenergy.com" at bounding box center [671, 186] width 369 height 44
drag, startPoint x: 521, startPoint y: 453, endPoint x: 538, endPoint y: 456, distance: 17.8
click at [521, 454] on input "Send" at bounding box center [512, 462] width 50 height 26
type input "Send"
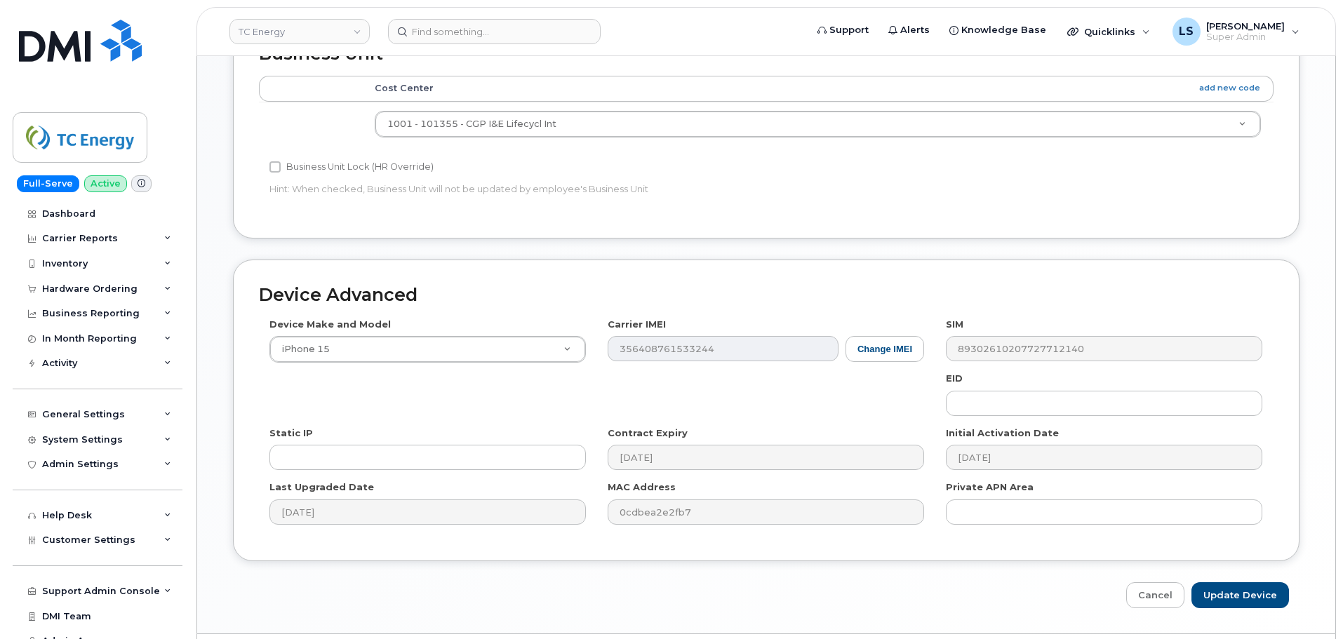
scroll to position [678, 0]
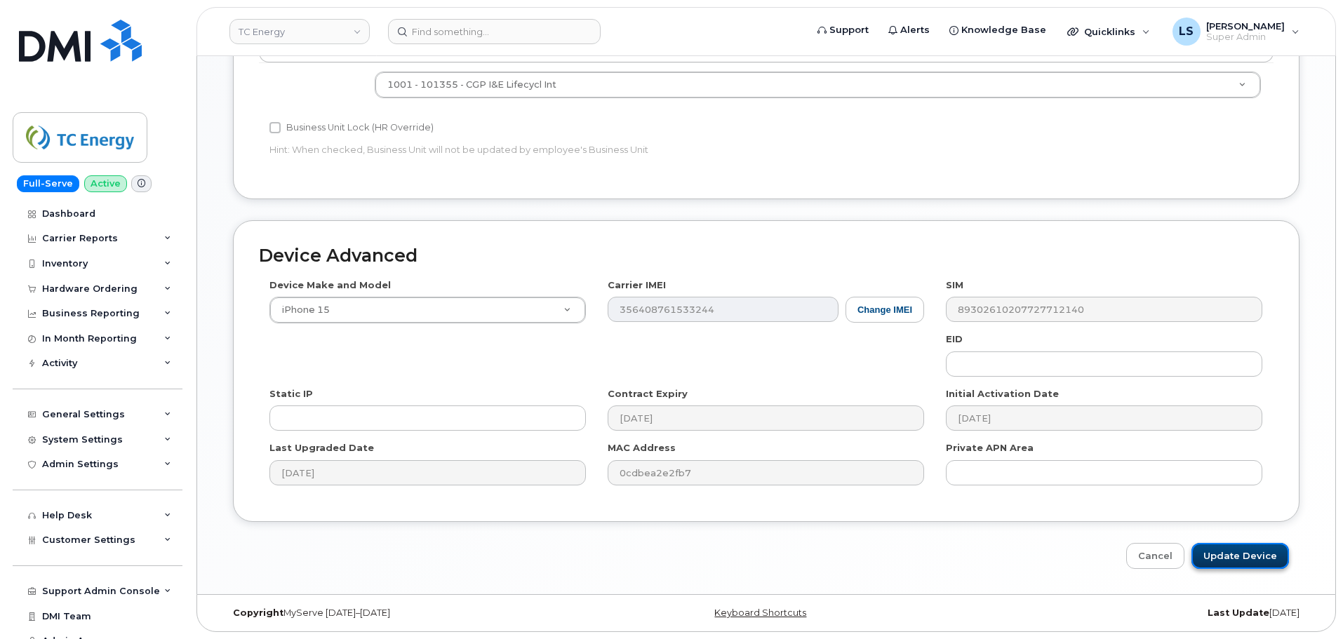
click at [1219, 562] on input "Update Device" at bounding box center [1240, 556] width 98 height 26
type input "Saving..."
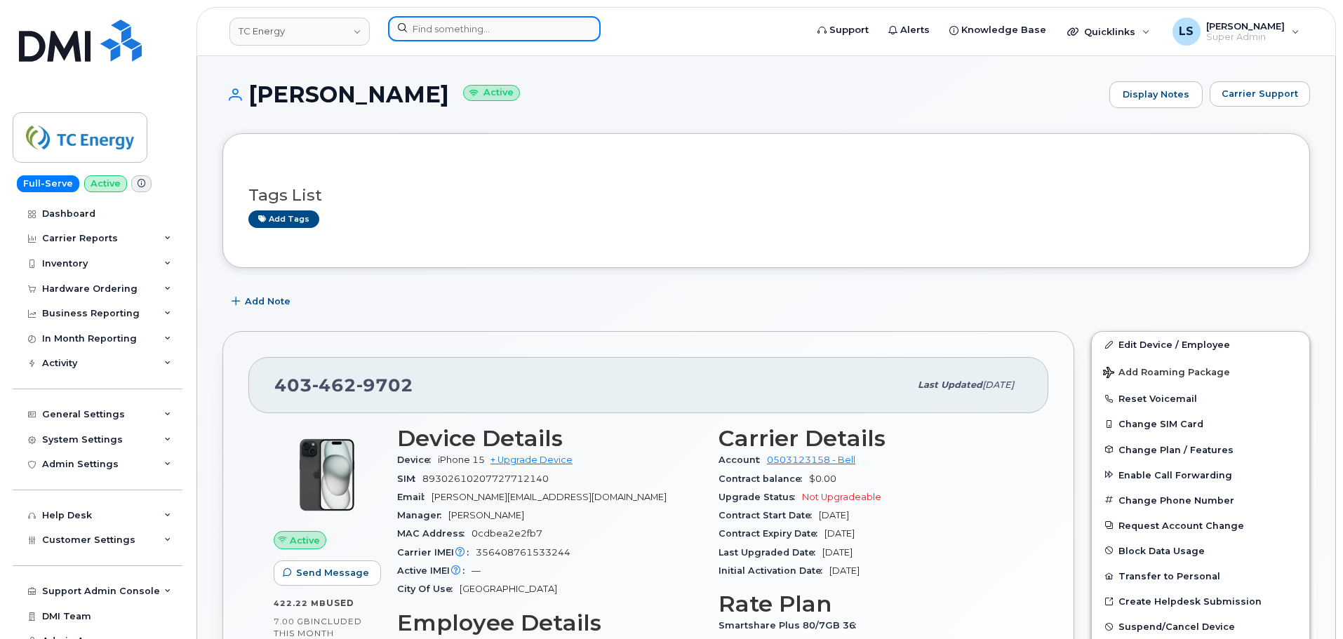
click at [504, 34] on input at bounding box center [494, 28] width 213 height 25
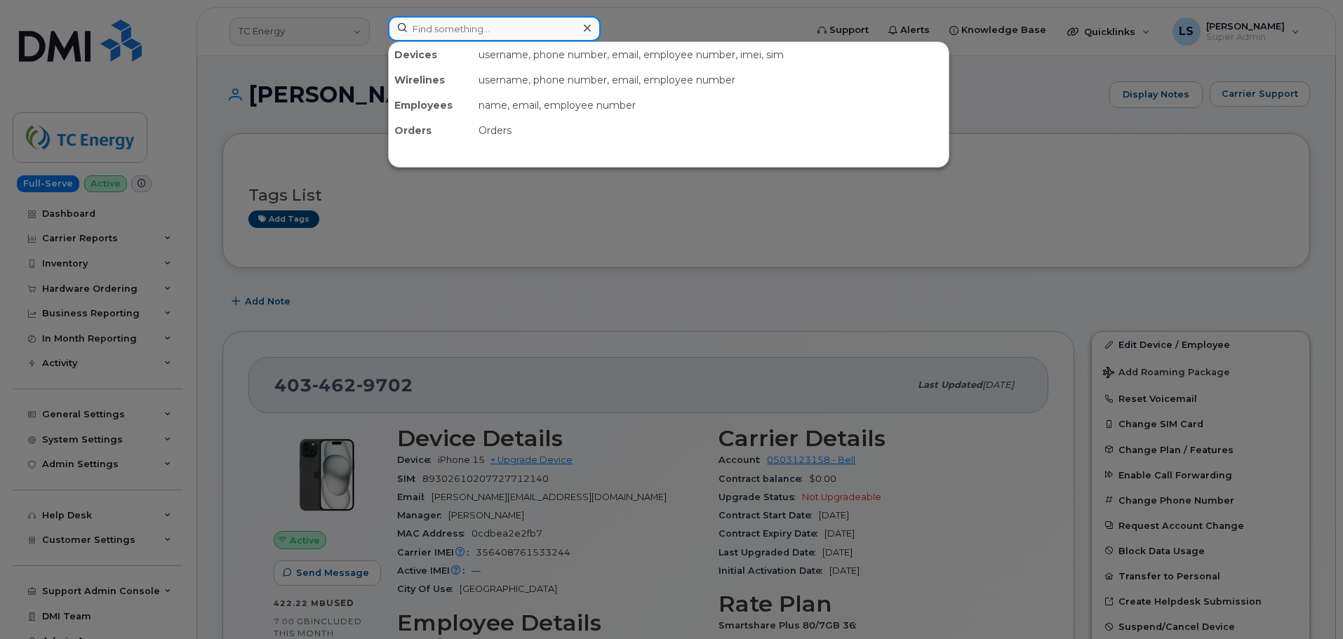
paste input "[PHONE_NUMBER]."
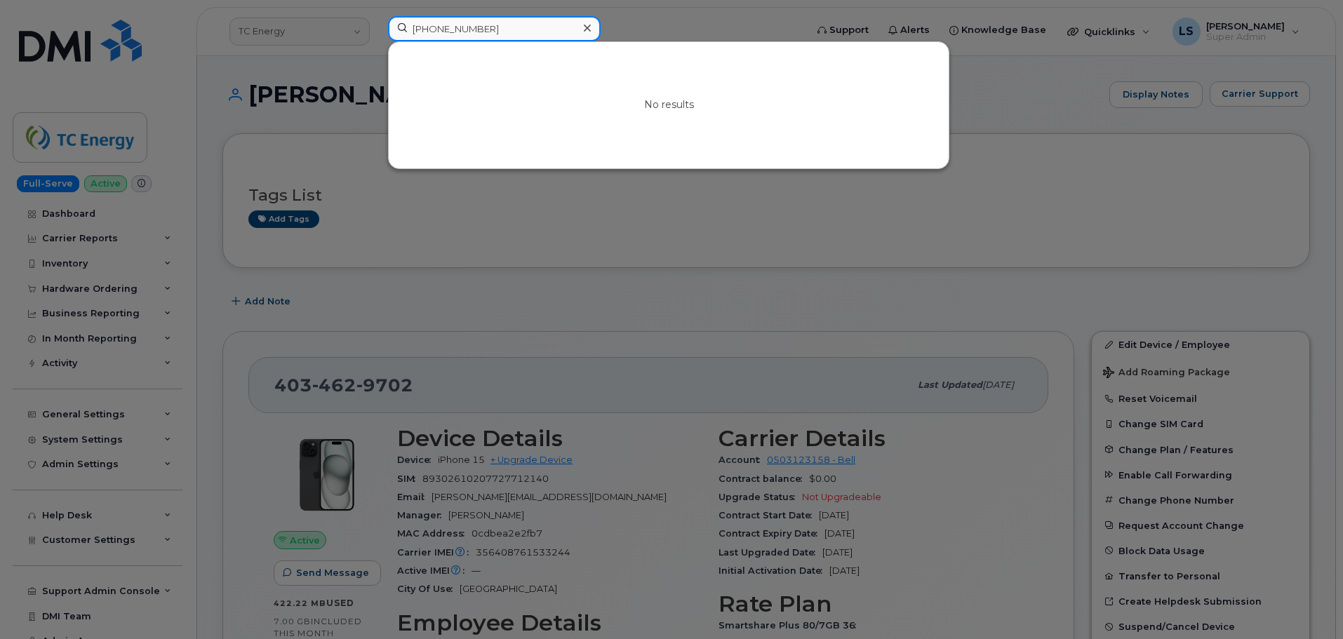
click at [474, 25] on input "[PHONE_NUMBER]" at bounding box center [494, 28] width 213 height 25
paste input "99004"
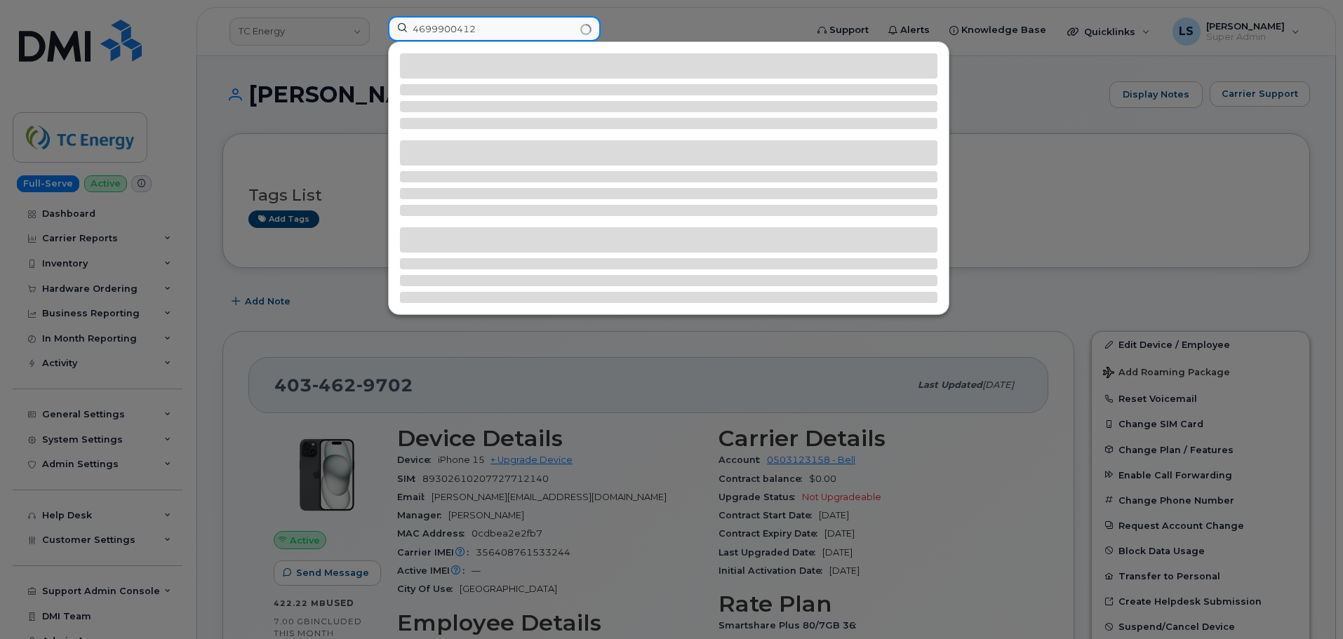
type input "4699900412"
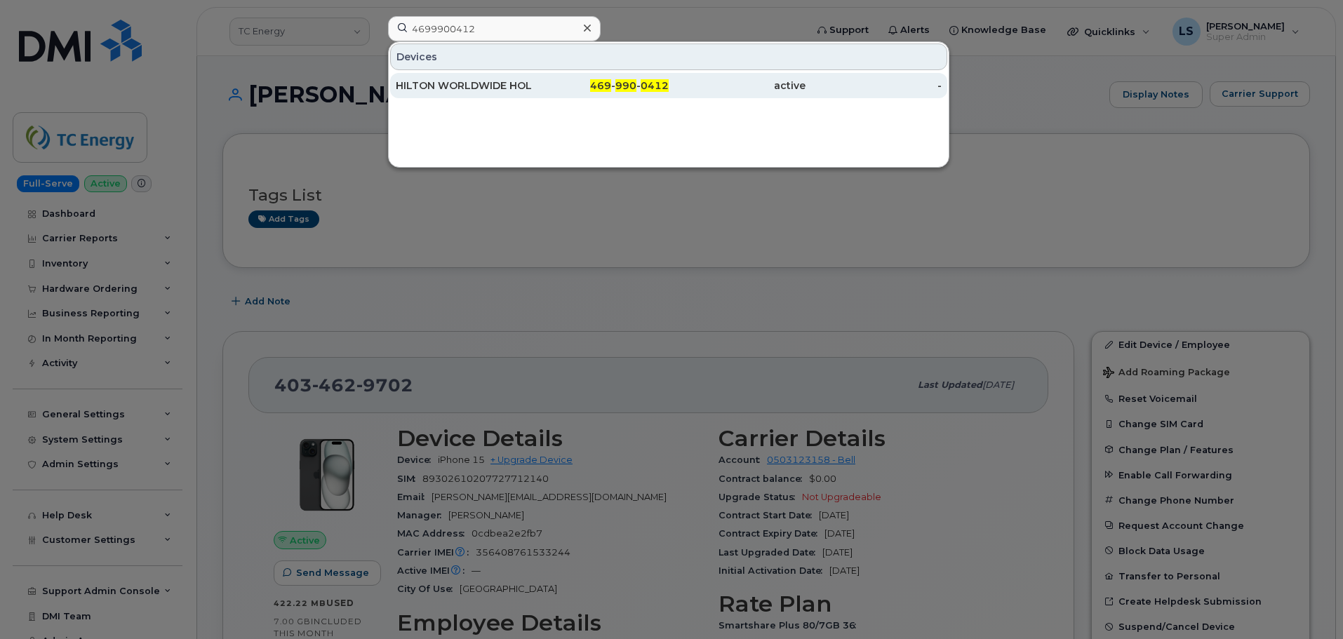
drag, startPoint x: 515, startPoint y: 88, endPoint x: 502, endPoint y: 88, distance: 12.6
click at [515, 88] on div "HILTON WORLDWIDE HOLDINGS INC." at bounding box center [464, 86] width 137 height 14
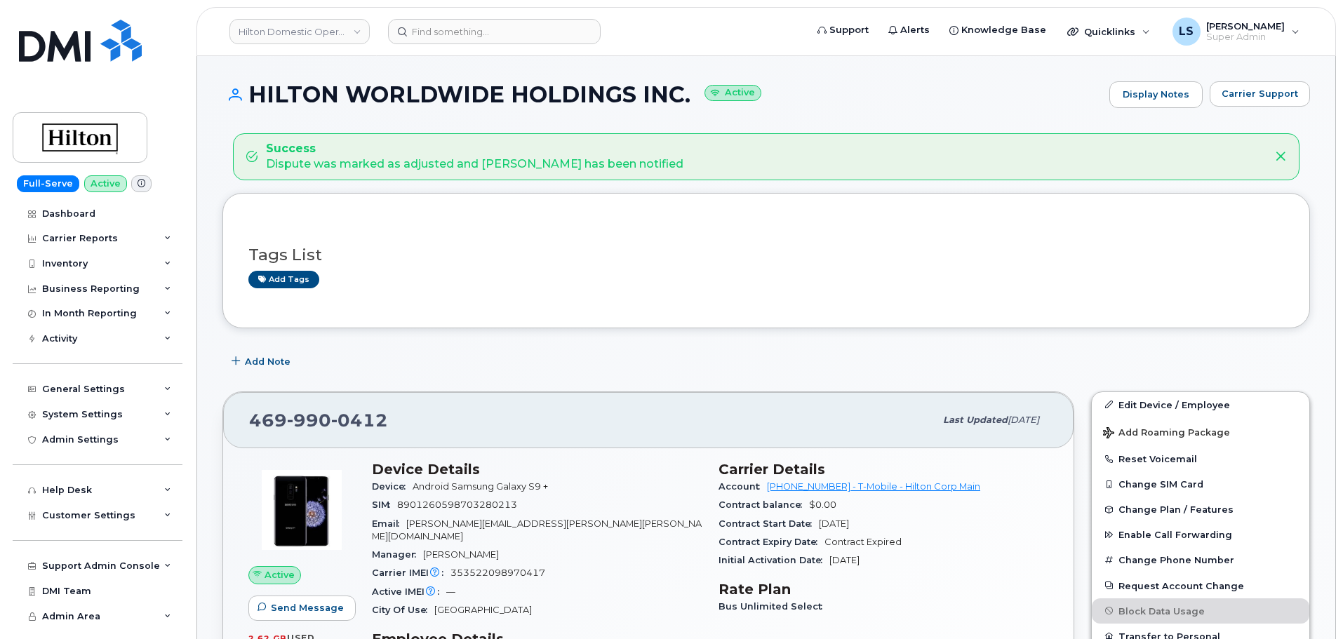
scroll to position [70, 0]
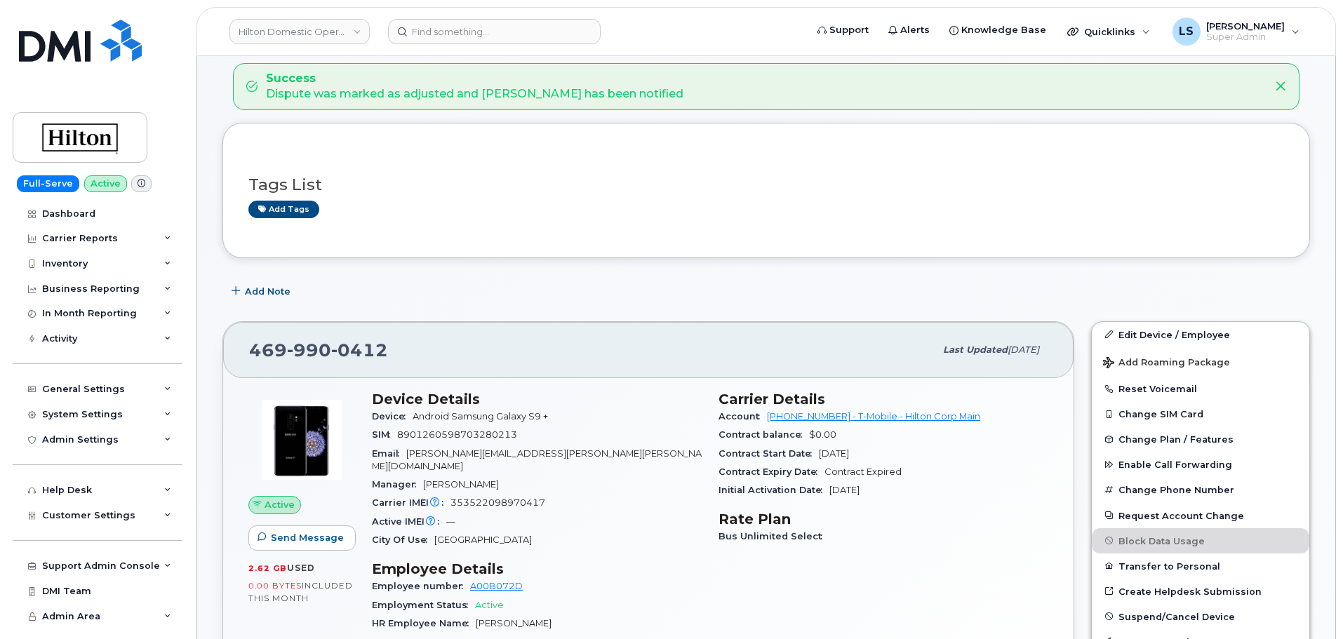
drag, startPoint x: 758, startPoint y: 481, endPoint x: 791, endPoint y: 474, distance: 33.0
click at [782, 476] on section "Carrier Details Account [PHONE_NUMBER] - T-Mobile - Hilton Corp Main Contract b…" at bounding box center [883, 445] width 330 height 109
click at [806, 473] on span "Contract Expiry Date" at bounding box center [771, 472] width 106 height 11
drag, startPoint x: 403, startPoint y: 352, endPoint x: 253, endPoint y: 364, distance: 151.4
click at [253, 364] on div "[PHONE_NUMBER]" at bounding box center [591, 349] width 685 height 29
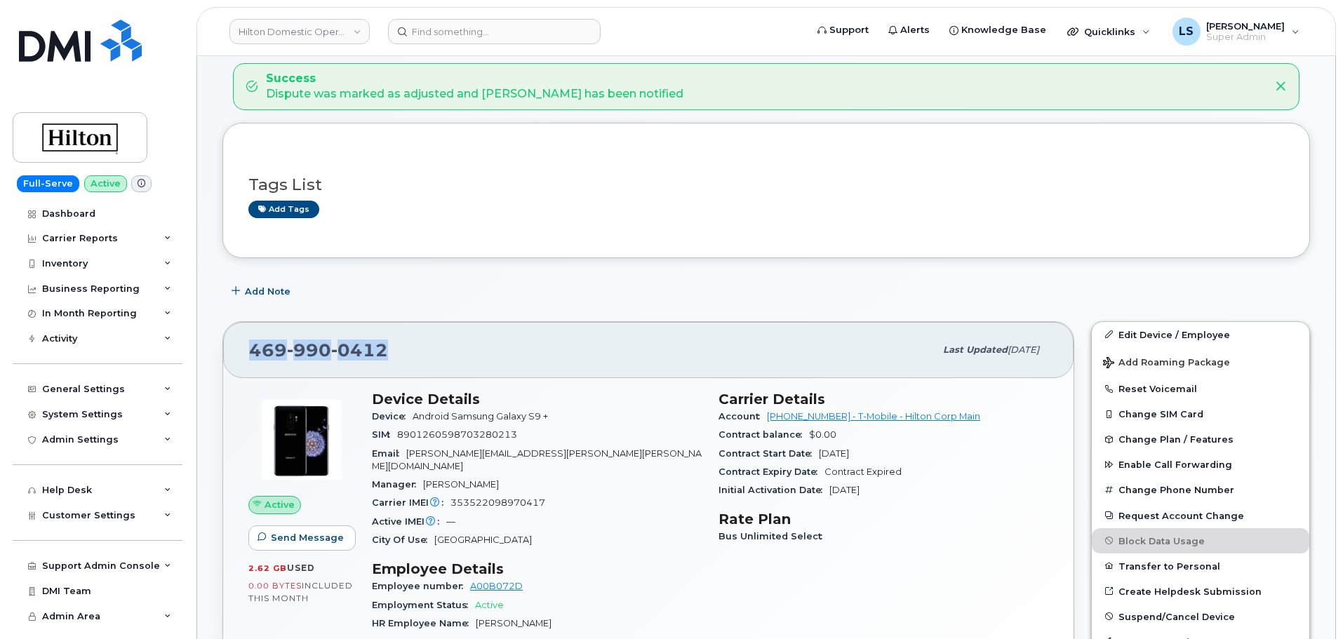
copy span "[PHONE_NUMBER]"
click at [417, 9] on div "Hilton Domestic Operating Company Inc Support Alerts Knowledge Base Quicklinks …" at bounding box center [765, 31] width 1139 height 49
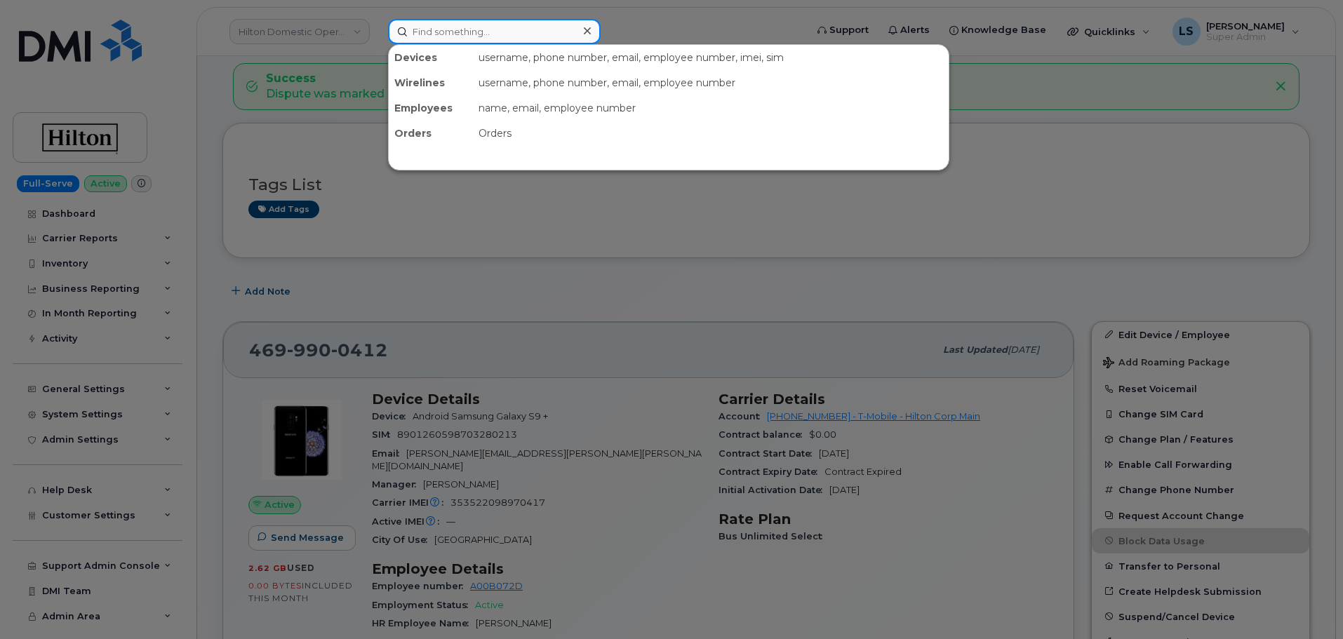
click at [416, 31] on input at bounding box center [494, 31] width 213 height 25
paste input "[PHONE_NUMBER]"
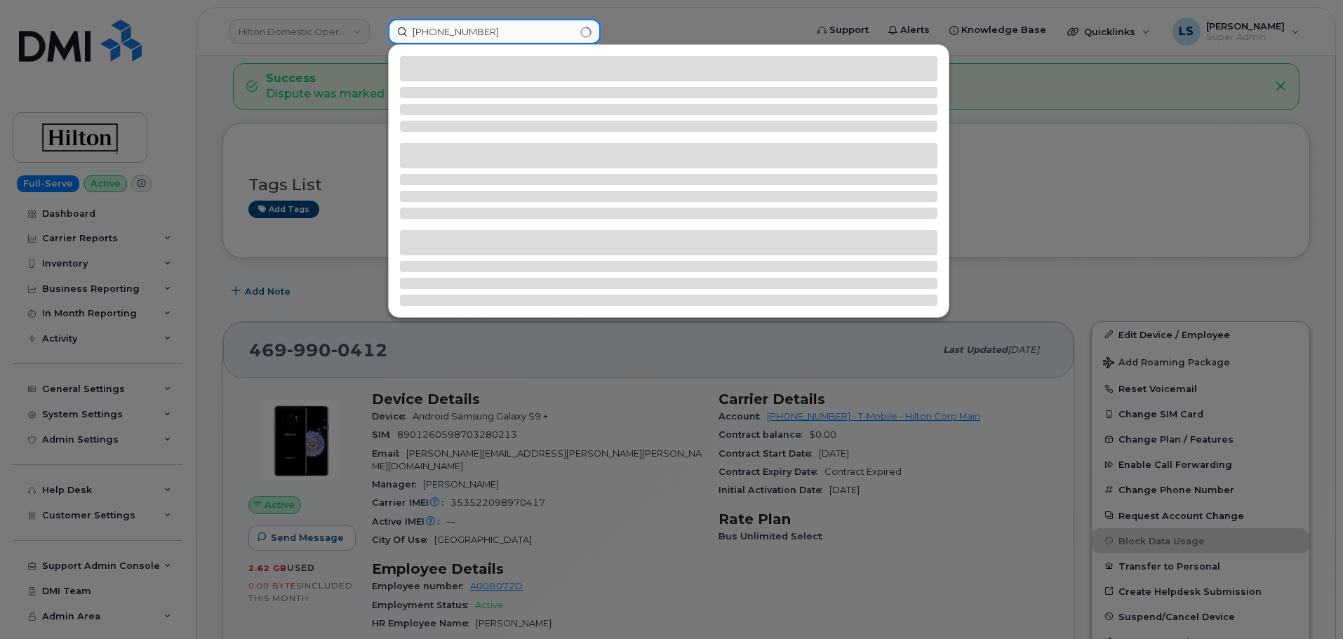
type input "[PHONE_NUMBER]"
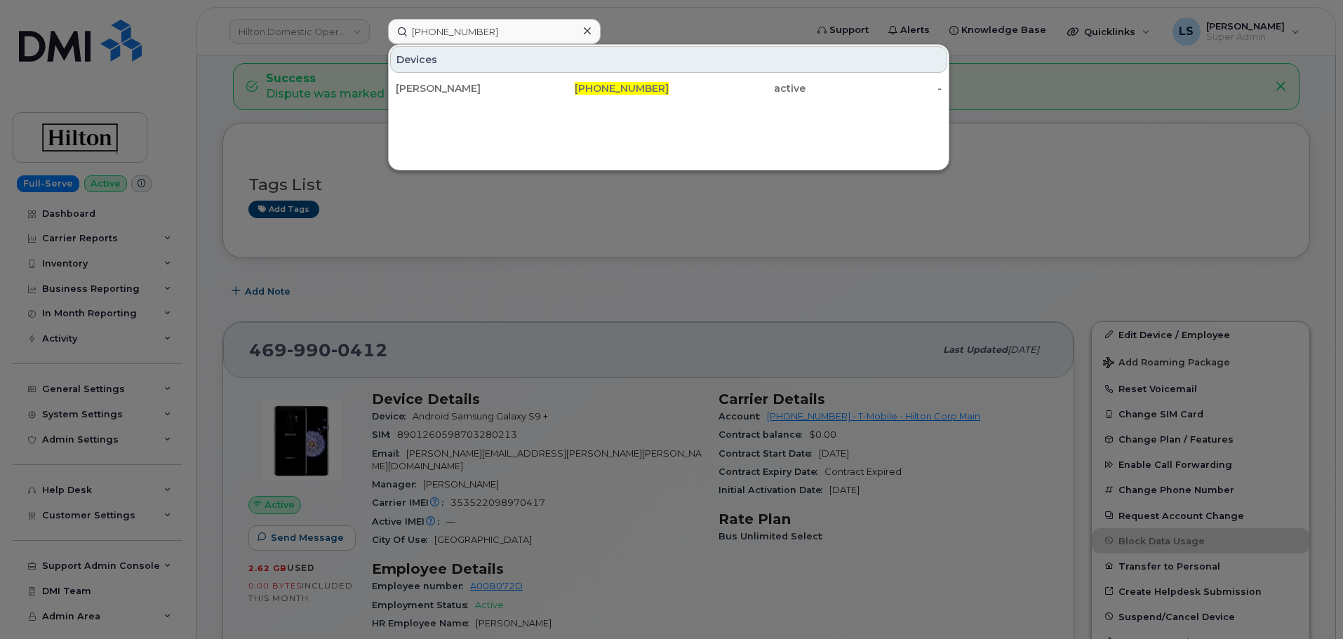
click at [528, 102] on div "Devices [PERSON_NAME] [PHONE_NUMBER] active -" at bounding box center [668, 107] width 561 height 126
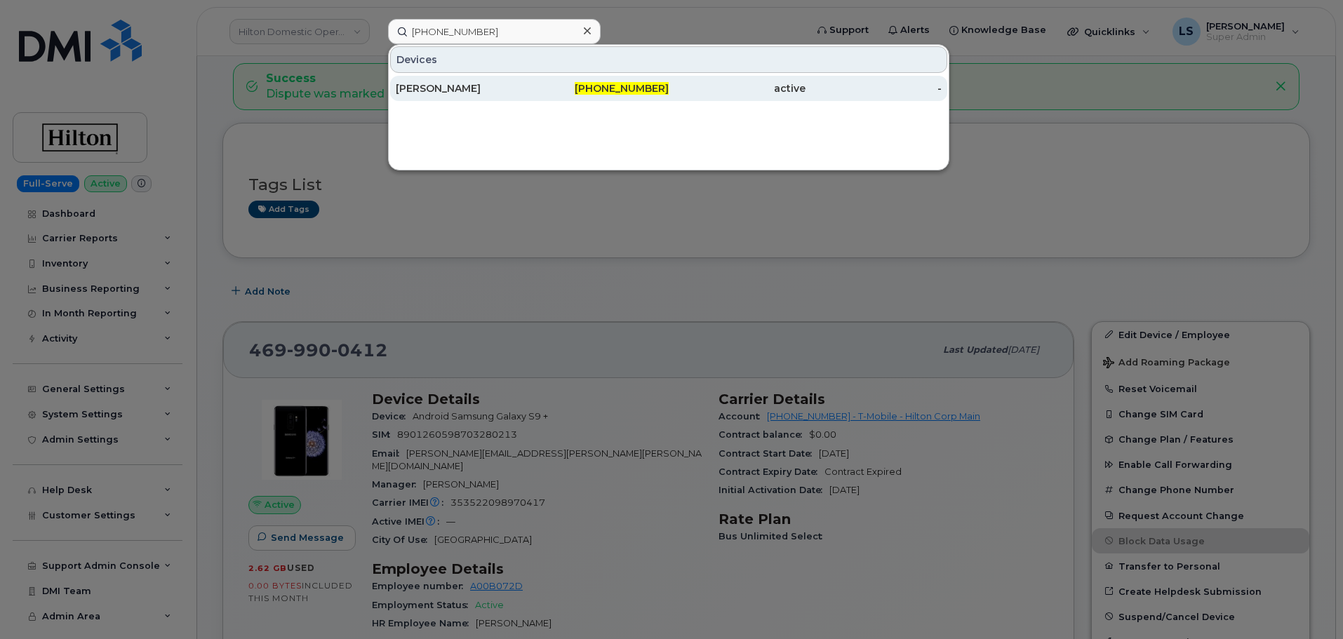
click at [530, 93] on div "[PERSON_NAME]" at bounding box center [464, 88] width 137 height 14
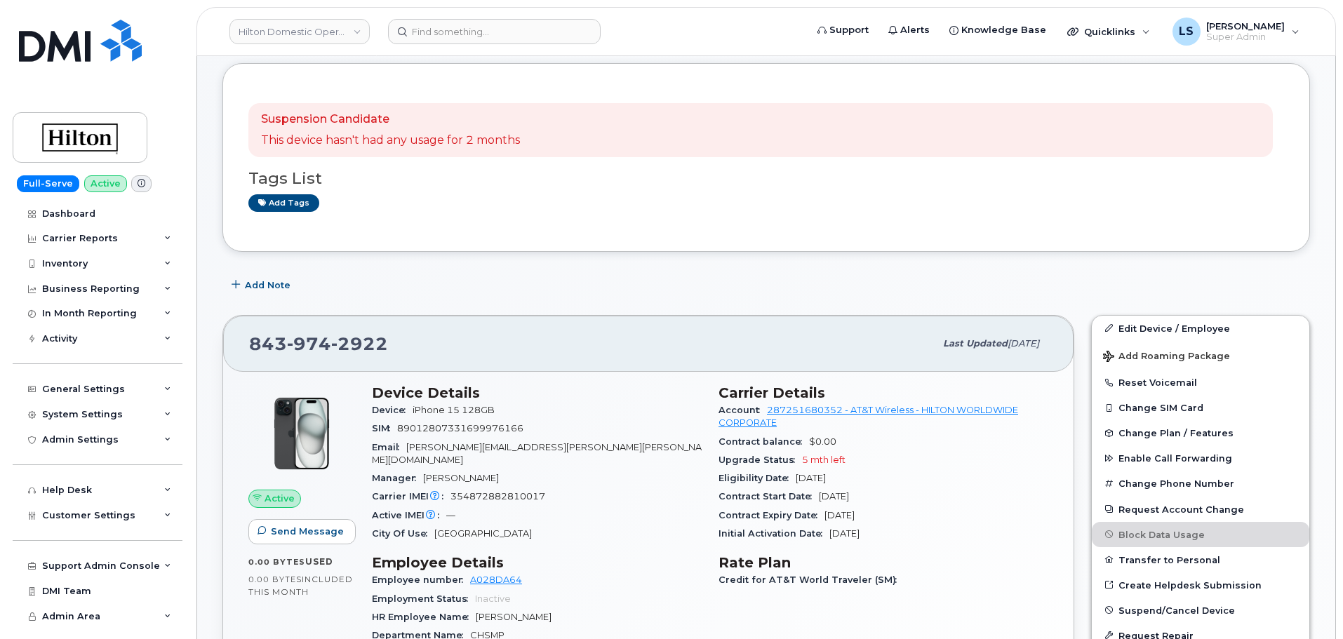
scroll to position [140, 0]
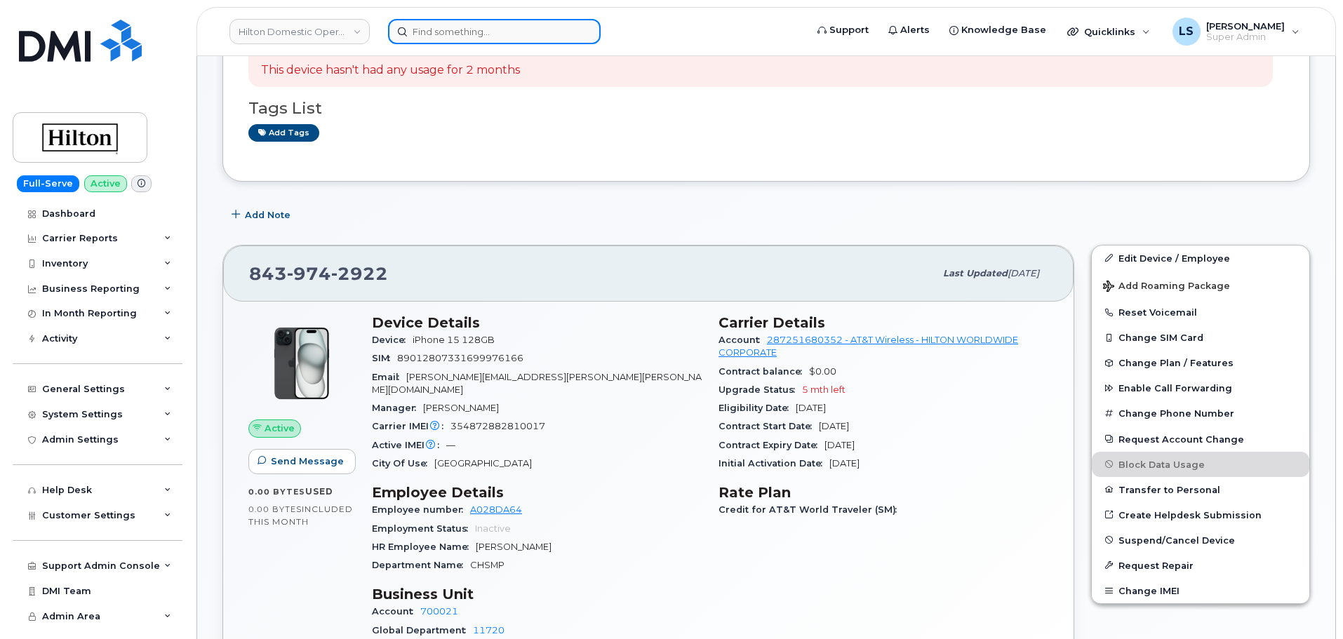
click at [472, 32] on input at bounding box center [494, 31] width 213 height 25
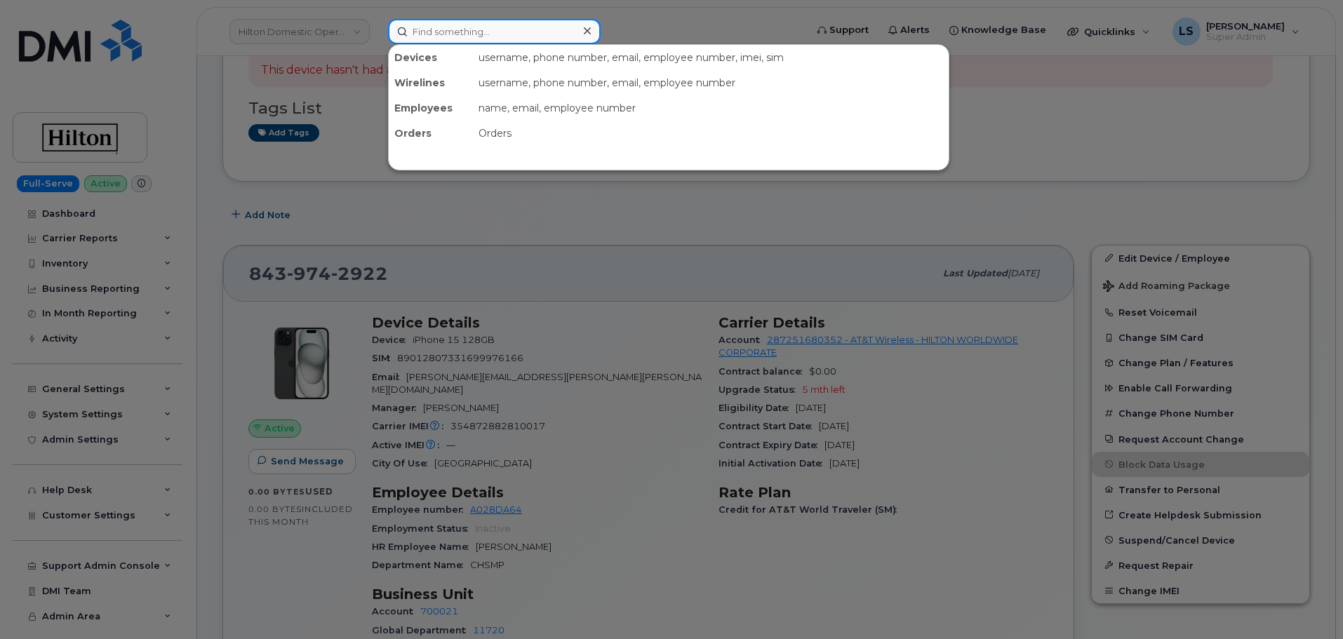
paste input "[PHONE_NUMBER]"
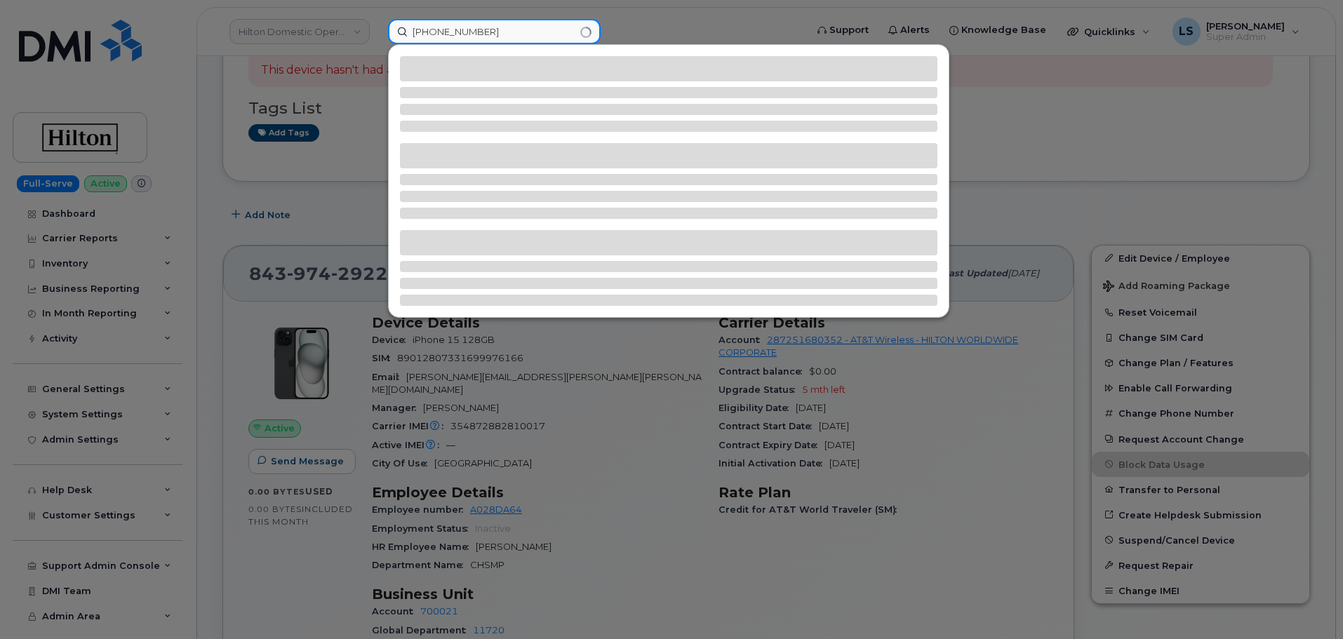
type input "[PHONE_NUMBER]"
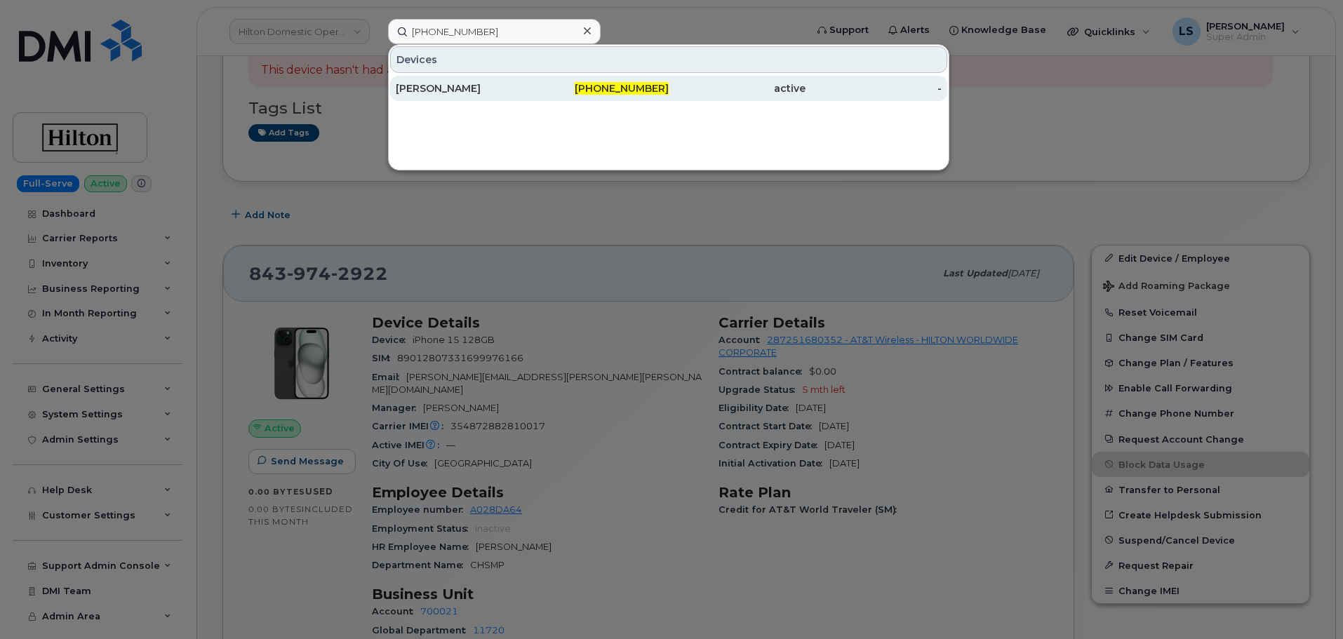
click at [597, 82] on div "[PHONE_NUMBER]" at bounding box center [601, 88] width 137 height 14
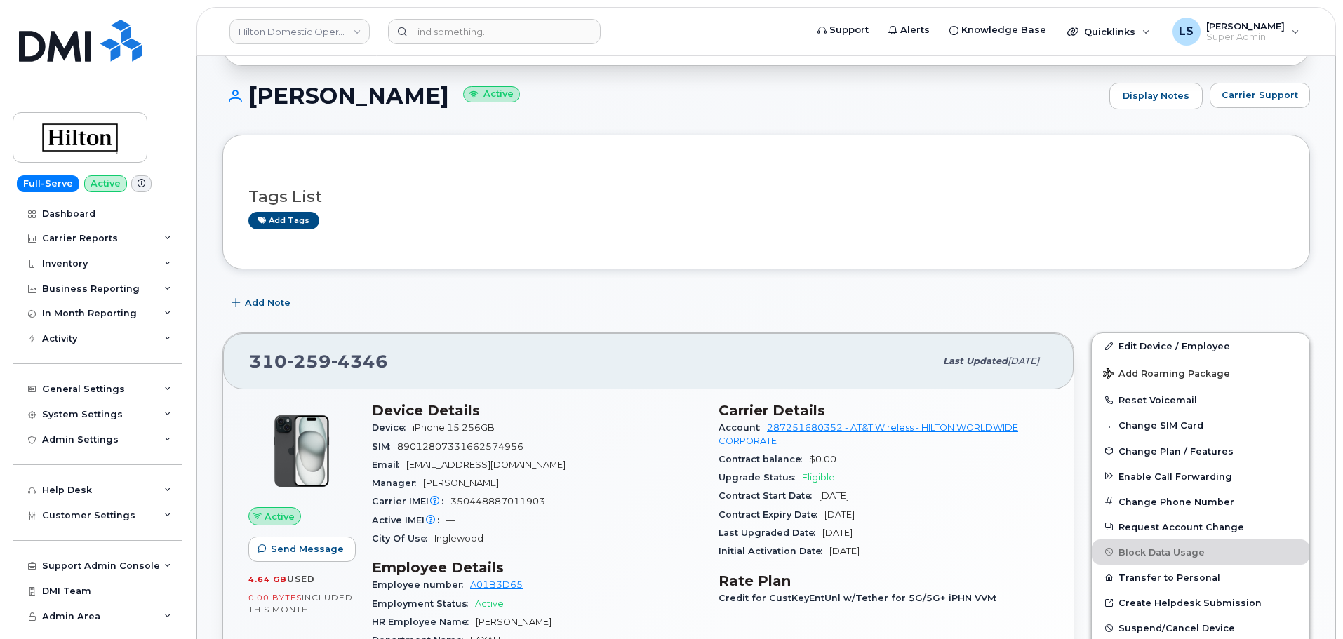
scroll to position [140, 0]
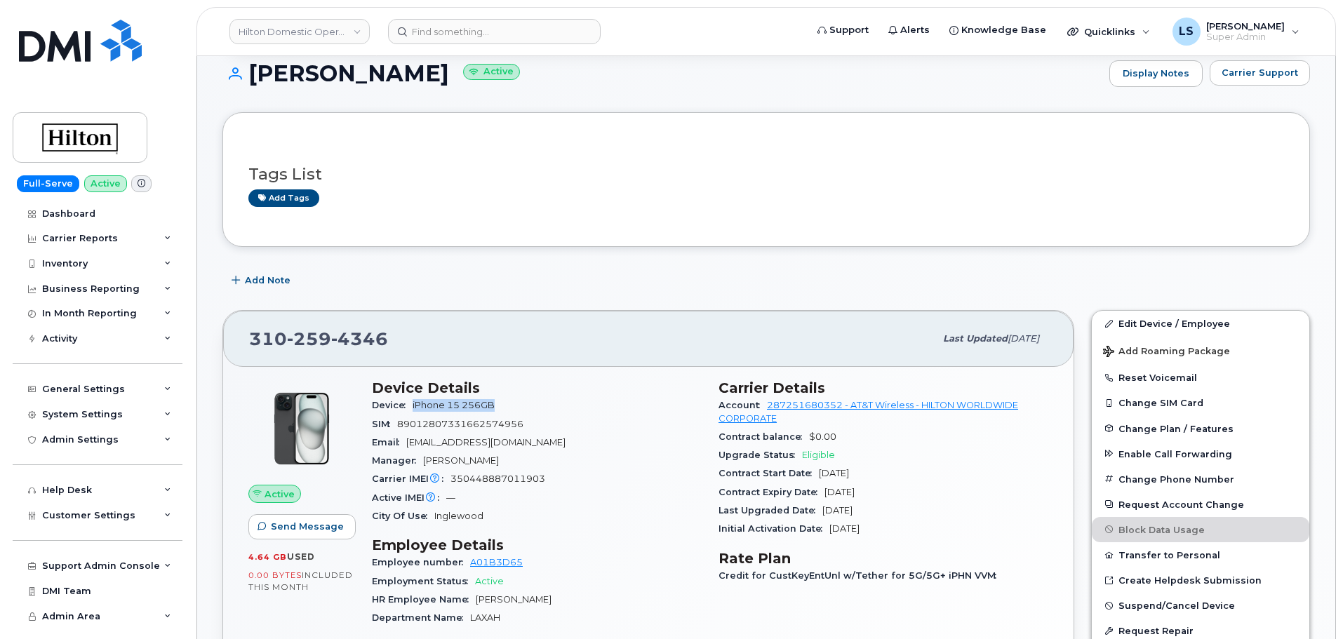
drag, startPoint x: 409, startPoint y: 408, endPoint x: 509, endPoint y: 406, distance: 99.7
click at [509, 406] on div "Device iPhone 15 256GB" at bounding box center [537, 405] width 330 height 18
click at [510, 406] on div "Device iPhone 15 256GB" at bounding box center [537, 405] width 330 height 18
click at [642, 408] on div "Device iPhone 15 256GB" at bounding box center [537, 405] width 330 height 18
click at [441, 30] on input at bounding box center [494, 31] width 213 height 25
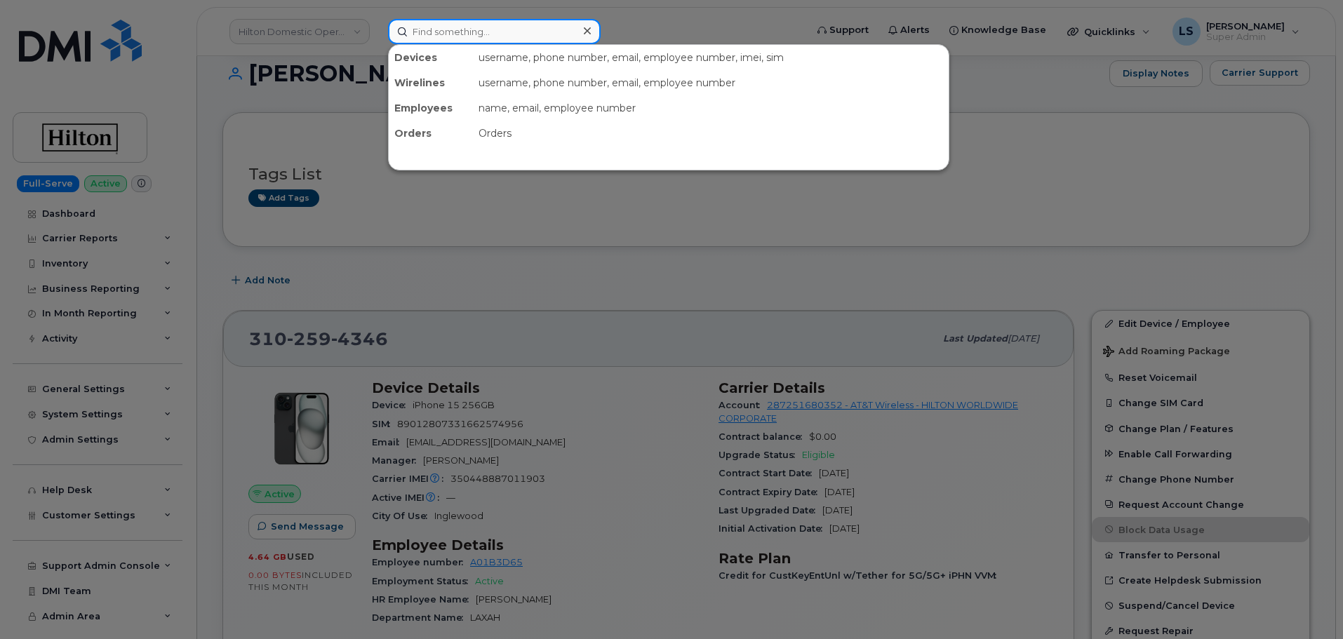
paste input "8439742922"
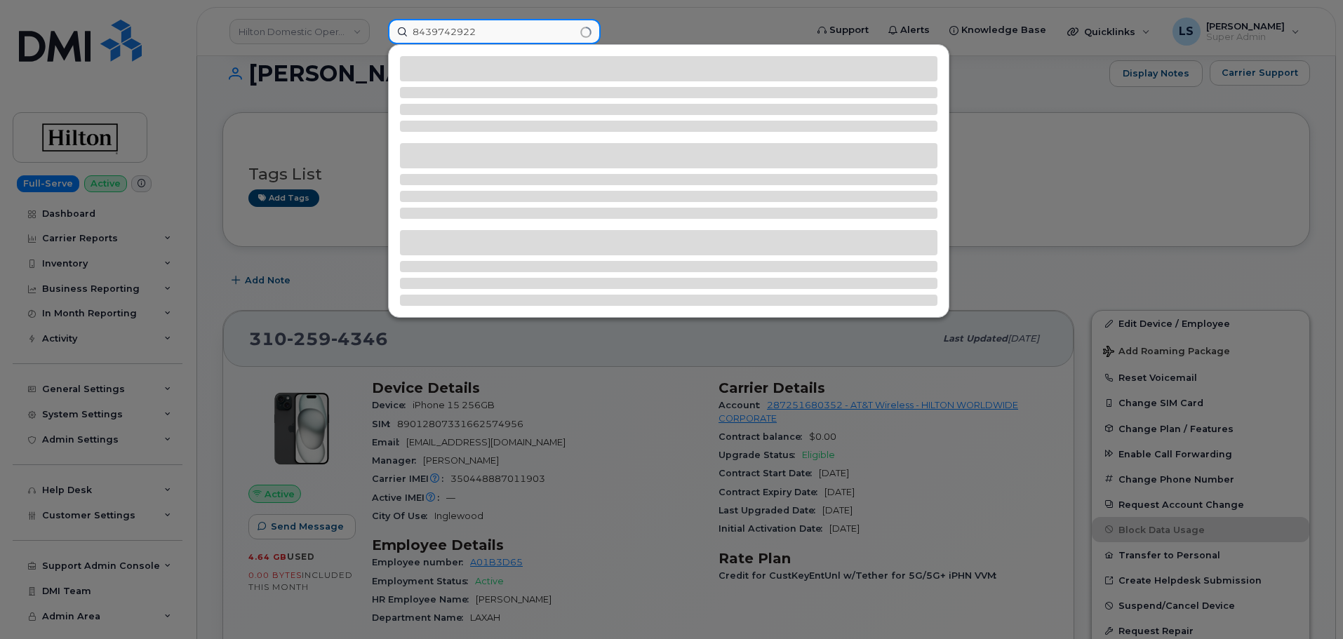
type input "8439742922"
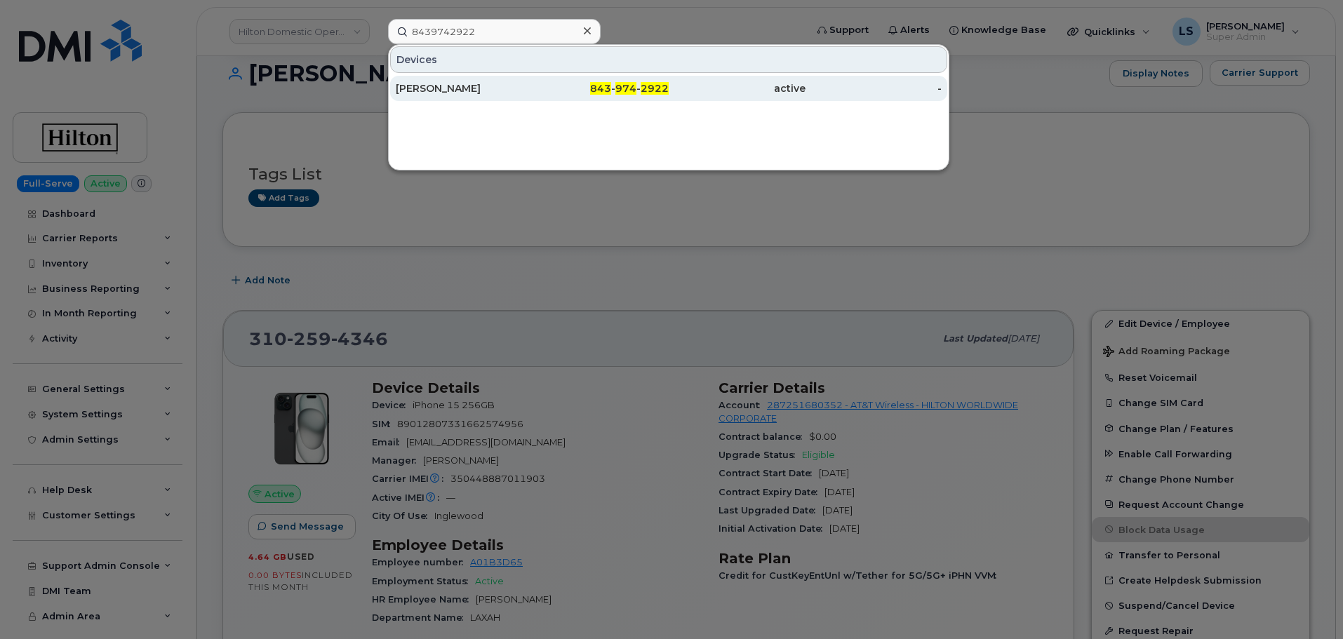
click at [450, 89] on div "[PERSON_NAME]" at bounding box center [464, 88] width 137 height 14
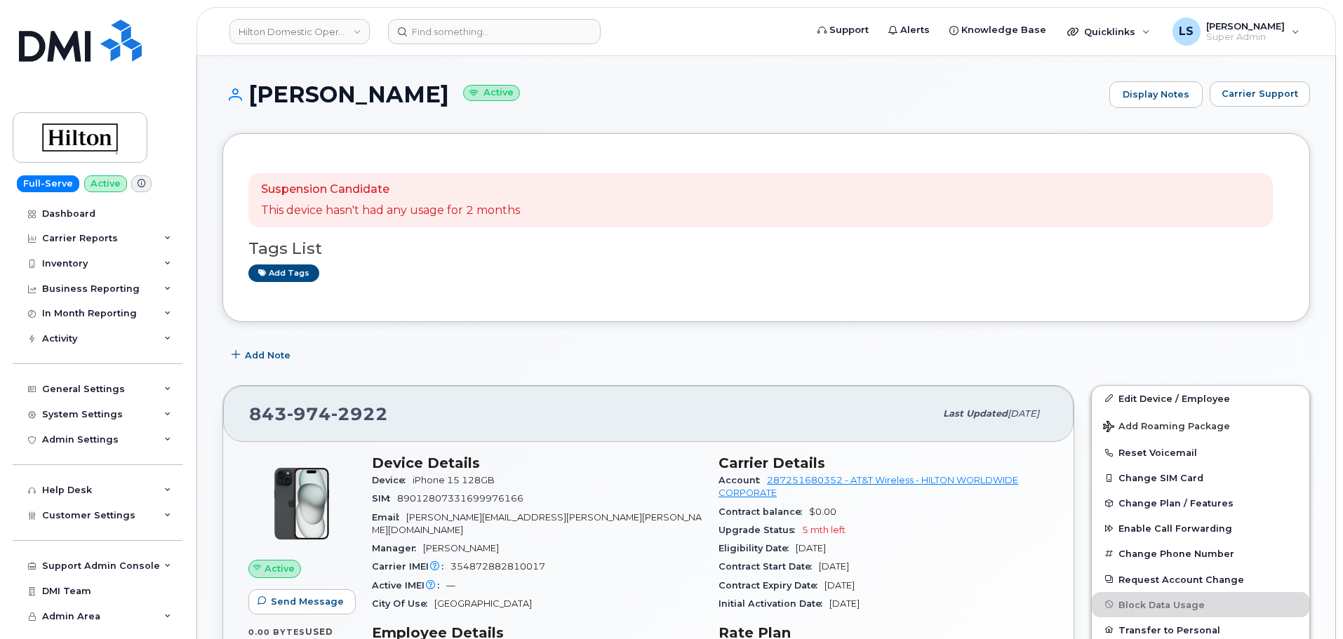
scroll to position [70, 0]
